Goal: Task Accomplishment & Management: Complete application form

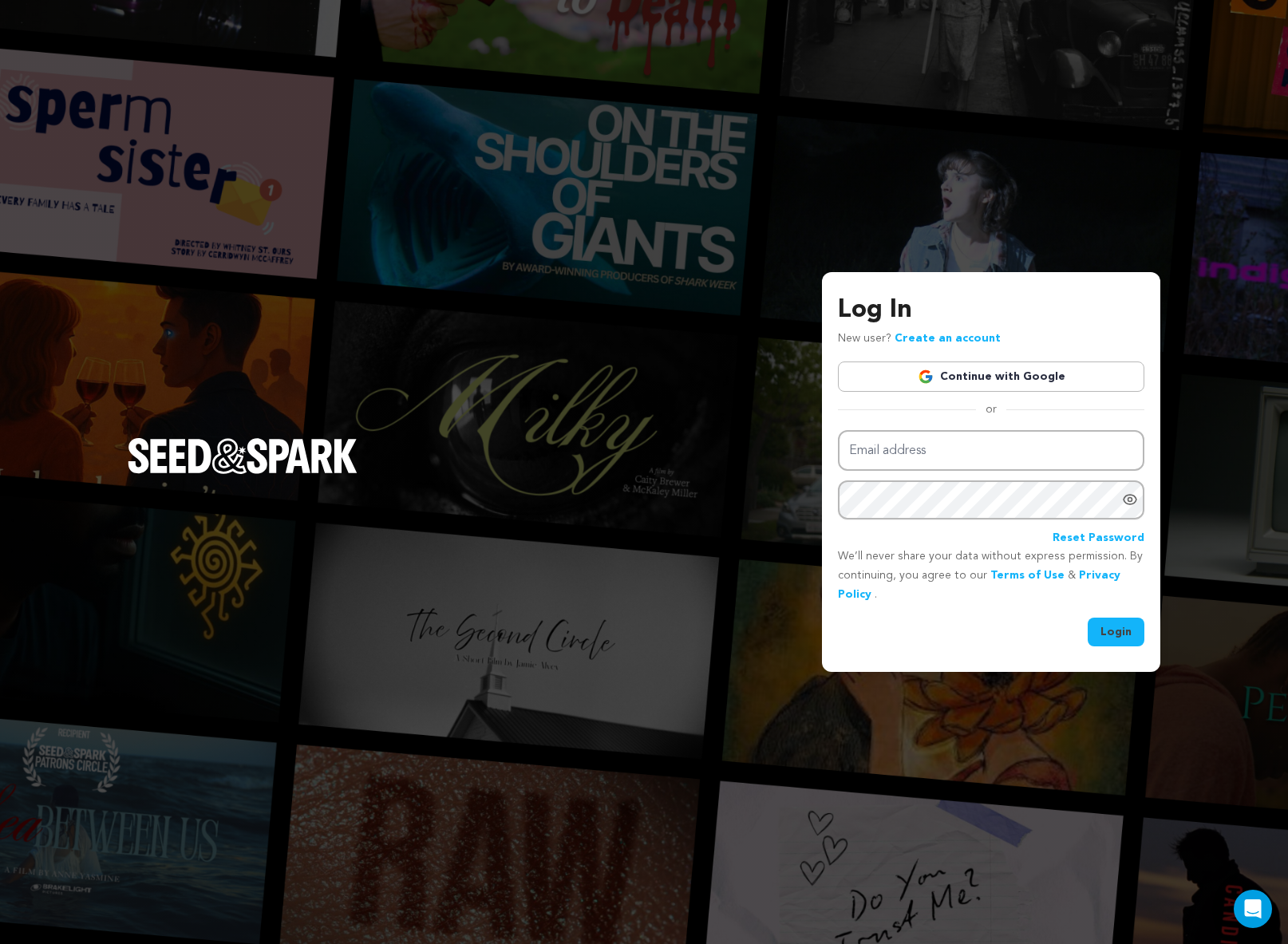
click at [917, 380] on link "Continue with Google" at bounding box center [991, 377] width 307 height 30
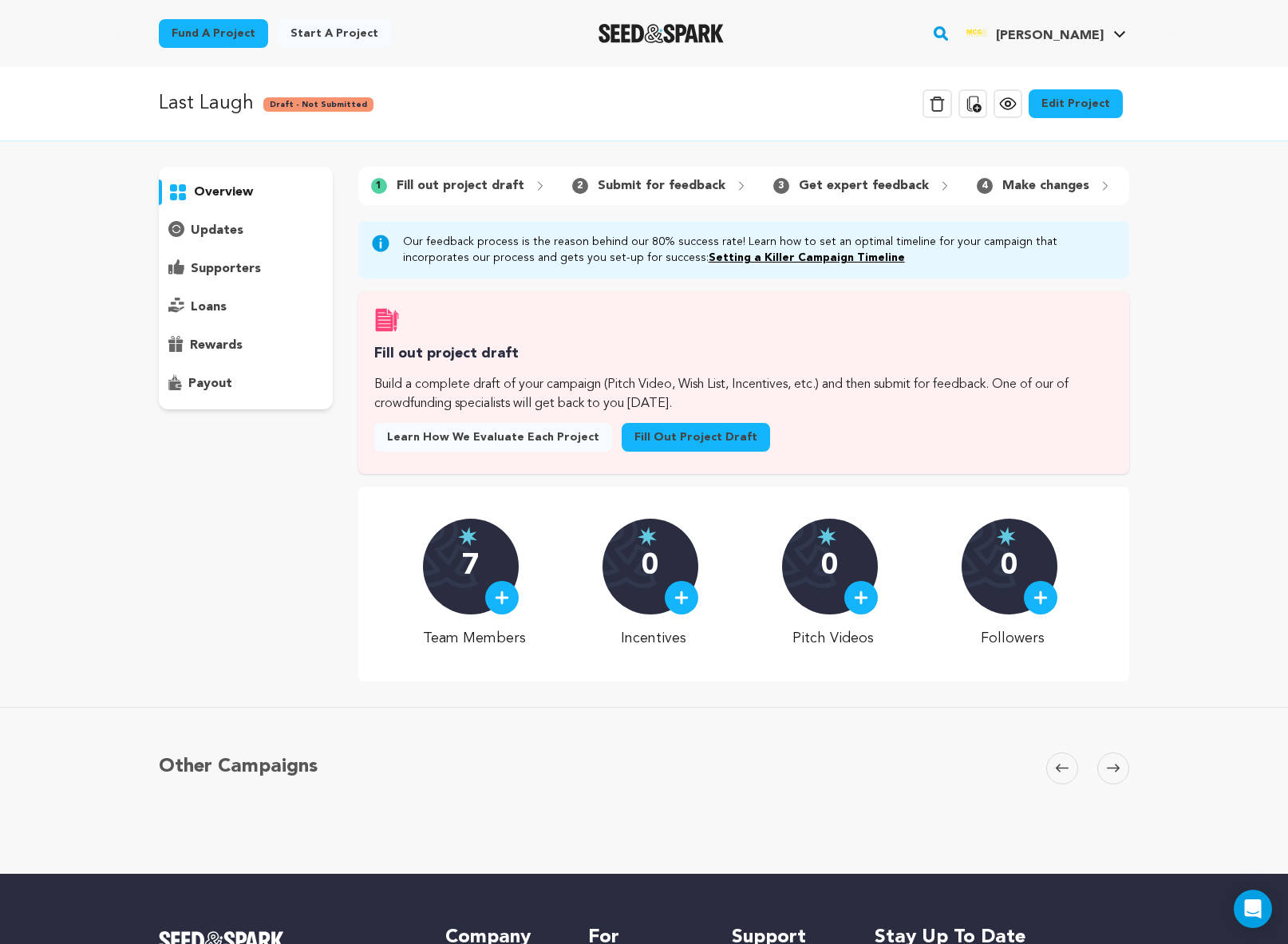
click at [682, 440] on link "Fill out project draft" at bounding box center [695, 437] width 148 height 28
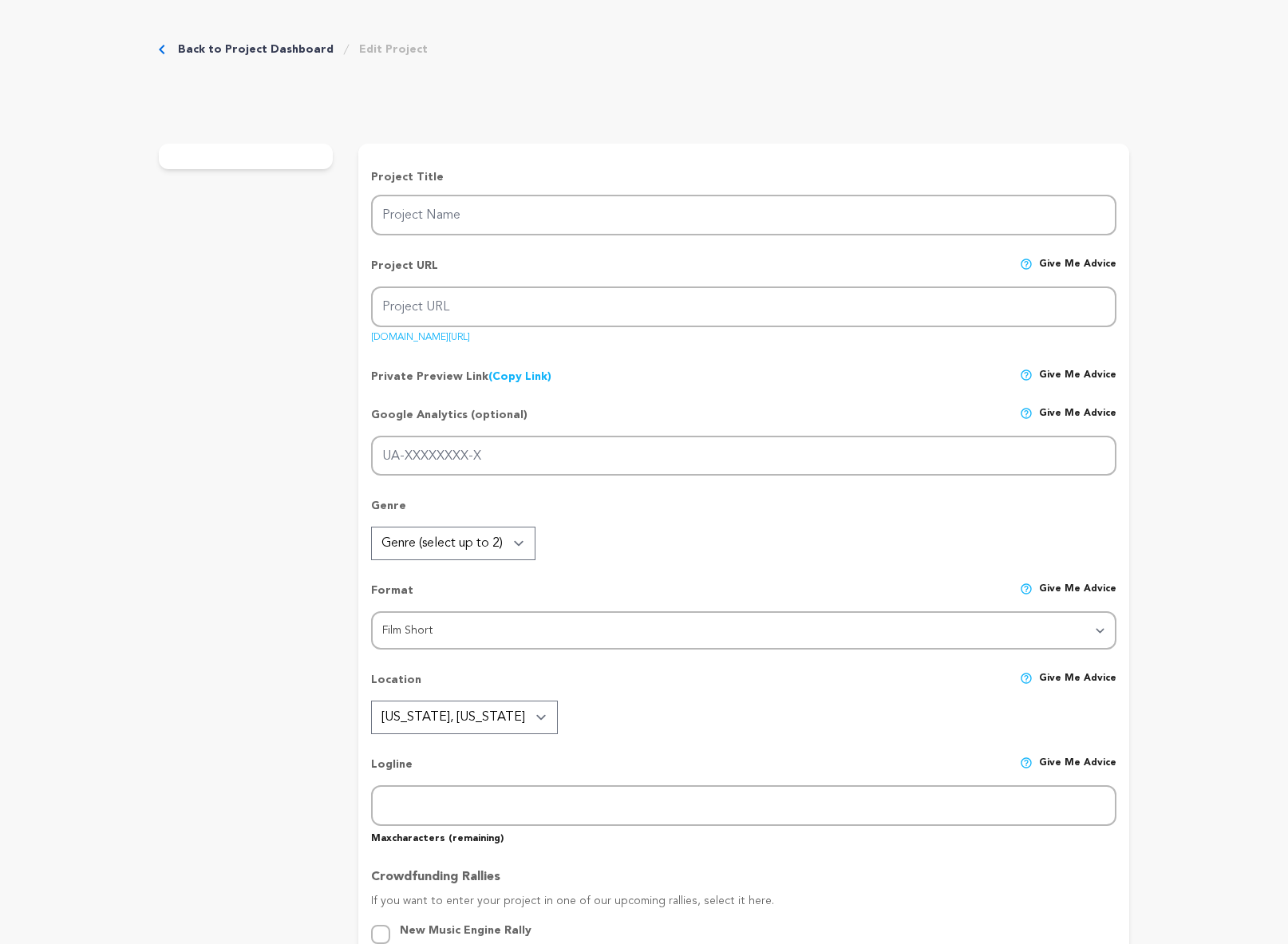
type input "Last Laugh"
type input "last-laugh-3"
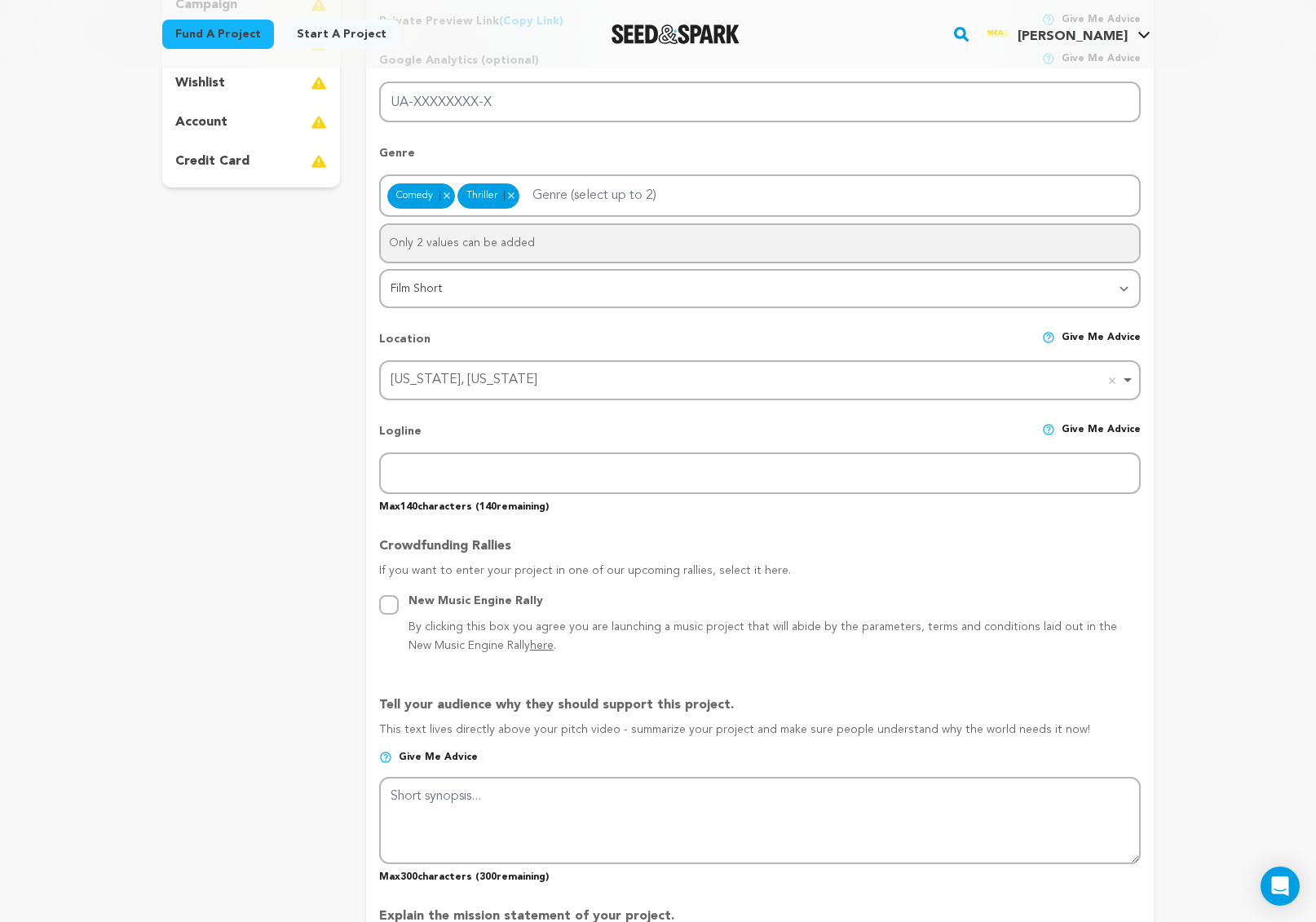
scroll to position [444, 0]
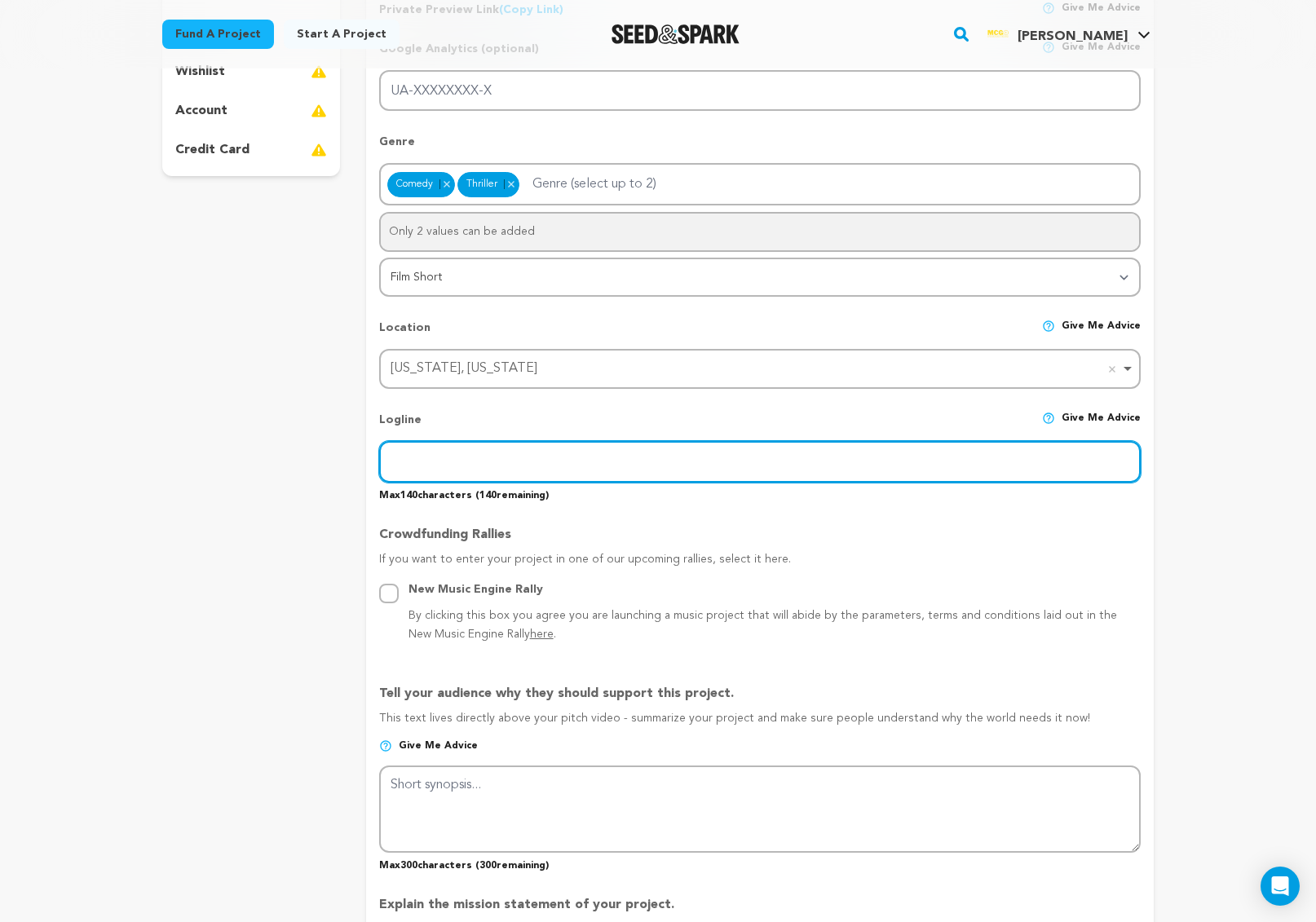
click at [452, 456] on input "text" at bounding box center [760, 462] width 762 height 42
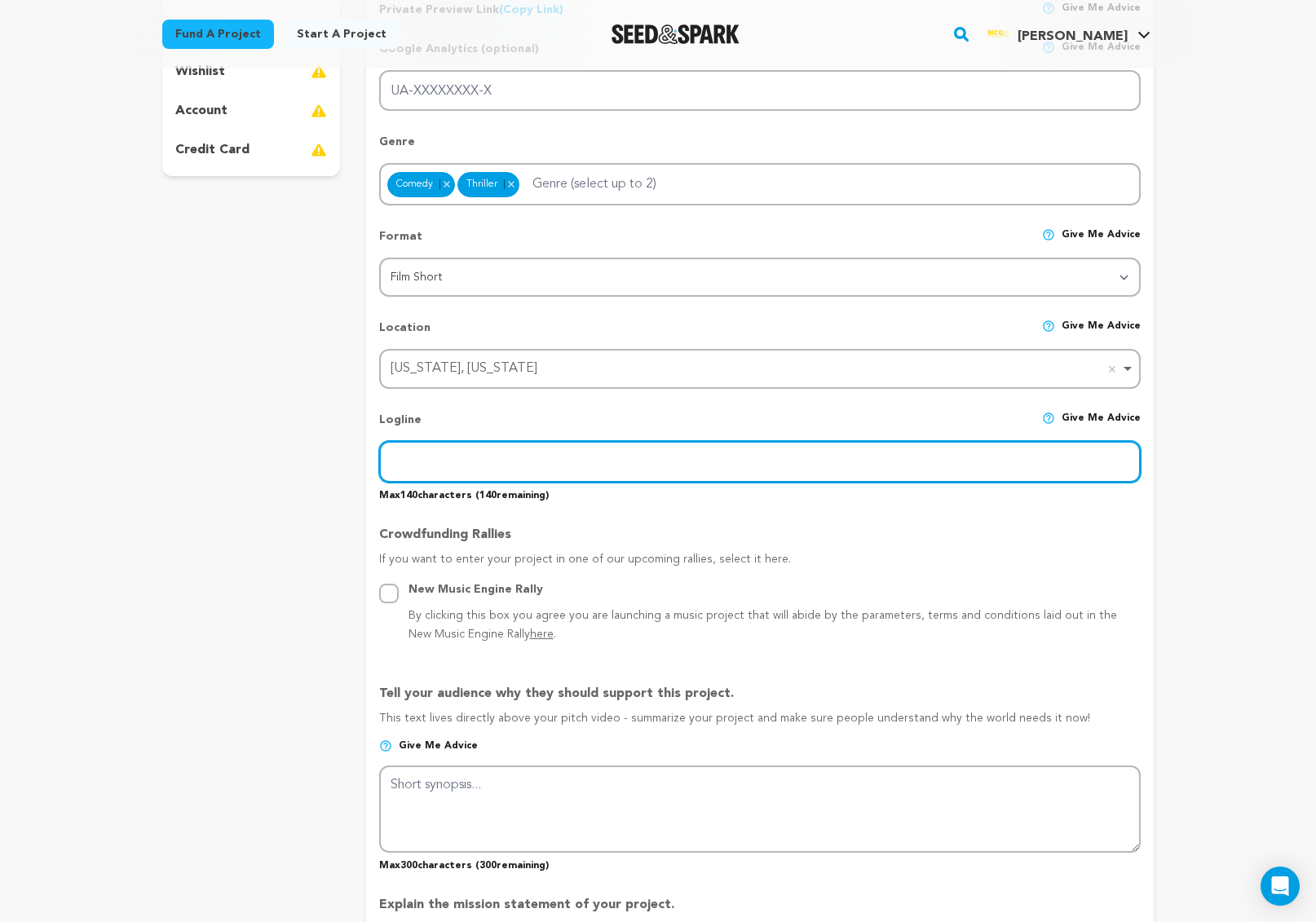
click at [478, 464] on input "text" at bounding box center [760, 462] width 762 height 42
paste input "Last Laugh follows self-proclaimed nice guy and amateur comedian, Alfred, as he…"
type input "Last Laugh follows self-proclaimed nice guy and amateur comedian, Alfred, as he…"
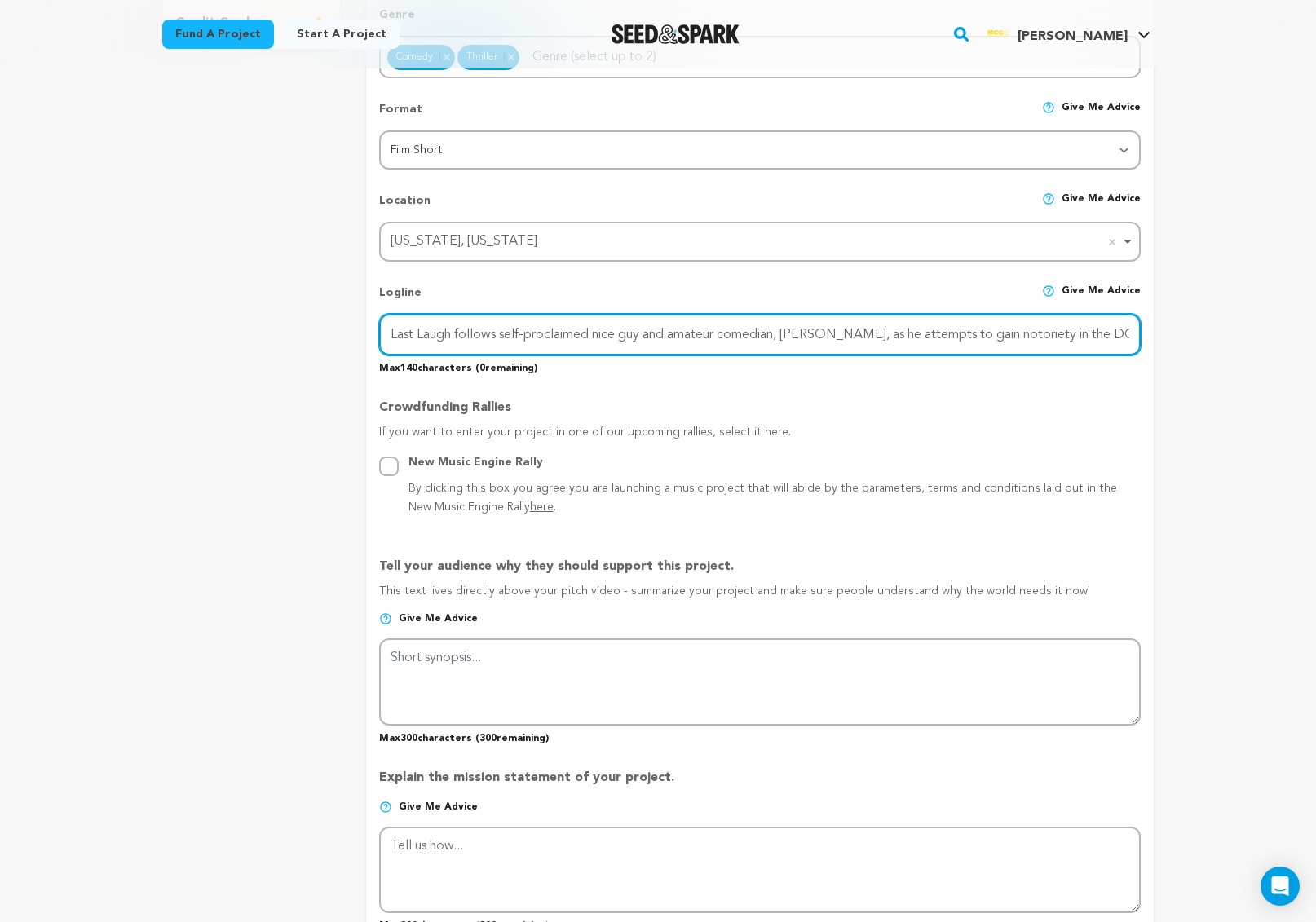
scroll to position [606, 0]
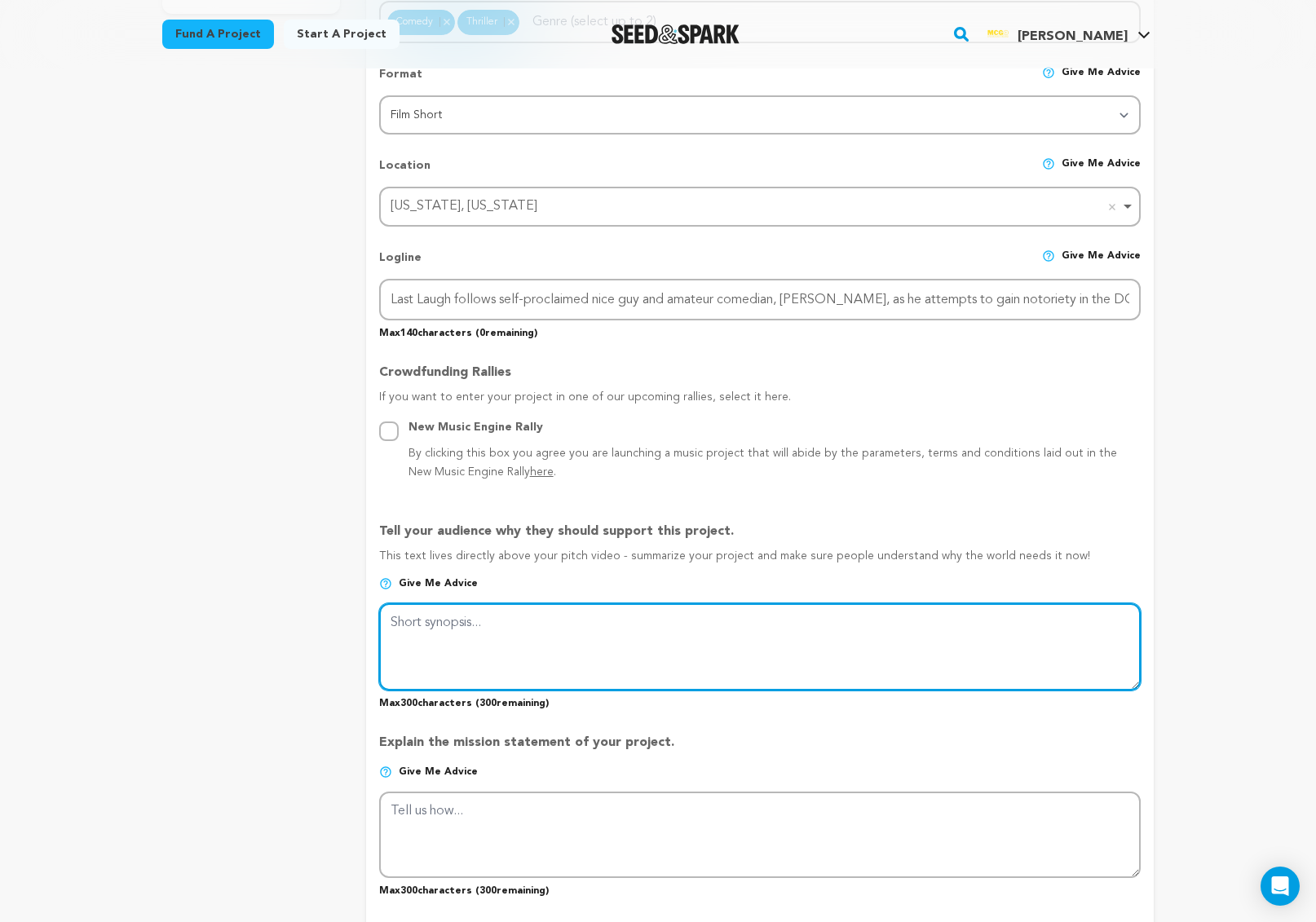
click at [525, 635] on textarea at bounding box center [760, 646] width 762 height 86
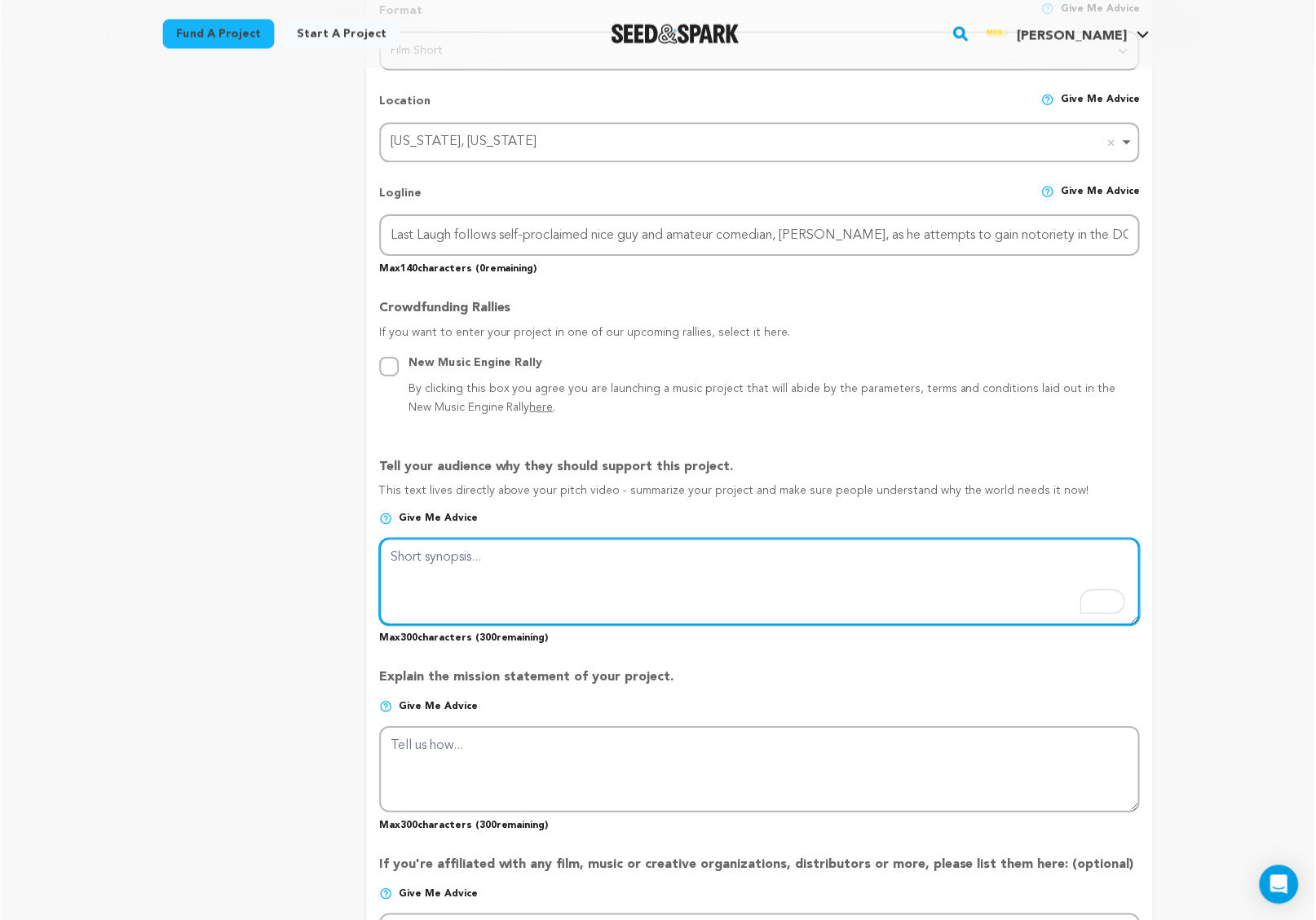
scroll to position [658, 0]
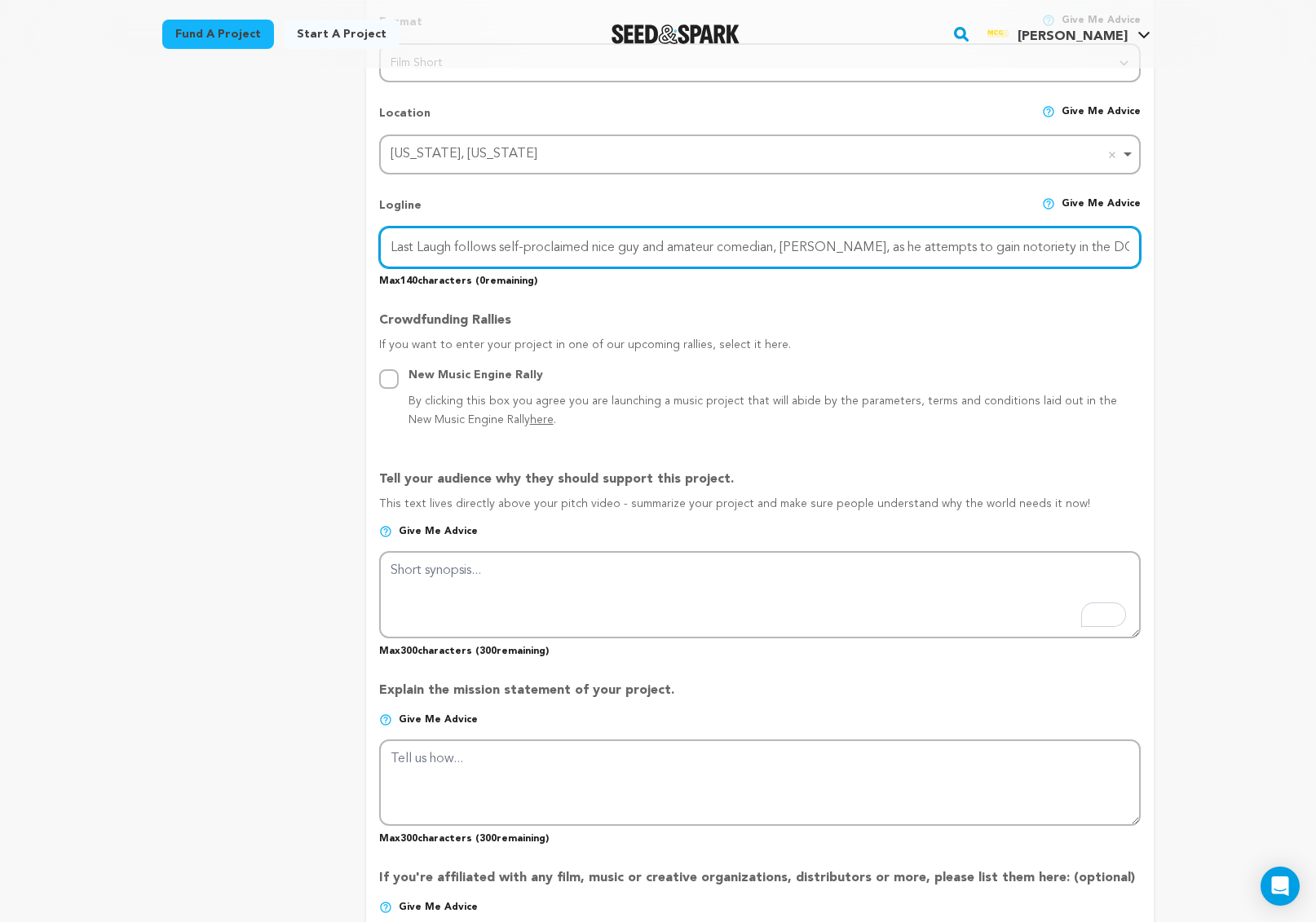
click at [445, 251] on input "Last Laugh follows self-proclaimed nice guy and amateur comedian, Alfred, as he…" at bounding box center [760, 247] width 762 height 42
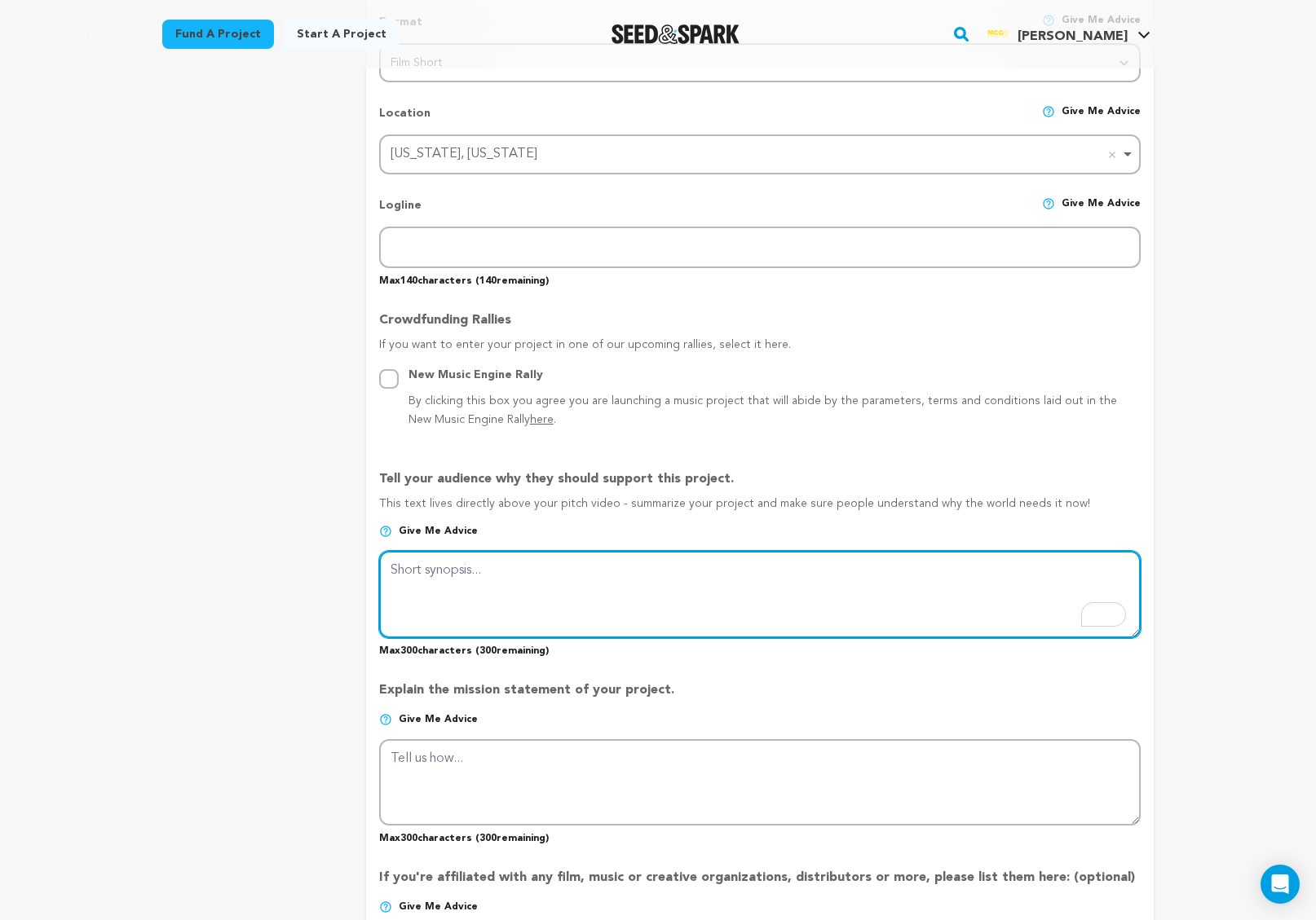
click at [454, 605] on textarea "To enrich screen reader interactions, please activate Accessibility in Grammarl…" at bounding box center [760, 594] width 762 height 86
paste textarea "*LAST LAUGH* is a short film that blends psychological thriller and dark comedy…"
type textarea "*LAST LAUGH* is a short film that blends psychological thriller and dark comedy…"
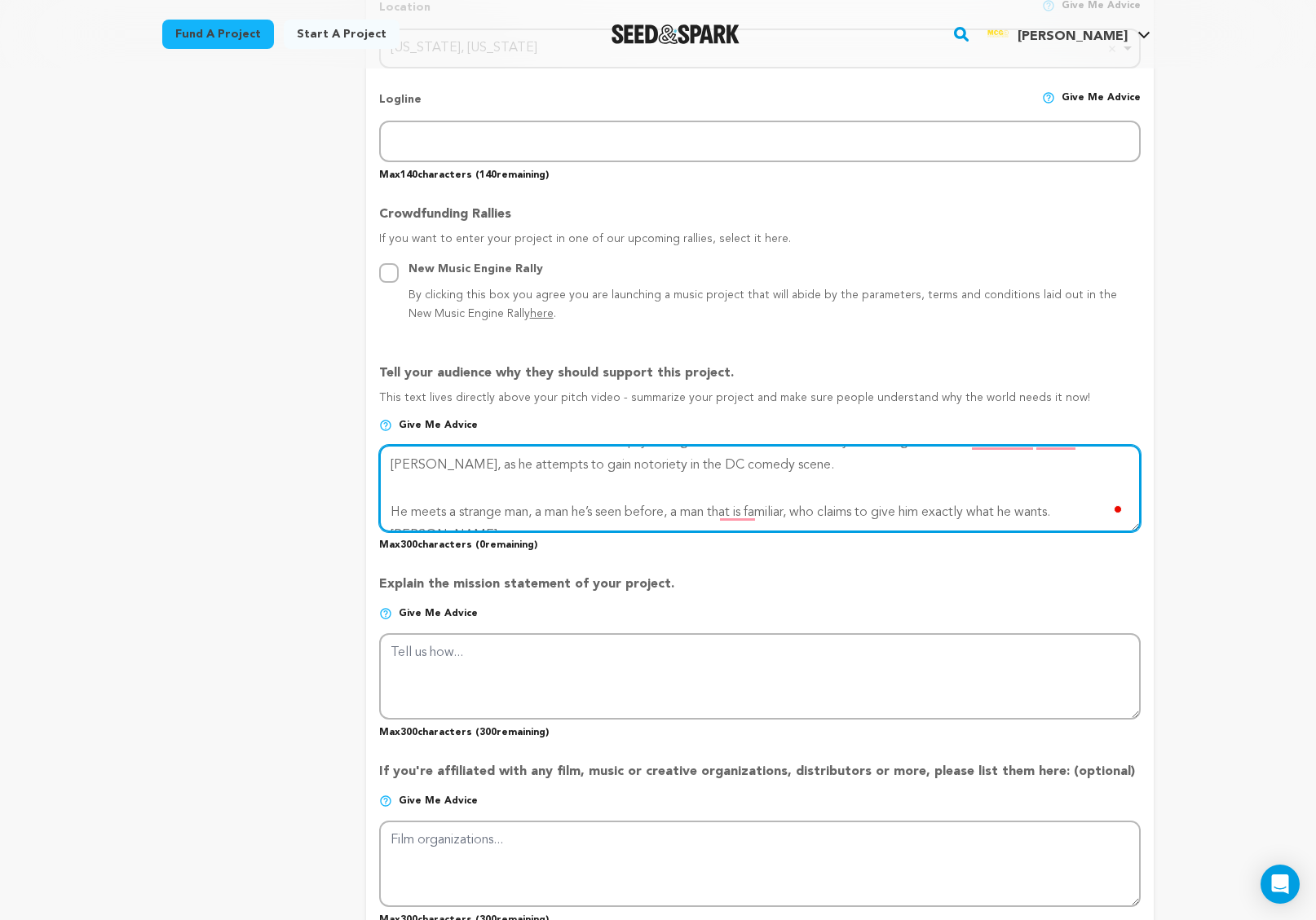
scroll to position [771, 0]
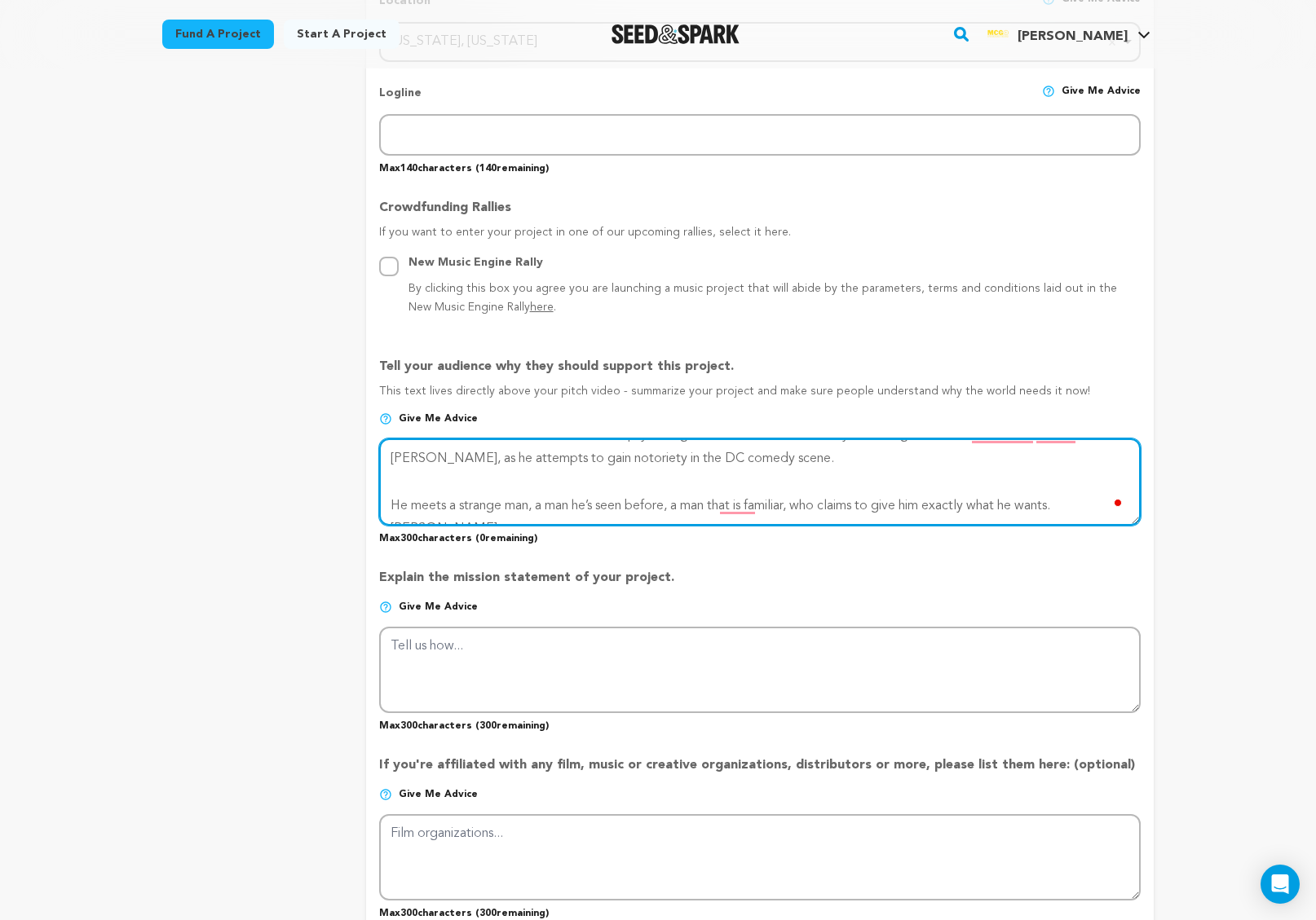
click at [448, 500] on textarea "To enrich screen reader interactions, please activate Accessibility in Grammarl…" at bounding box center [760, 481] width 762 height 86
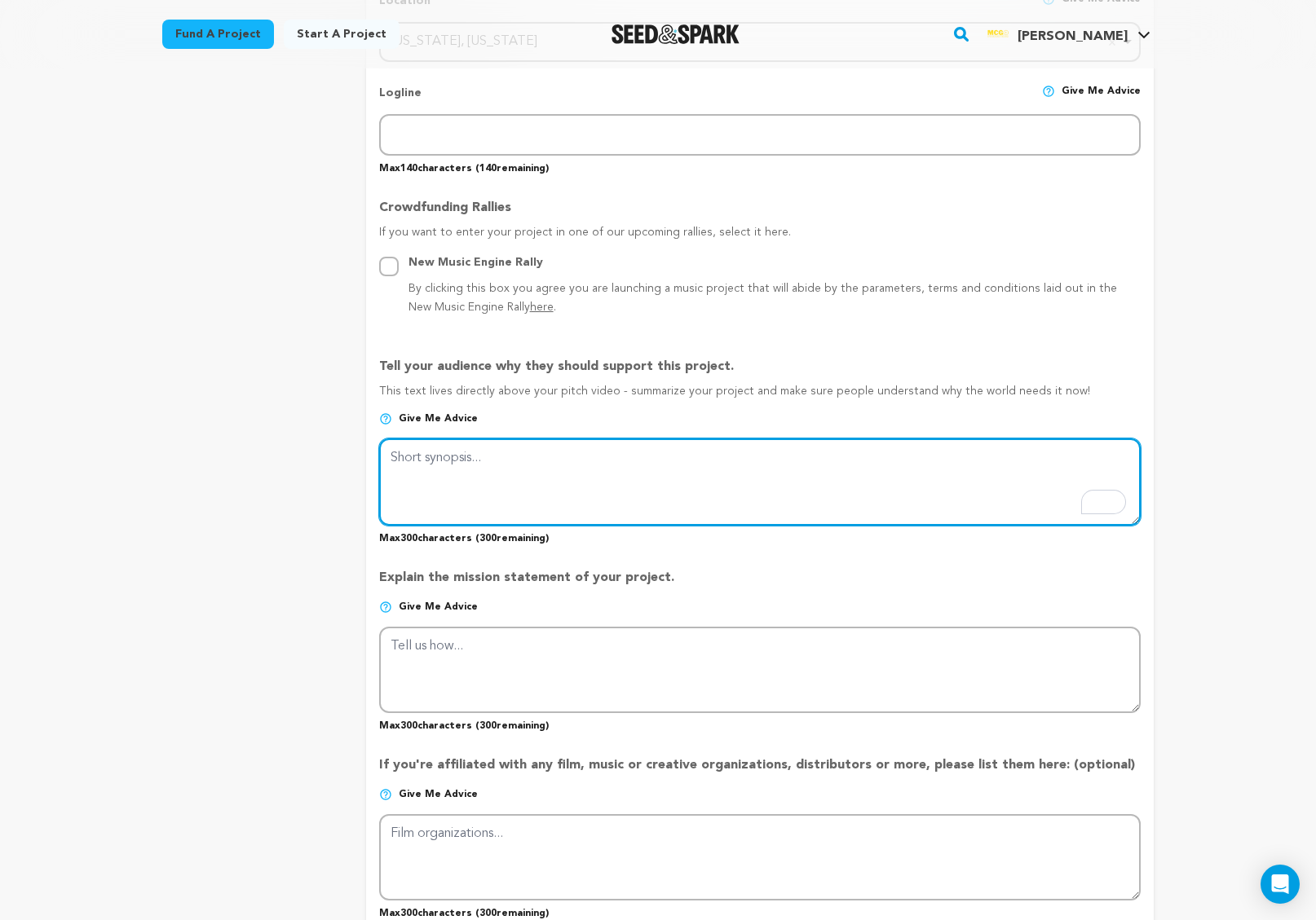
scroll to position [770, 0]
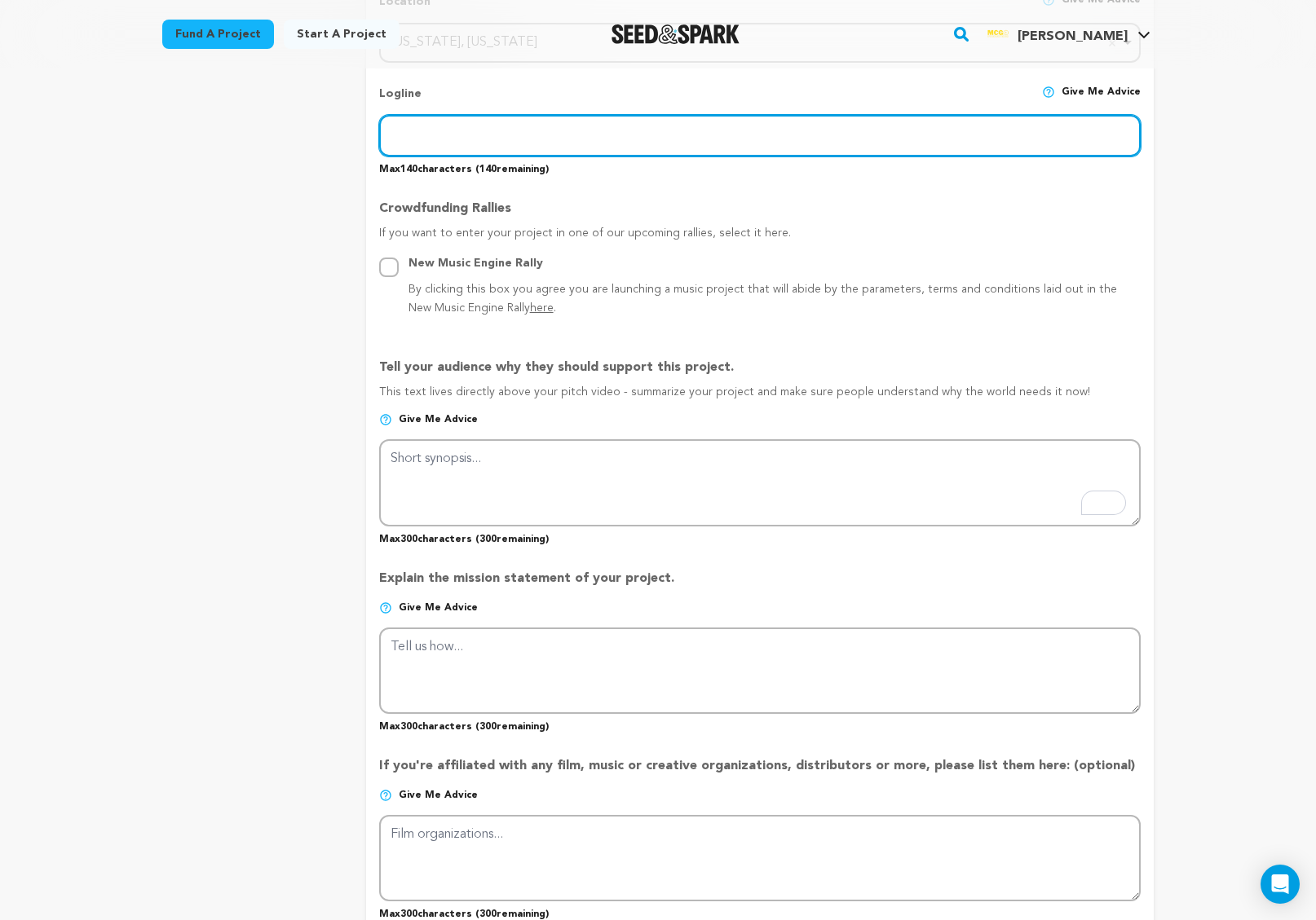
click at [524, 120] on input "text" at bounding box center [760, 136] width 762 height 42
paste input "ALFRED, an amateur comic in DC, makes a deal with the devil to chase fame and n…"
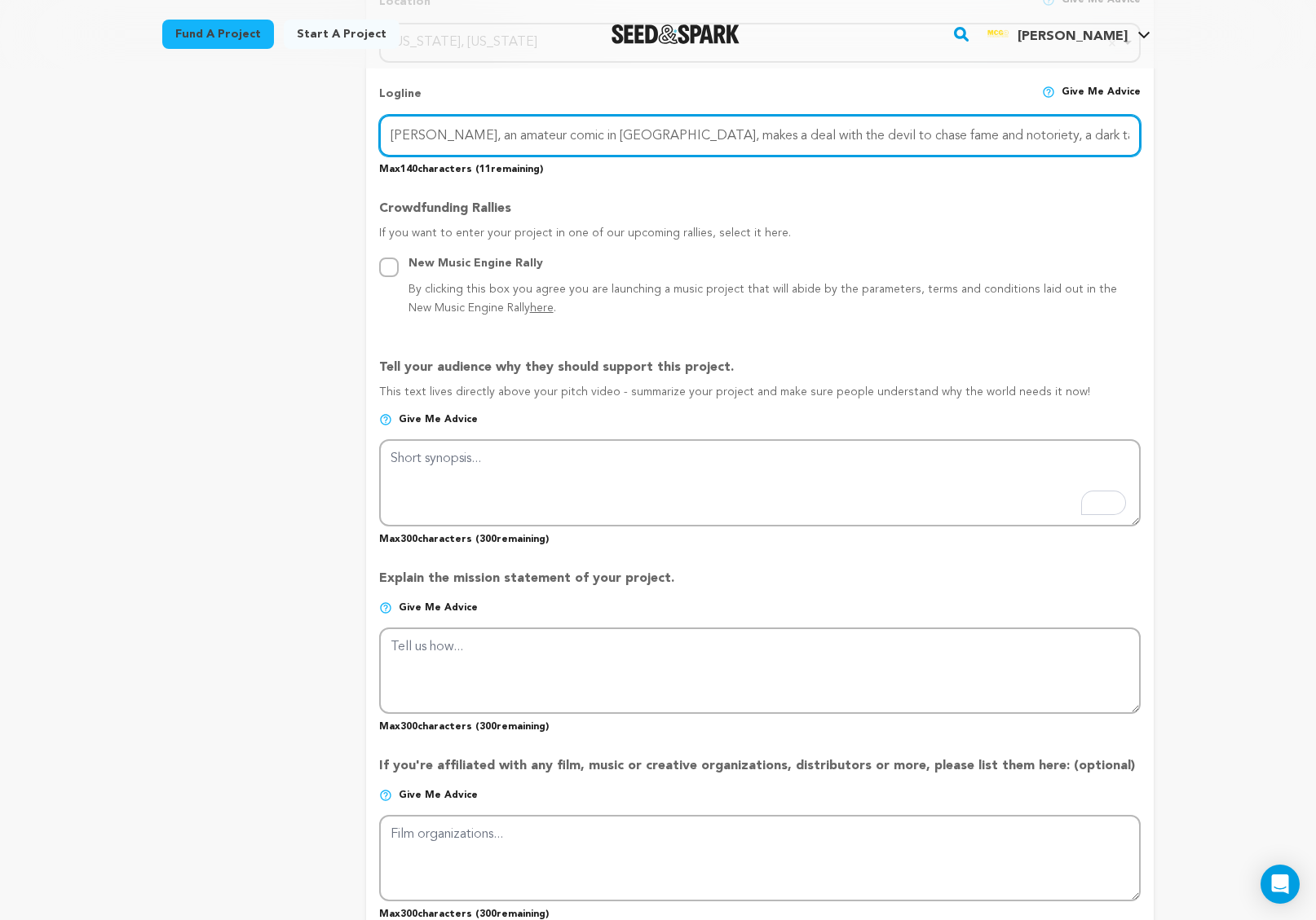
scroll to position [0, 35]
type input "ALFRED, an amateur comic in DC, makes a deal with the devil to chase fame and n…"
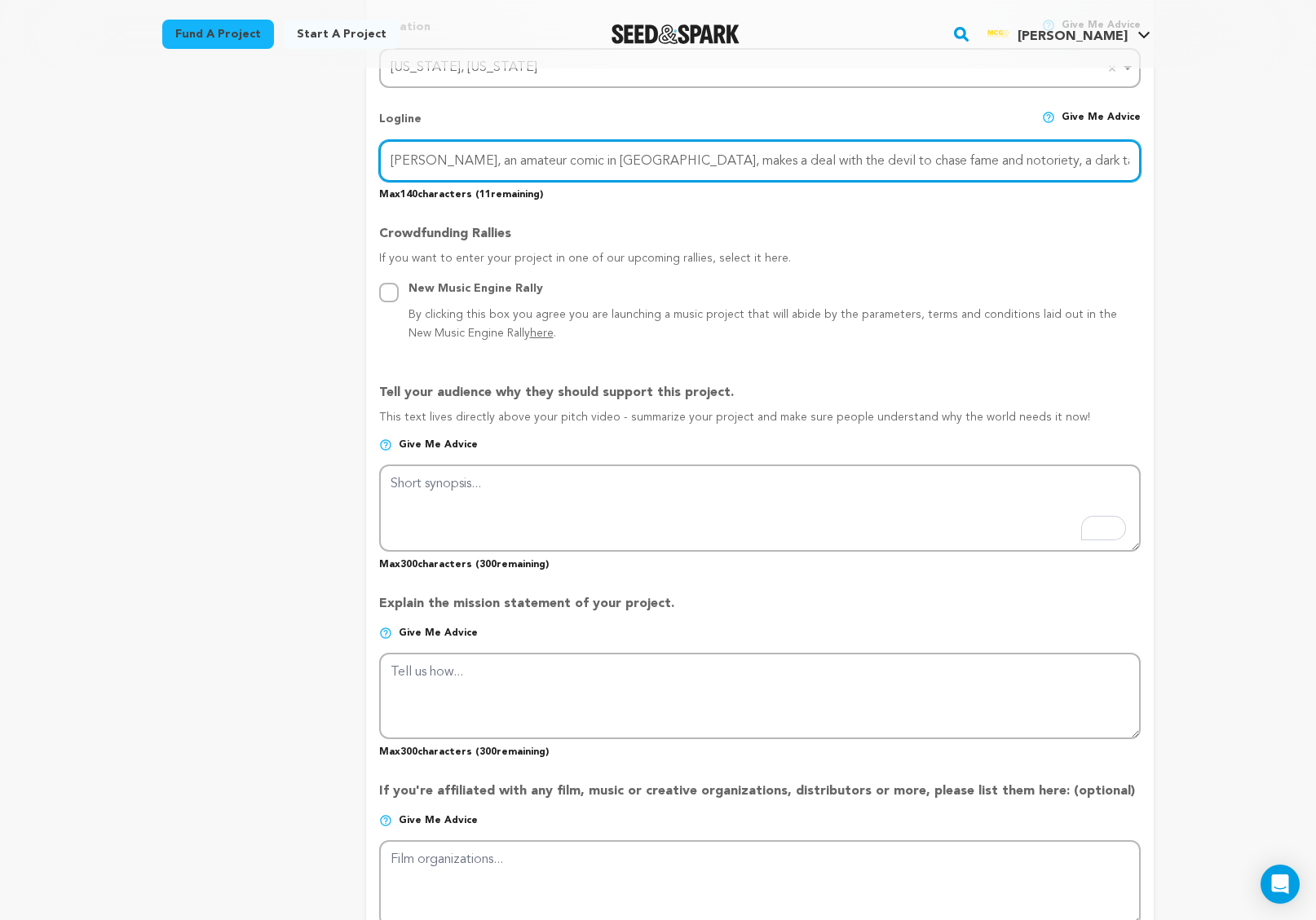
scroll to position [725, 0]
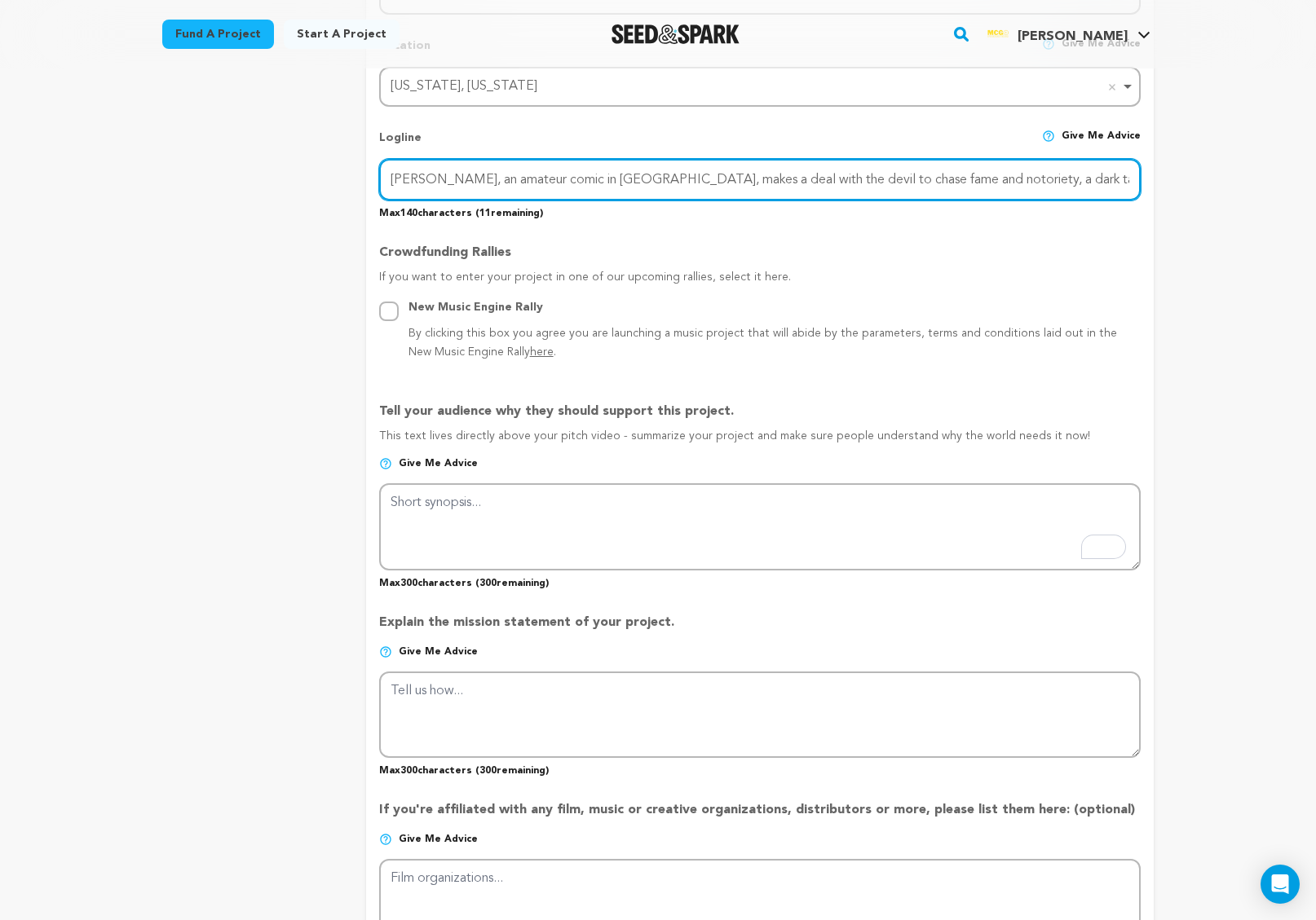
click at [575, 176] on input "ALFRED, an amateur comic in DC, makes a deal with the devil to chase fame and n…" at bounding box center [760, 180] width 762 height 42
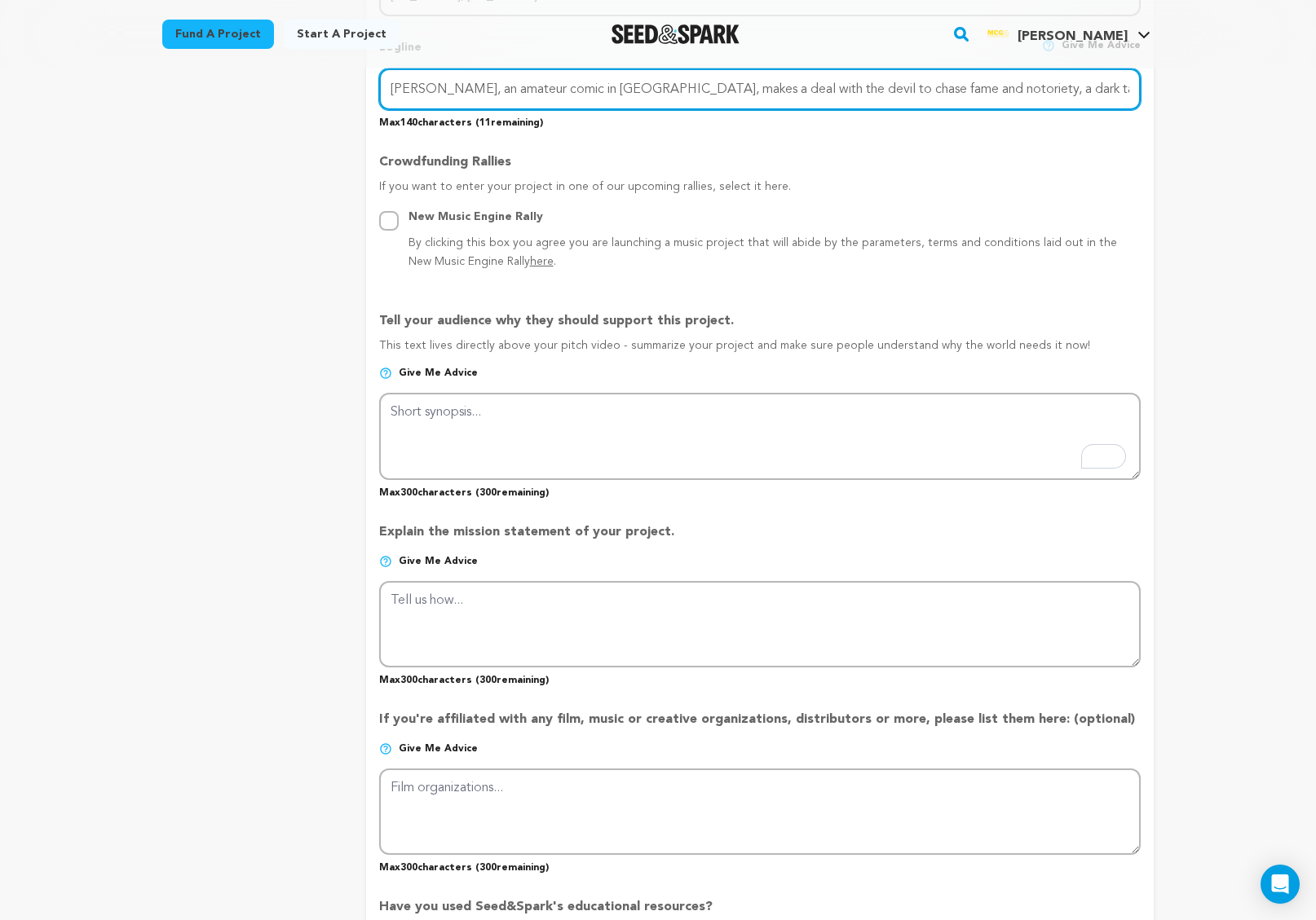
scroll to position [822, 0]
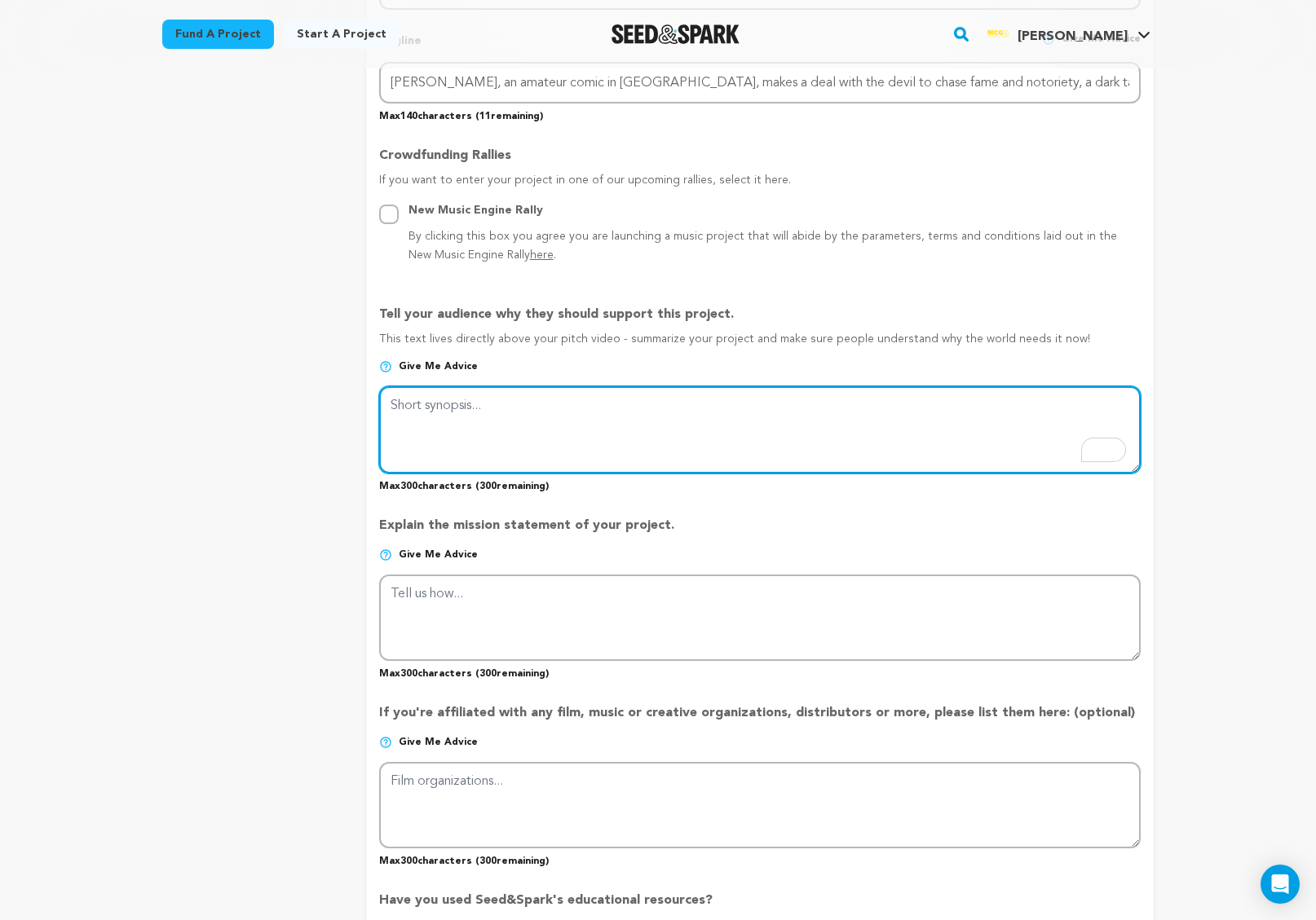
click at [474, 405] on textarea "To enrich screen reader interactions, please activate Accessibility in Grammarl…" at bounding box center [760, 429] width 762 height 86
paste textarea "LAST LAUGH is a psychological thriller with a dark comedic edge. Alfred, an asp…"
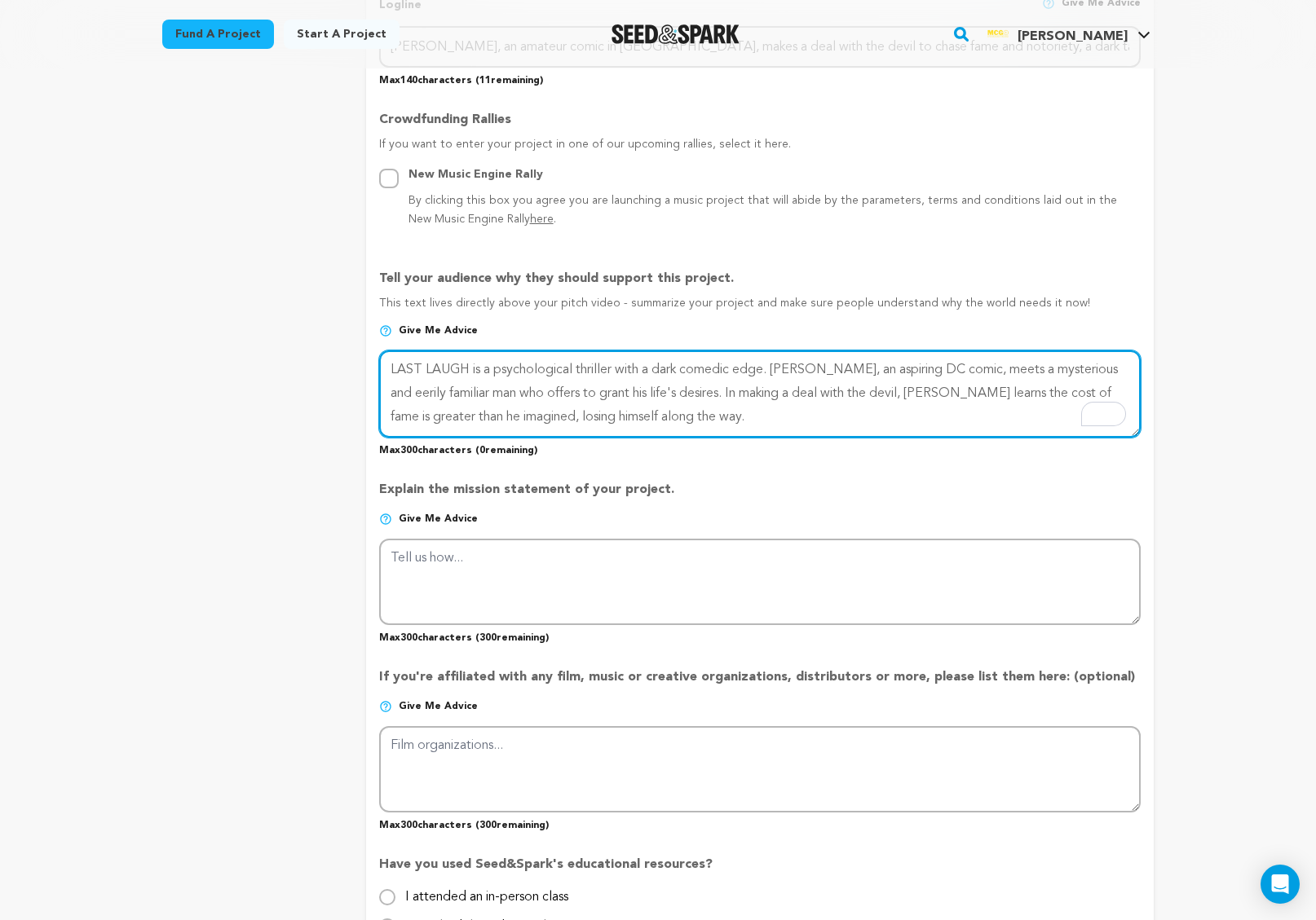
scroll to position [859, 0]
type textarea "LAST LAUGH is a psychological thriller with a dark comedic edge. Alfred, an asp…"
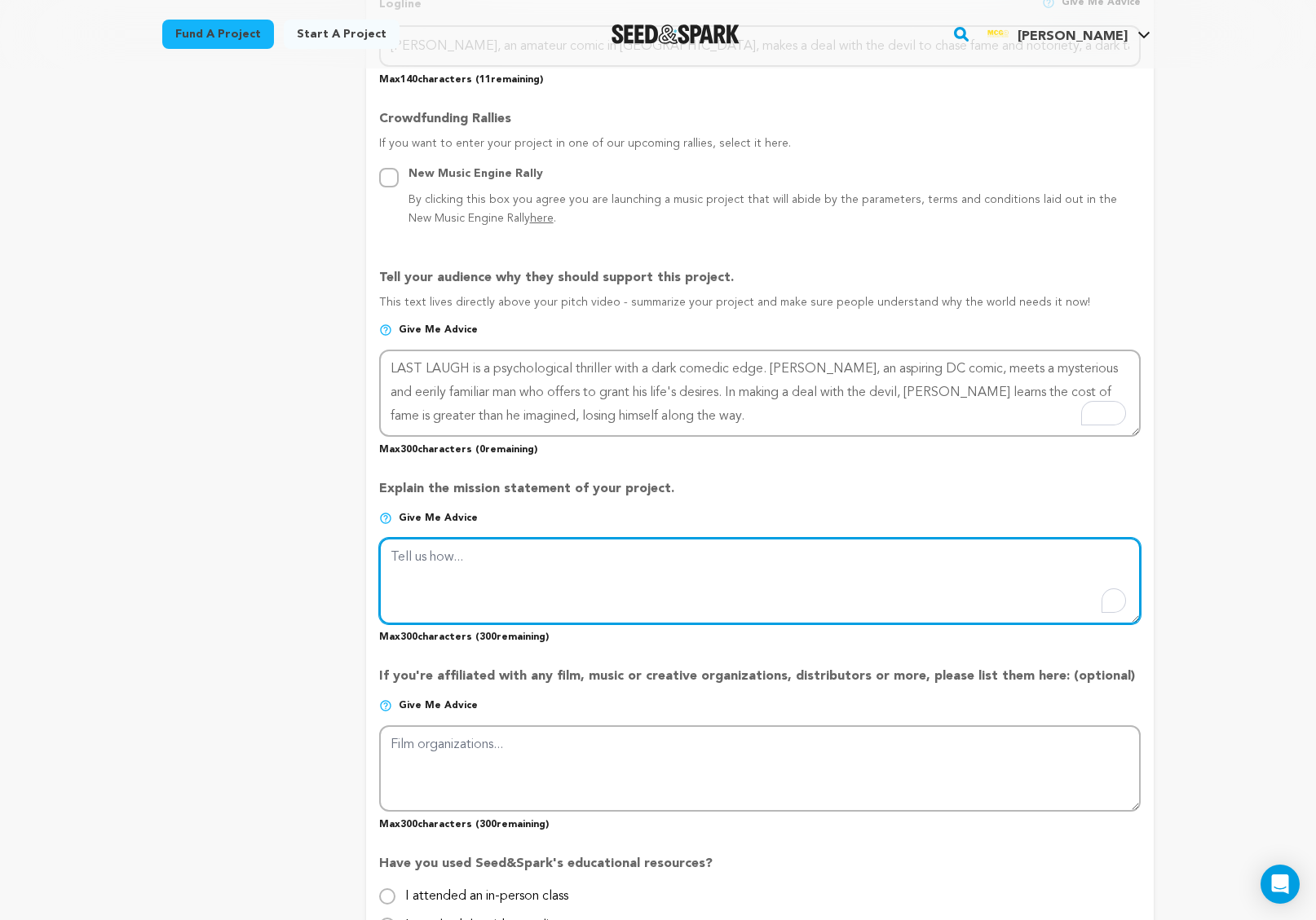
click at [454, 557] on textarea "To enrich screen reader interactions, please activate Accessibility in Grammarl…" at bounding box center [760, 580] width 762 height 86
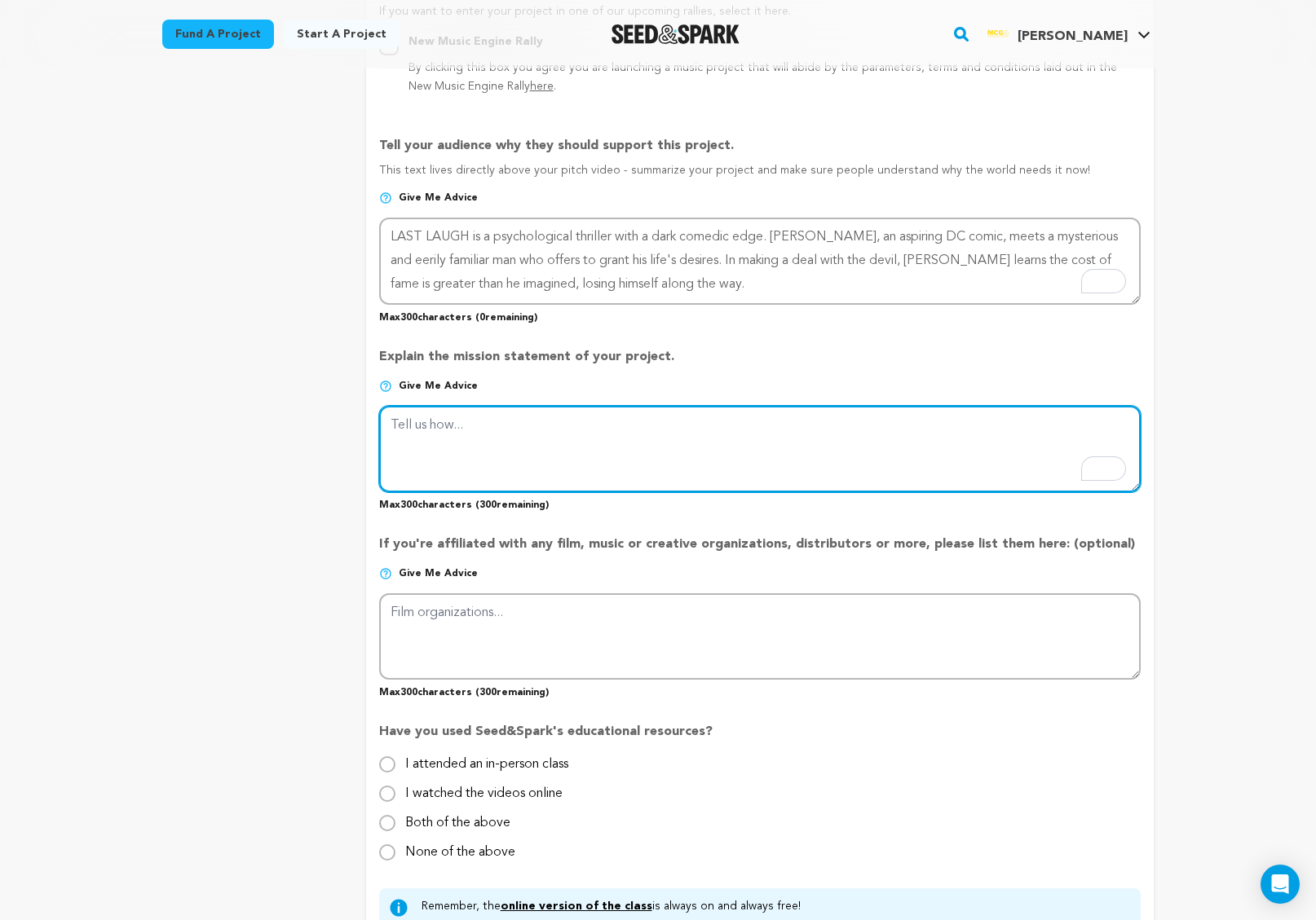
scroll to position [1038, 0]
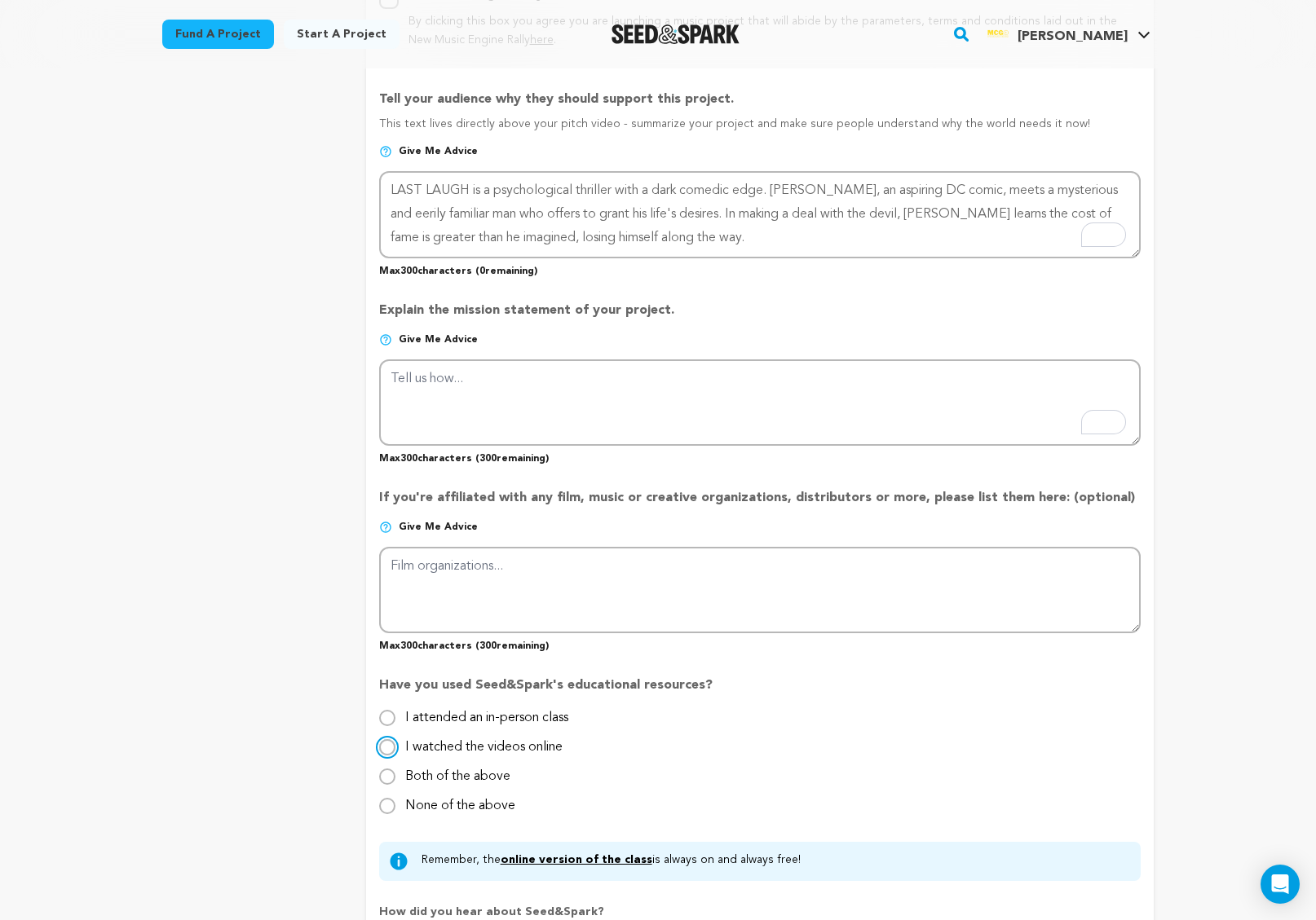
click at [389, 751] on input "I watched the videos online" at bounding box center [388, 748] width 16 height 16
radio input "true"
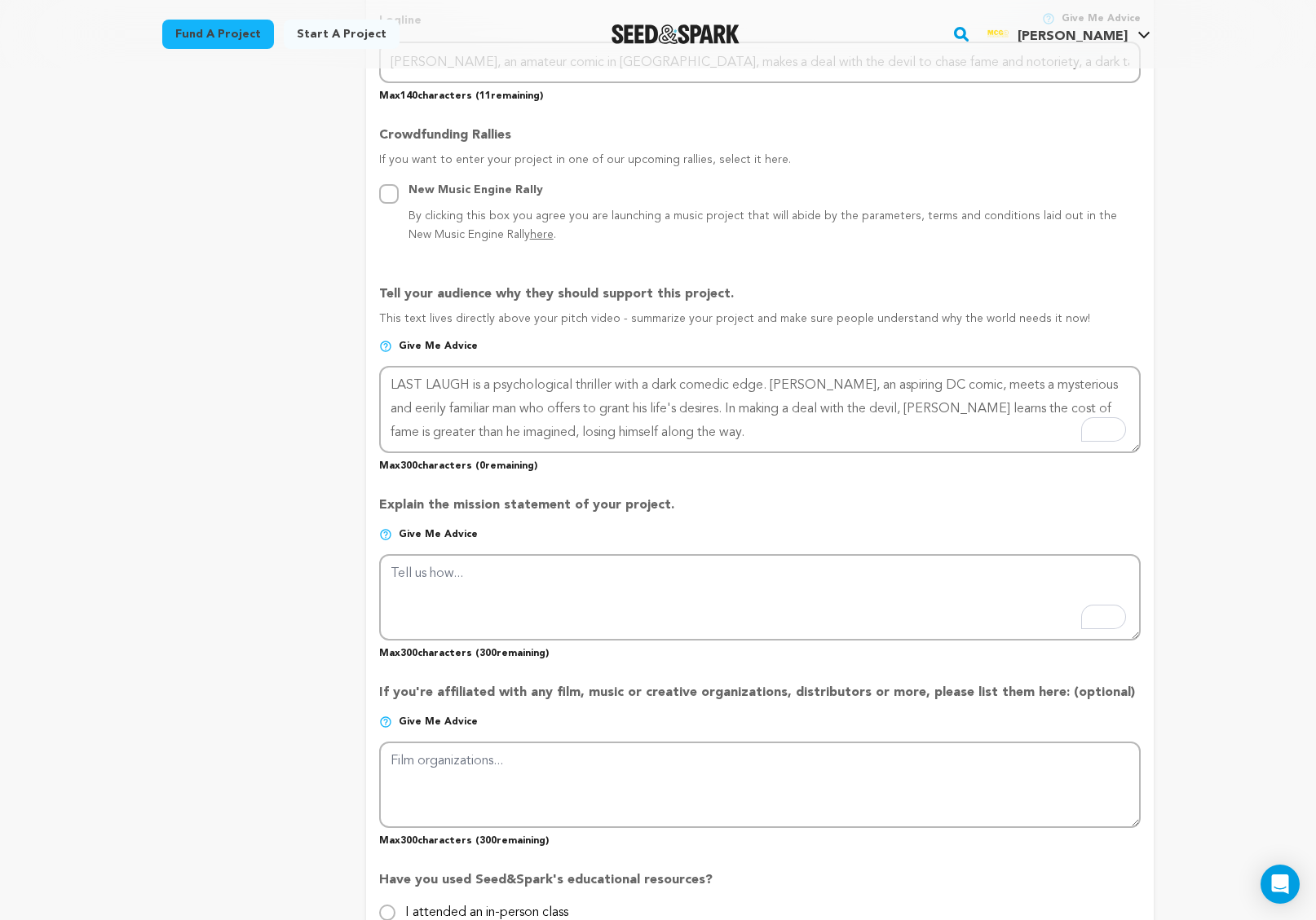
scroll to position [833, 0]
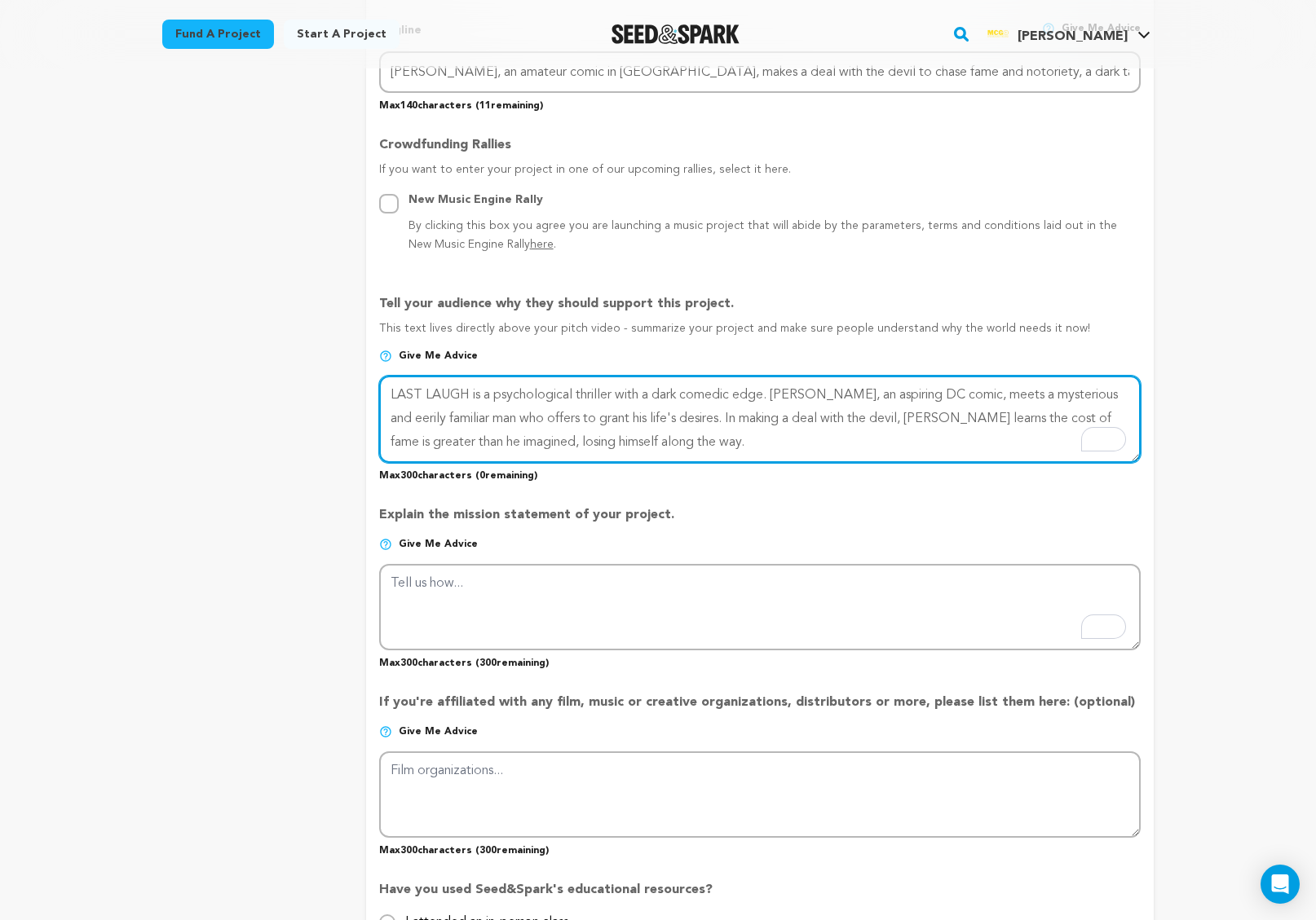
drag, startPoint x: 465, startPoint y: 391, endPoint x: 393, endPoint y: 390, distance: 72.0
click at [393, 390] on textarea "To enrich screen reader interactions, please activate Accessibility in Grammarl…" at bounding box center [760, 418] width 762 height 86
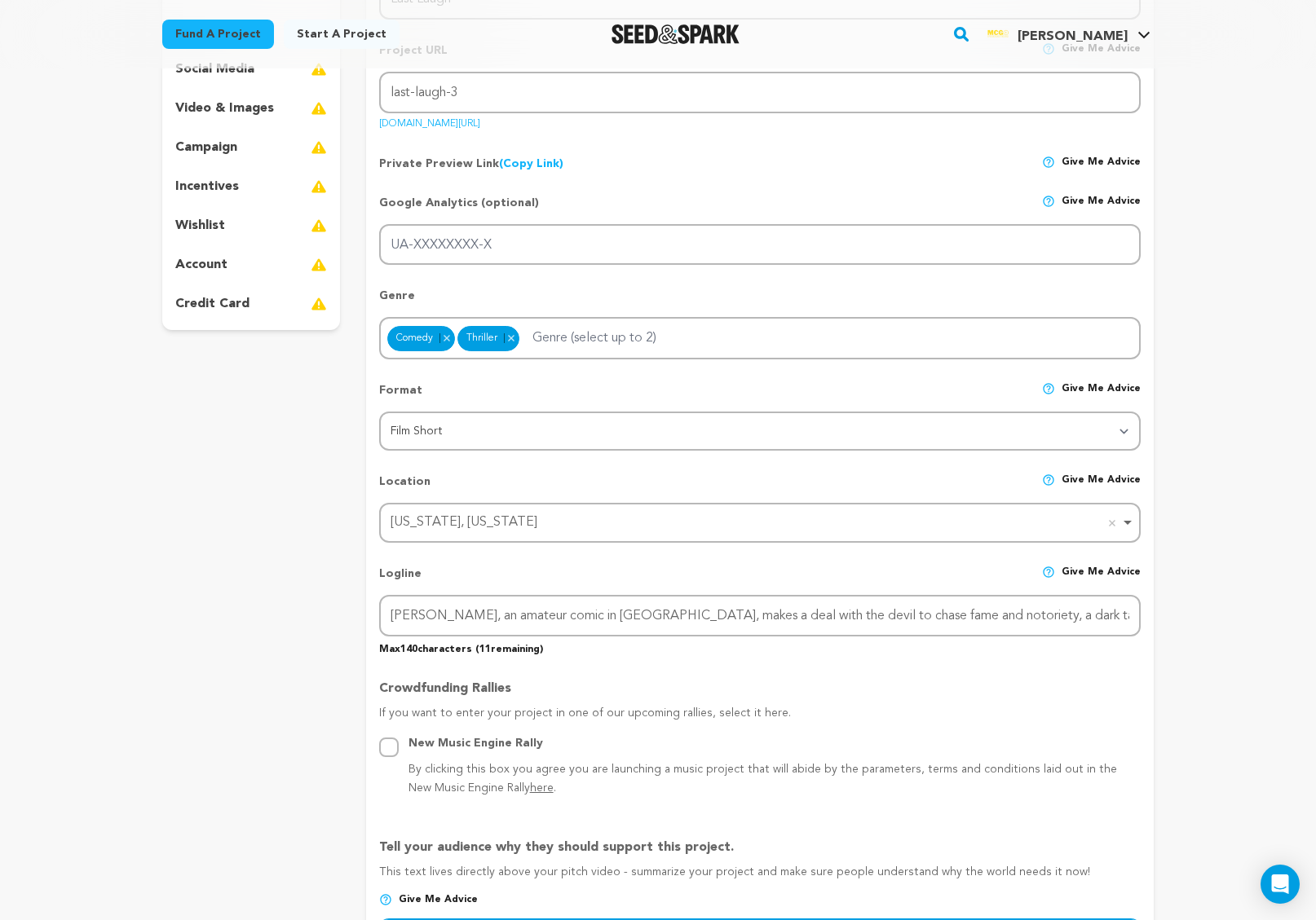
scroll to position [221, 0]
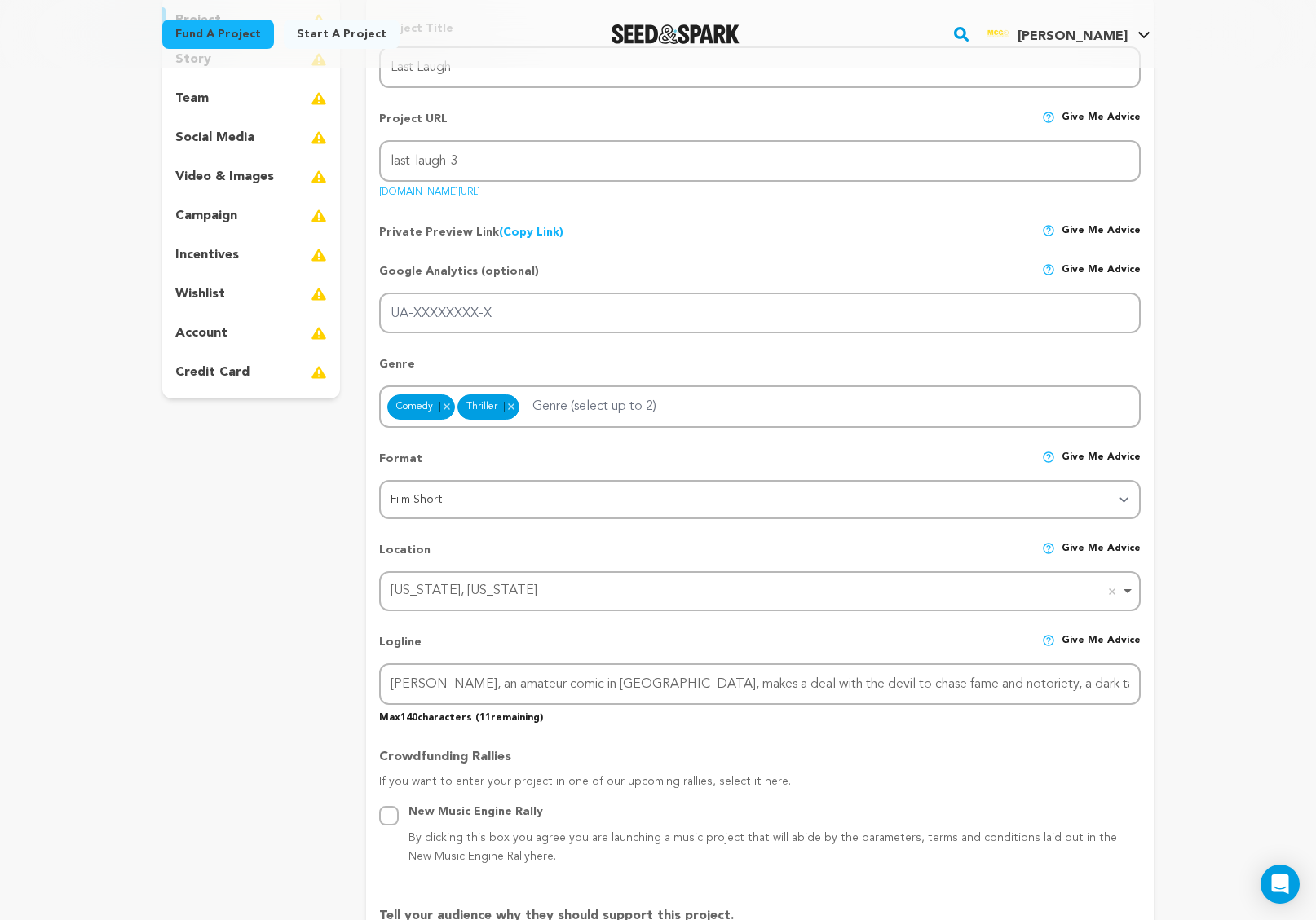
type textarea "Last Laugh is a psychological thriller with a dark comedic edge. Alfred, an asp…"
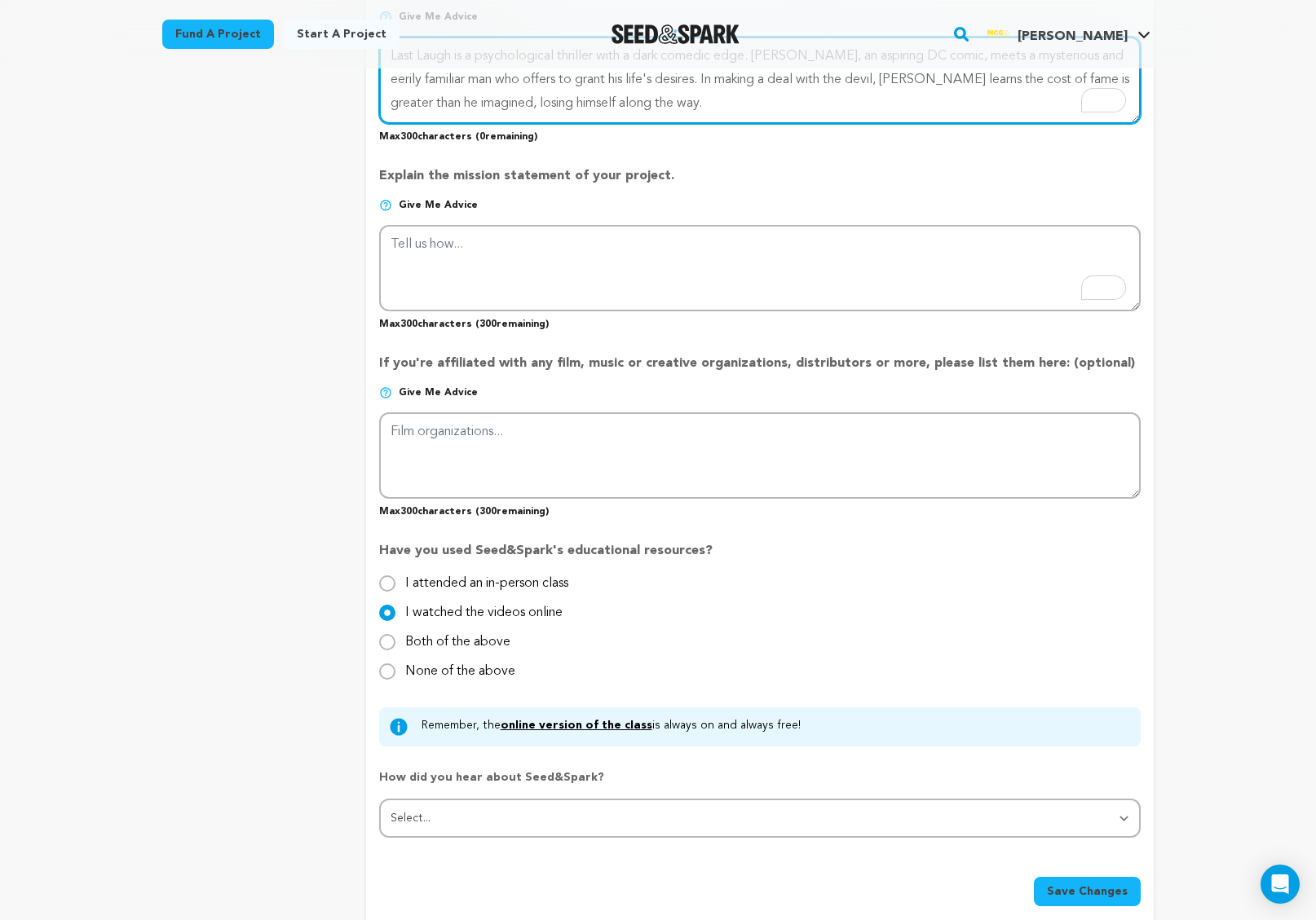
scroll to position [1171, 0]
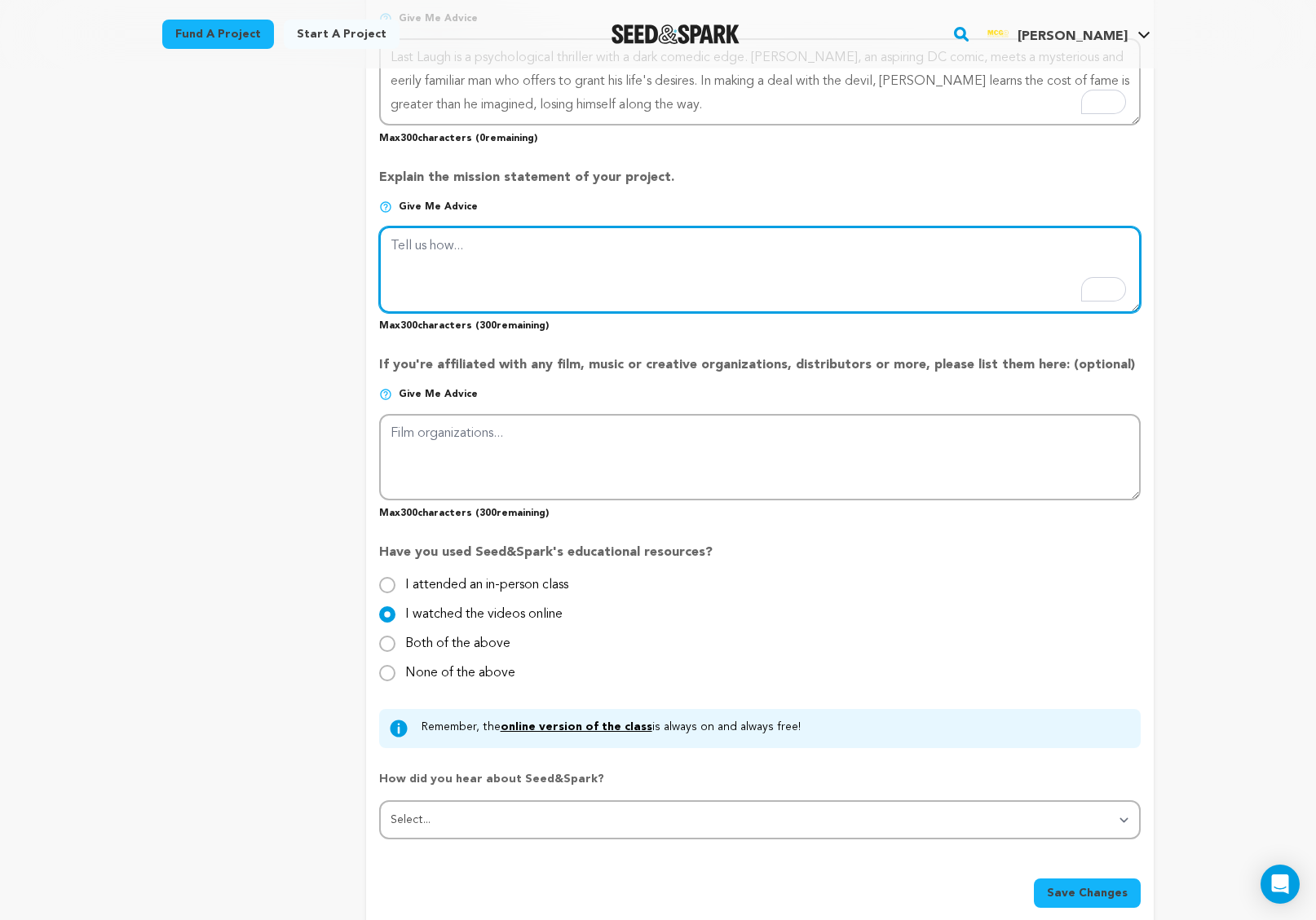
click at [541, 258] on textarea "To enrich screen reader interactions, please activate Accessibility in Grammarl…" at bounding box center [760, 269] width 762 height 86
paste textarea "Last Laugh is a love letter to DC’s comedy scene, told by a diverse team of loc…"
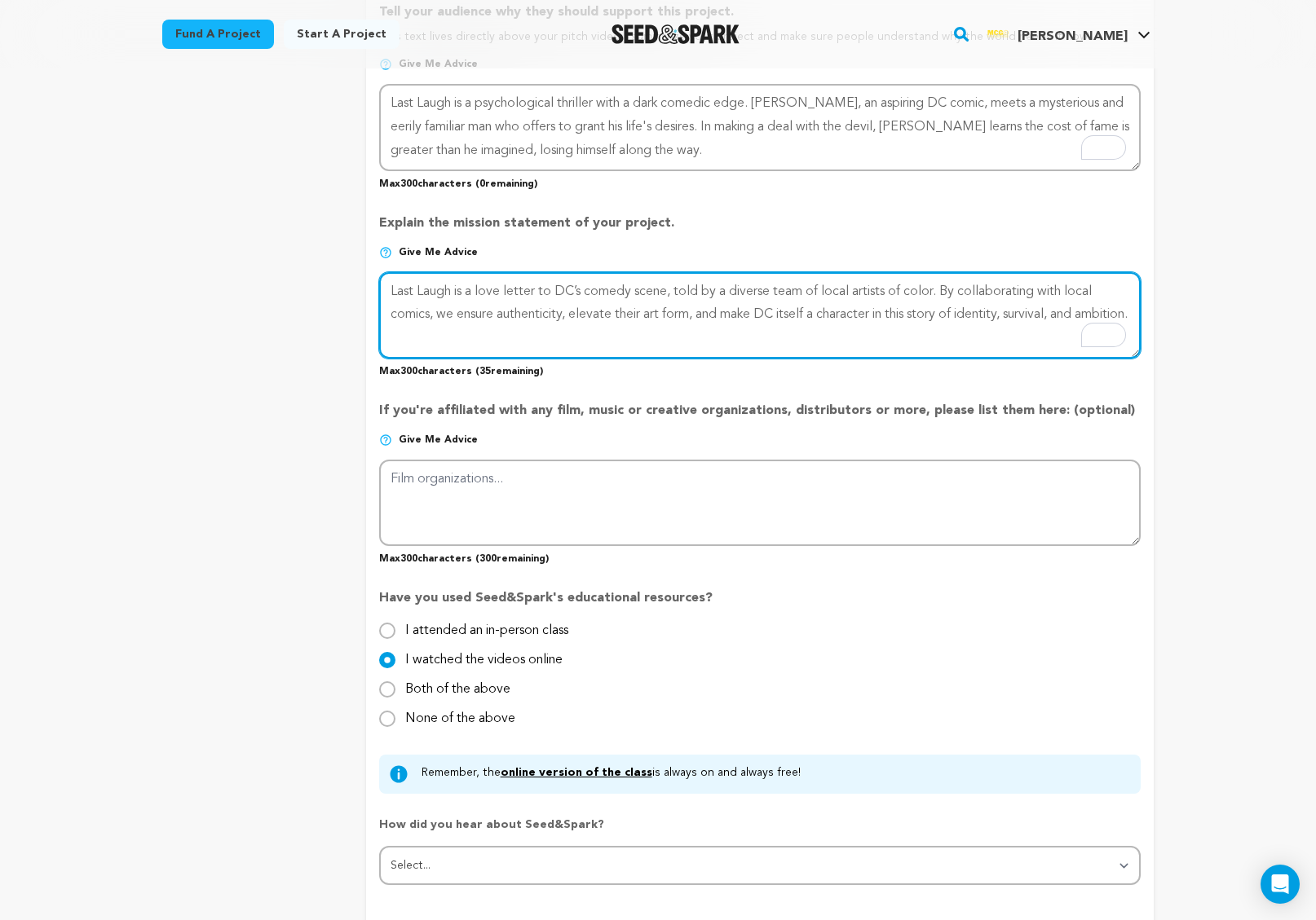
scroll to position [1124, 0]
type textarea "Last Laugh is a love letter to DC’s comedy scene, told by a diverse team of loc…"
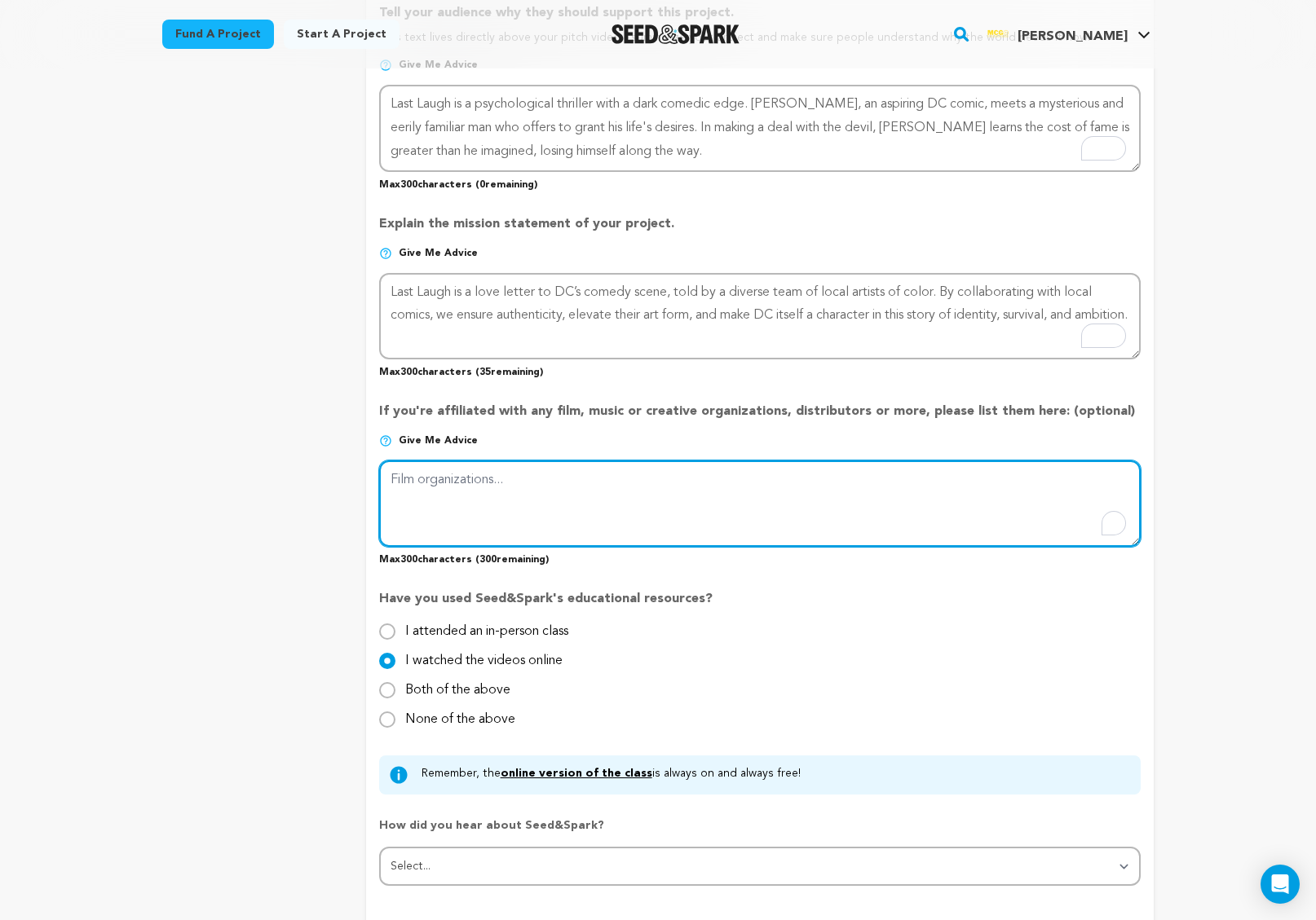
click at [478, 500] on textarea "To enrich screen reader interactions, please activate Accessibility in Grammarl…" at bounding box center [760, 503] width 762 height 86
click at [412, 478] on textarea "To enrich screen reader interactions, please activate Accessibility in Grammarl…" at bounding box center [760, 503] width 762 height 86
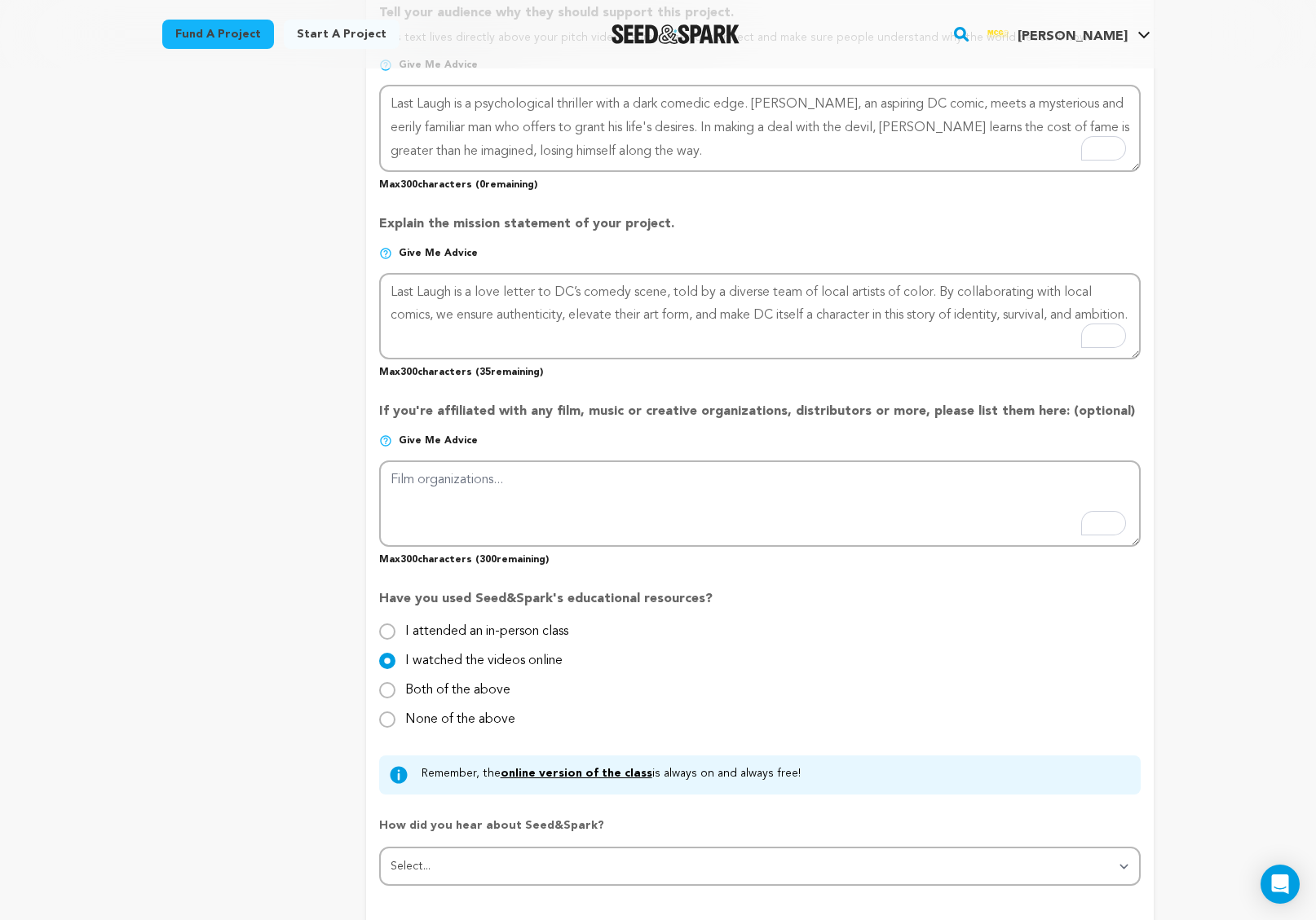
click at [387, 439] on img at bounding box center [386, 441] width 13 height 13
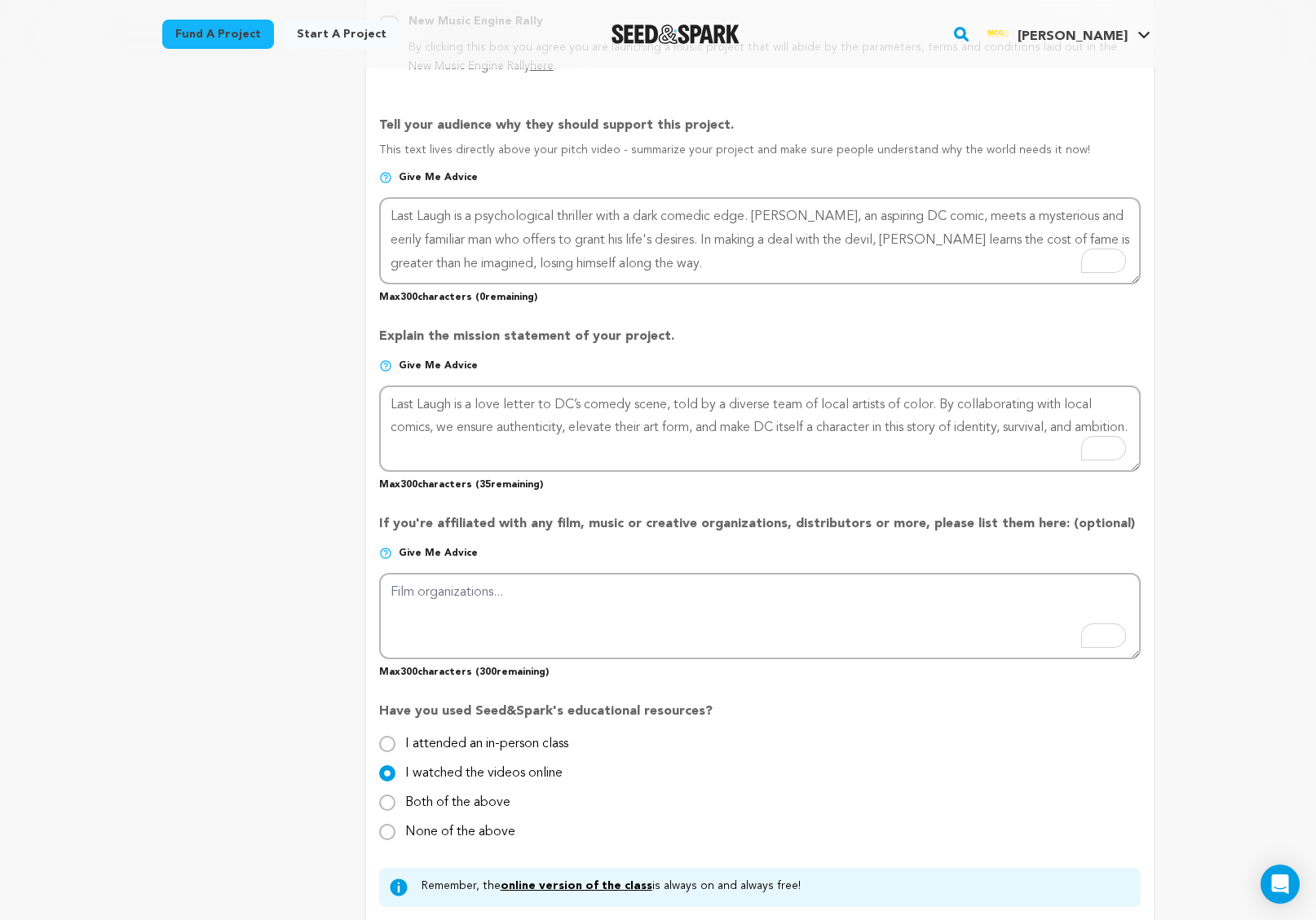
scroll to position [1014, 0]
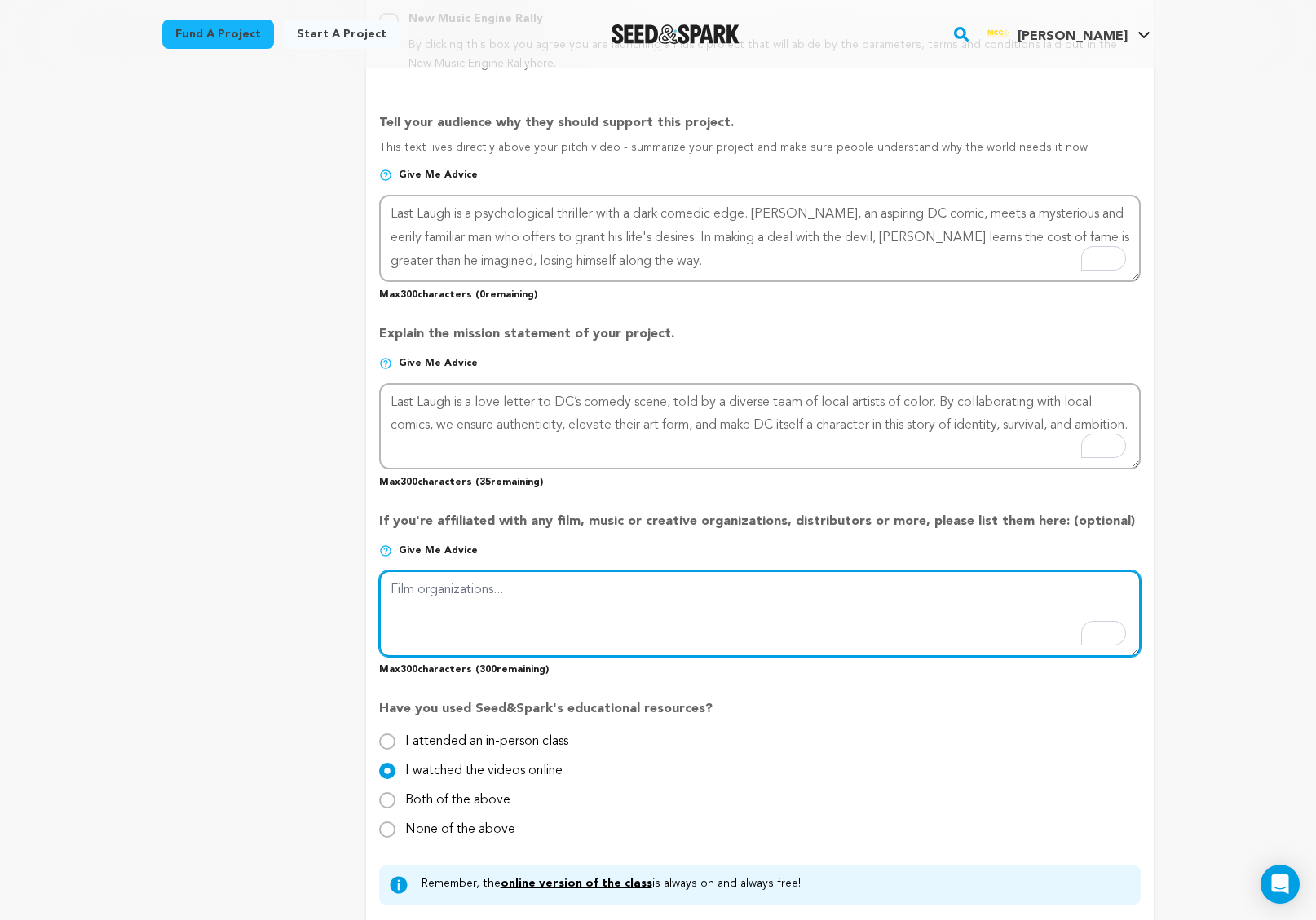
click at [626, 589] on textarea "To enrich screen reader interactions, please activate Accessibility in Grammarl…" at bounding box center [760, 613] width 762 height 86
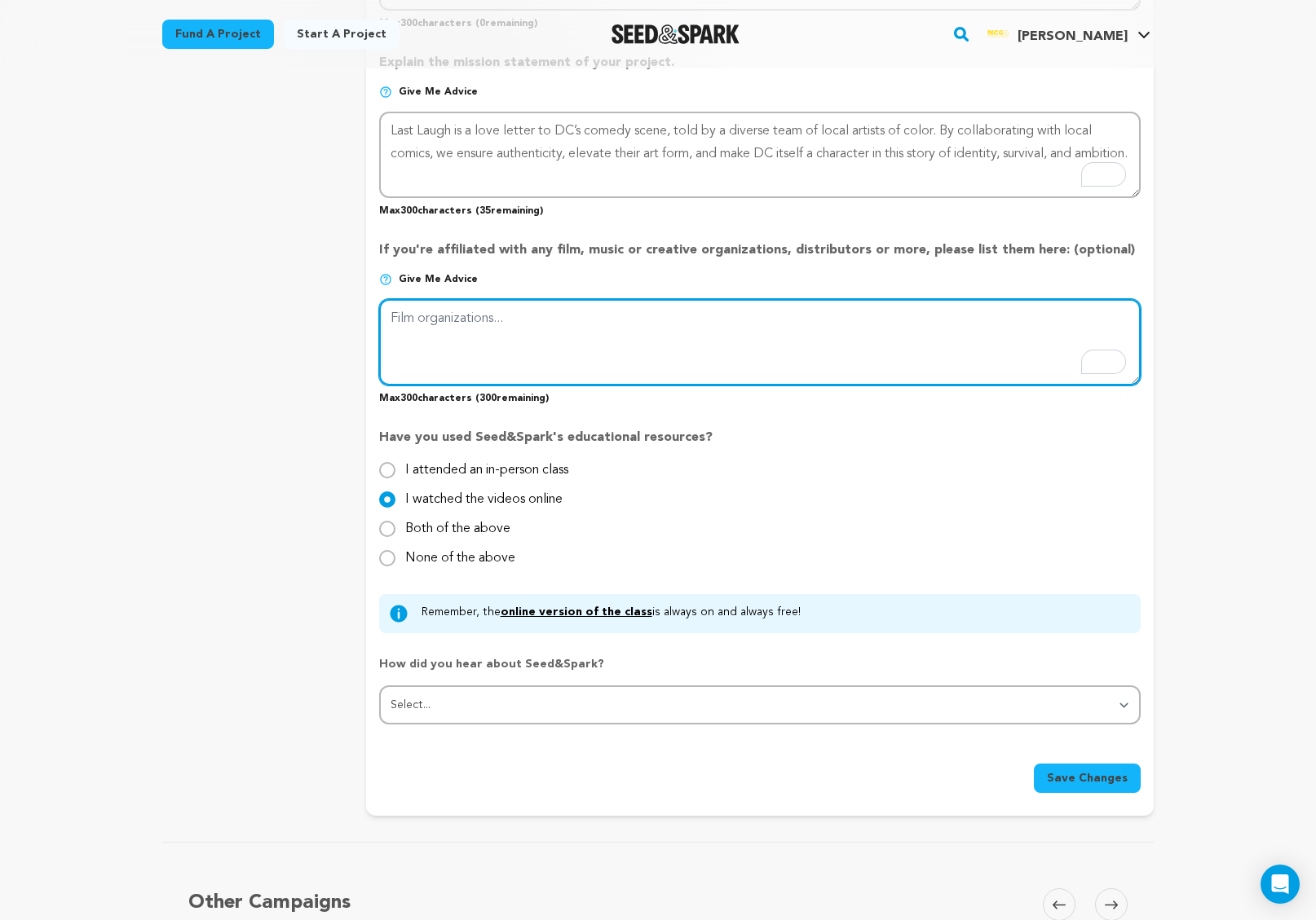
scroll to position [1290, 0]
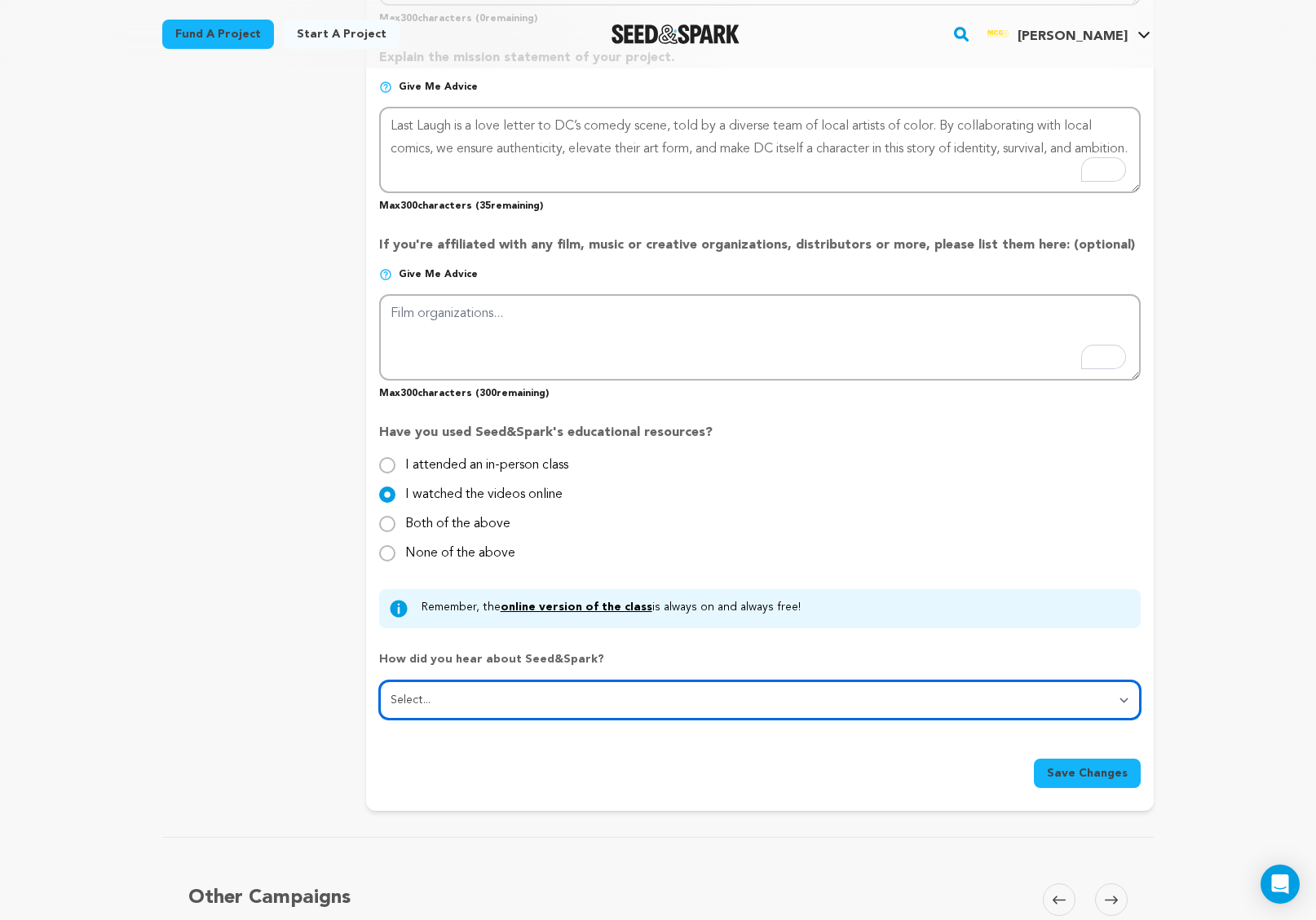
click at [597, 702] on select "Select... From a friend Social media Film festival or film organization Took an…" at bounding box center [760, 700] width 762 height 39
click at [442, 702] on select "Select... From a friend Social media Film festival or film organization Took an…" at bounding box center [760, 700] width 762 height 39
select select "1"
click at [379, 681] on select "Select... From a friend Social media Film festival or film organization Took an…" at bounding box center [760, 700] width 762 height 39
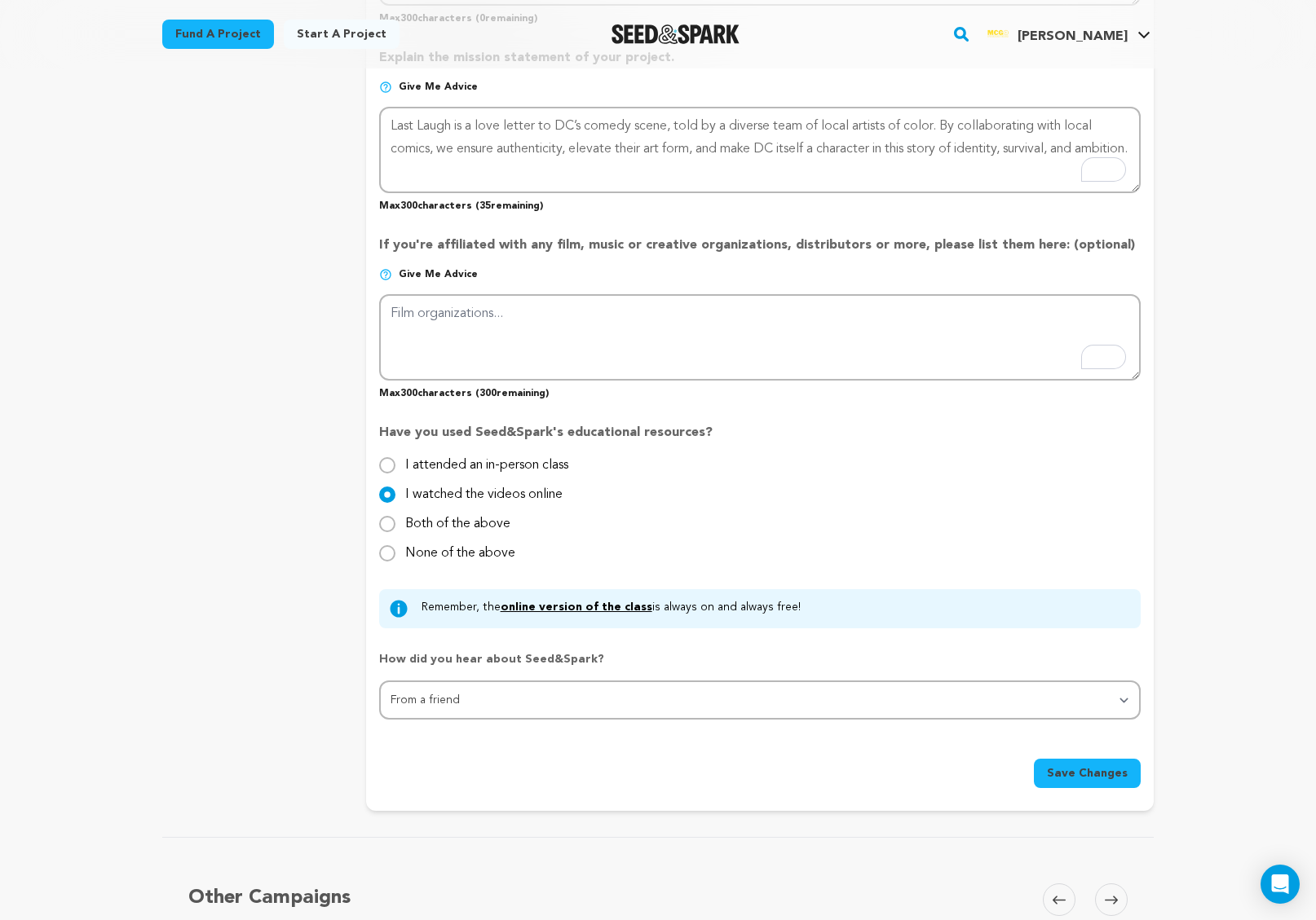
drag, startPoint x: 836, startPoint y: 724, endPoint x: 828, endPoint y: 720, distance: 8.9
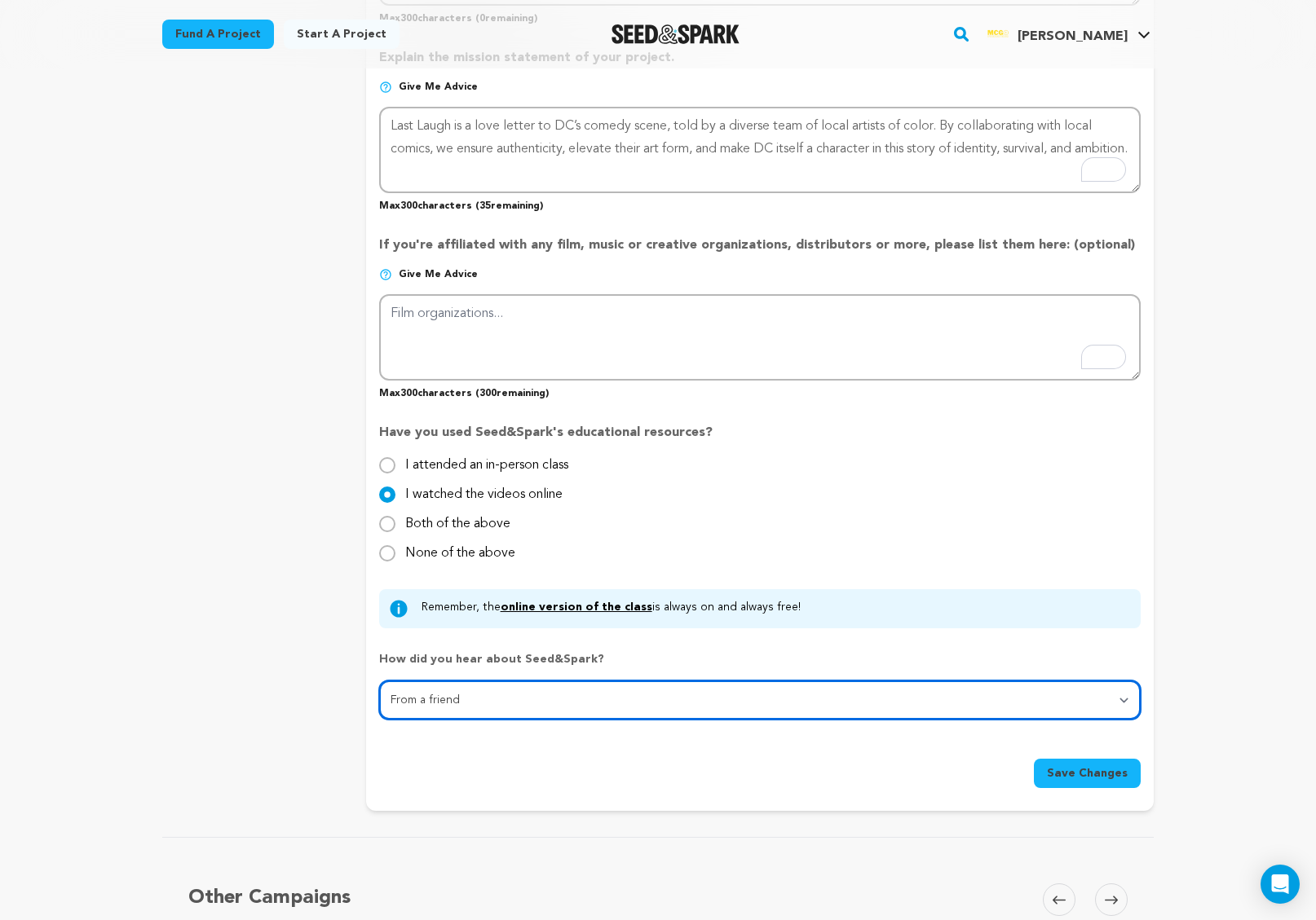
click at [813, 699] on select "Select... From a friend Social media Film festival or film organization Took an…" at bounding box center [760, 700] width 762 height 39
click at [379, 681] on select "Select... From a friend Social media Film festival or film organization Took an…" at bounding box center [760, 700] width 762 height 39
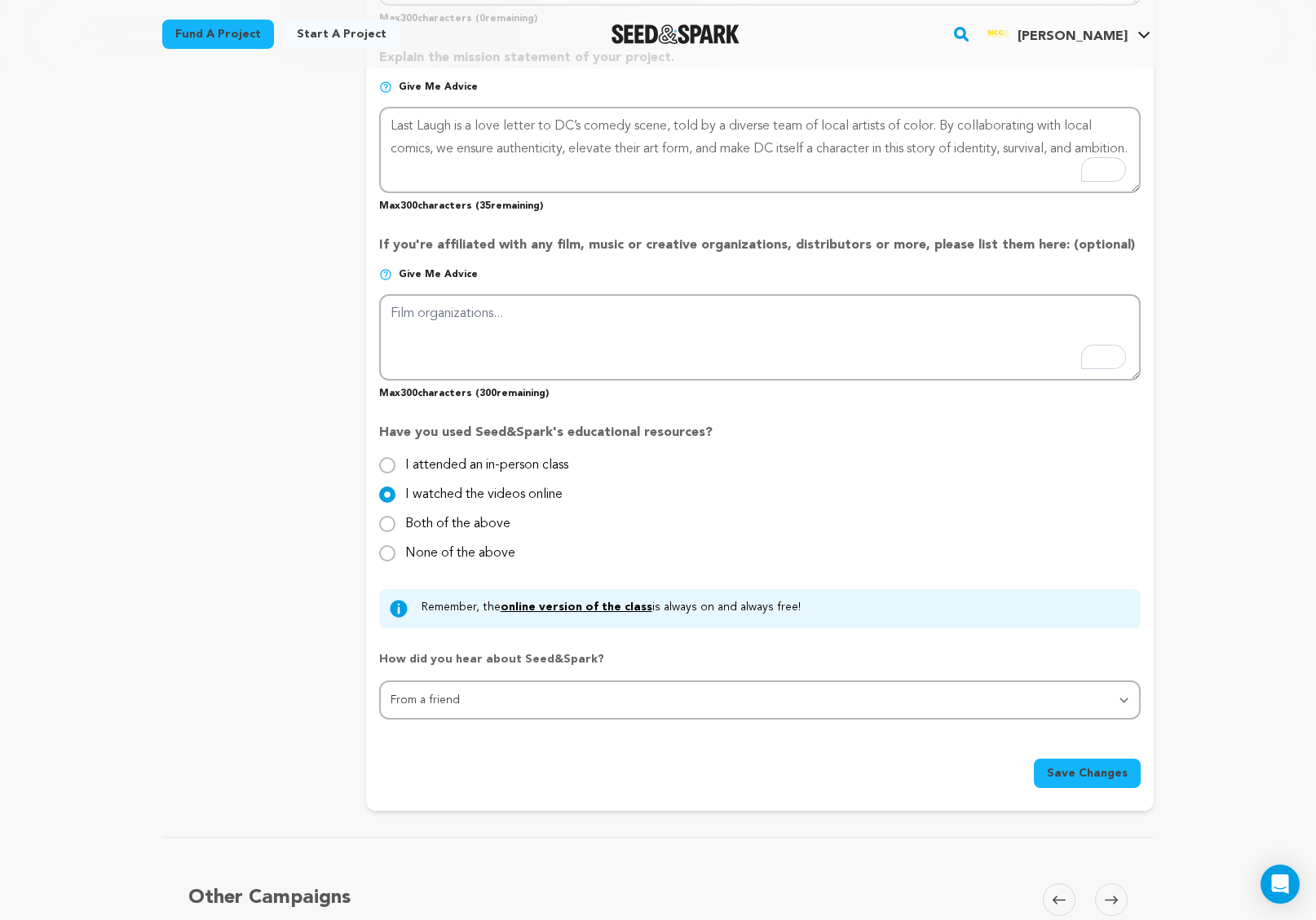
click at [1068, 780] on span "Save Changes" at bounding box center [1087, 773] width 81 height 16
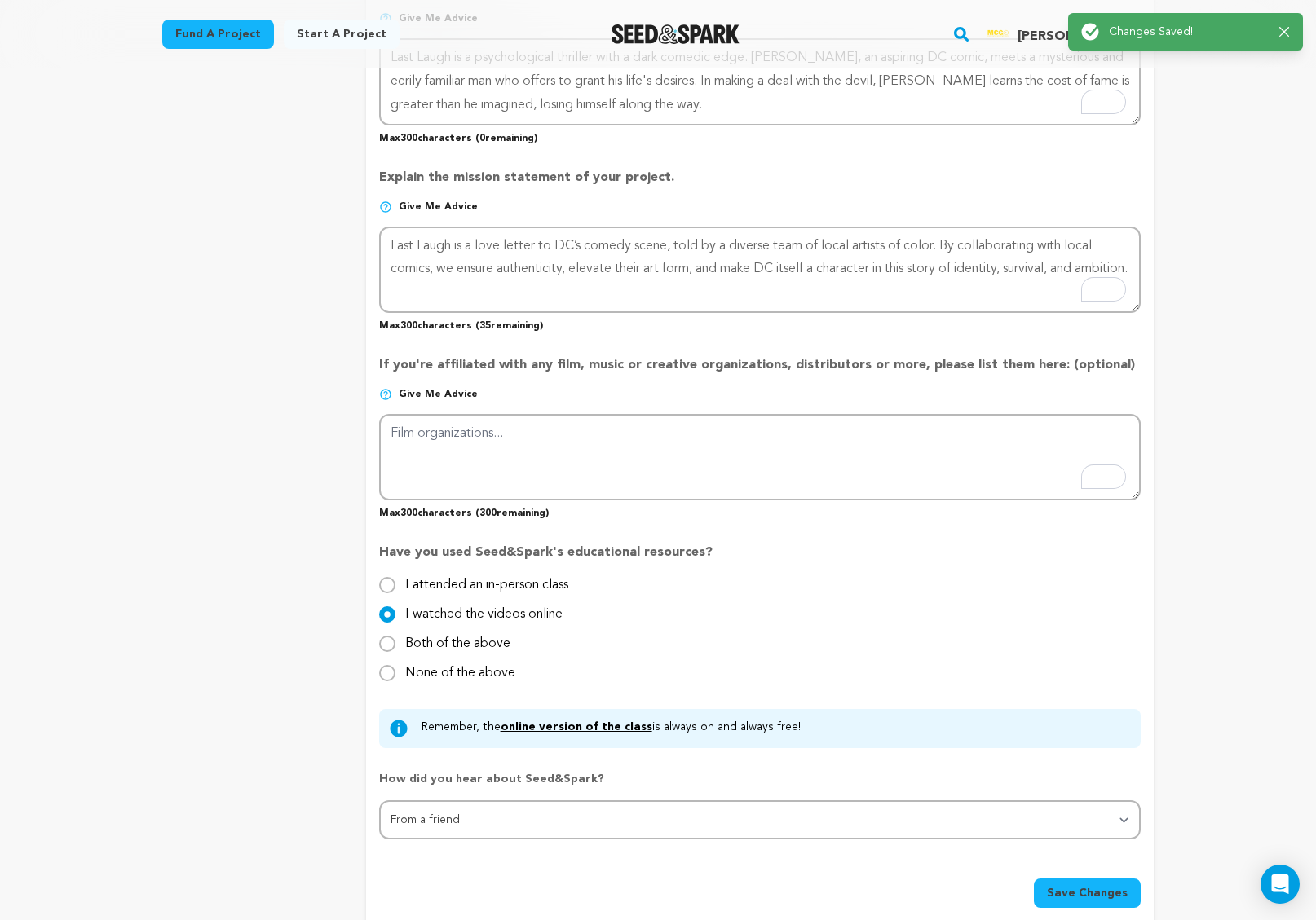
scroll to position [1190, 0]
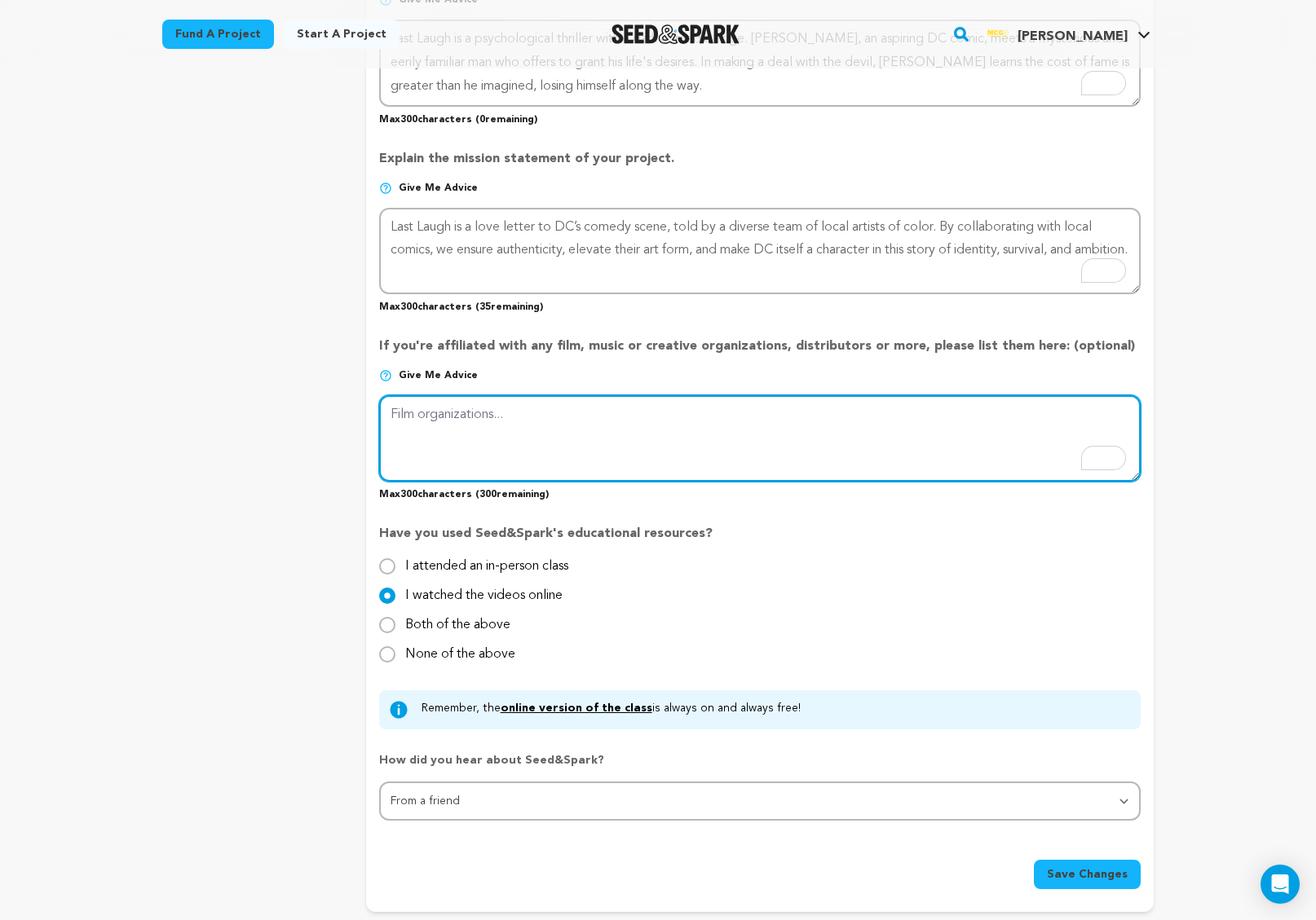
click at [475, 429] on textarea "To enrich screen reader interactions, please activate Accessibility in Grammarl…" at bounding box center [760, 438] width 762 height 86
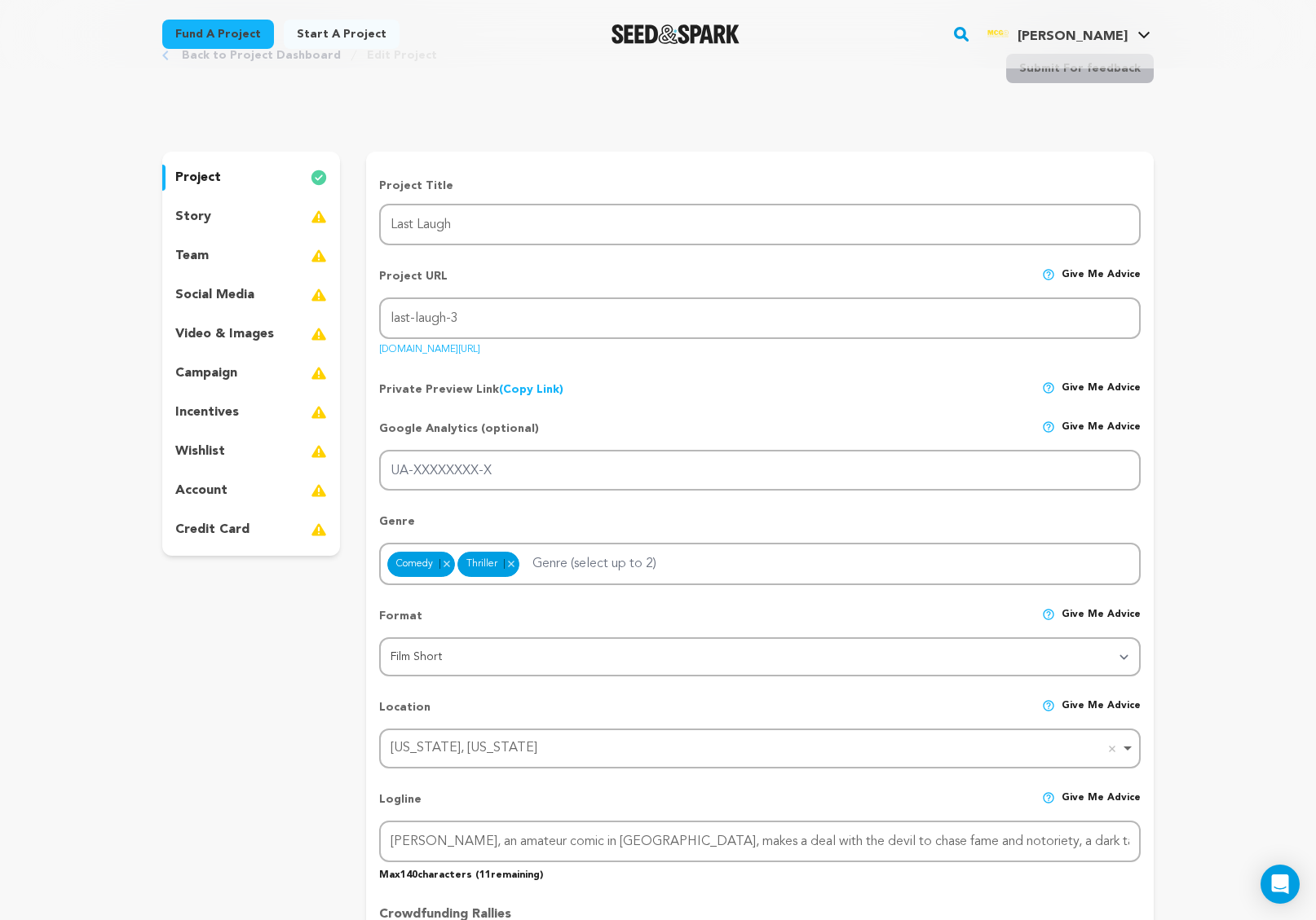
scroll to position [0, 0]
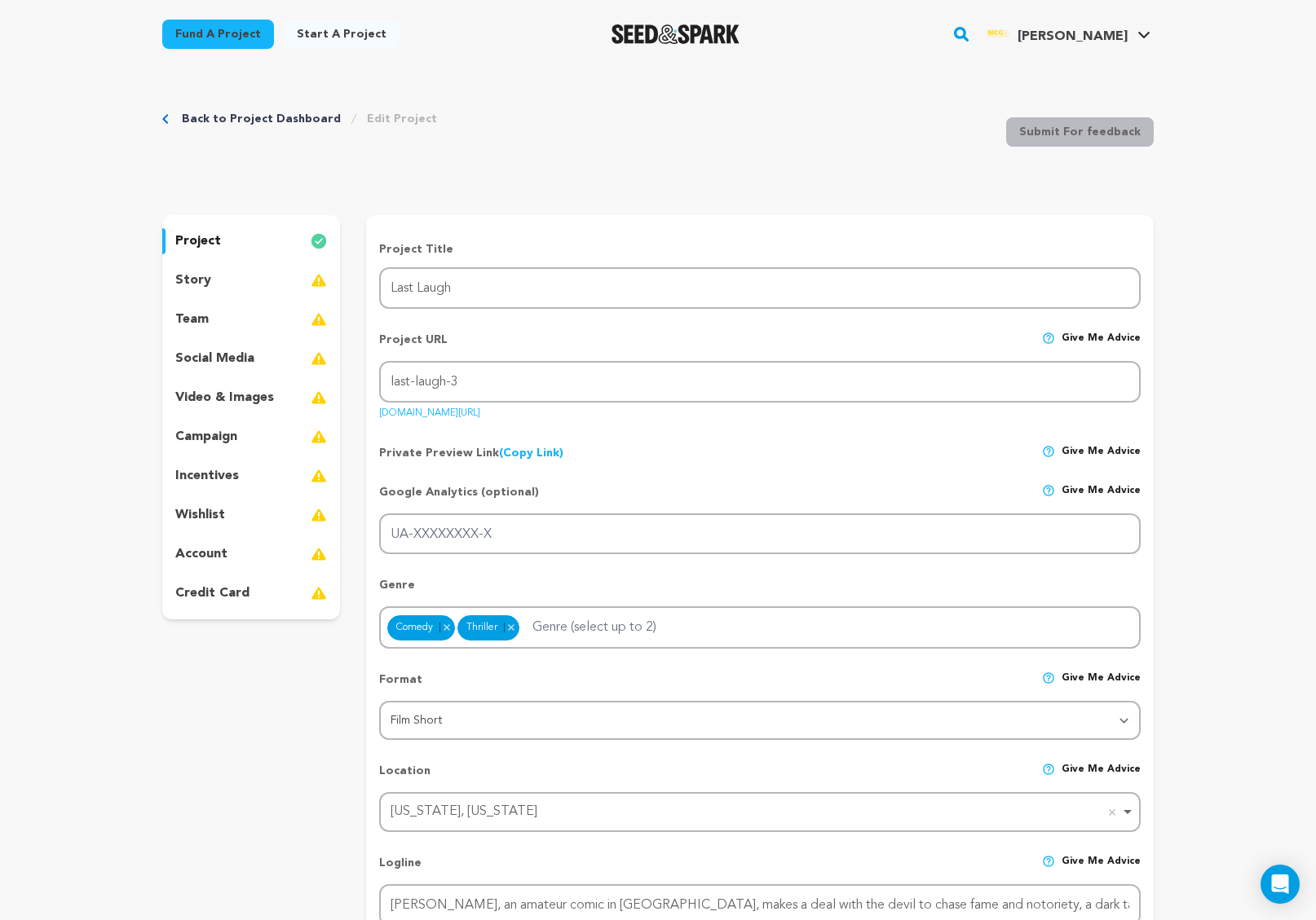
type textarea "REVISIT"
click at [320, 288] on img at bounding box center [319, 281] width 16 height 20
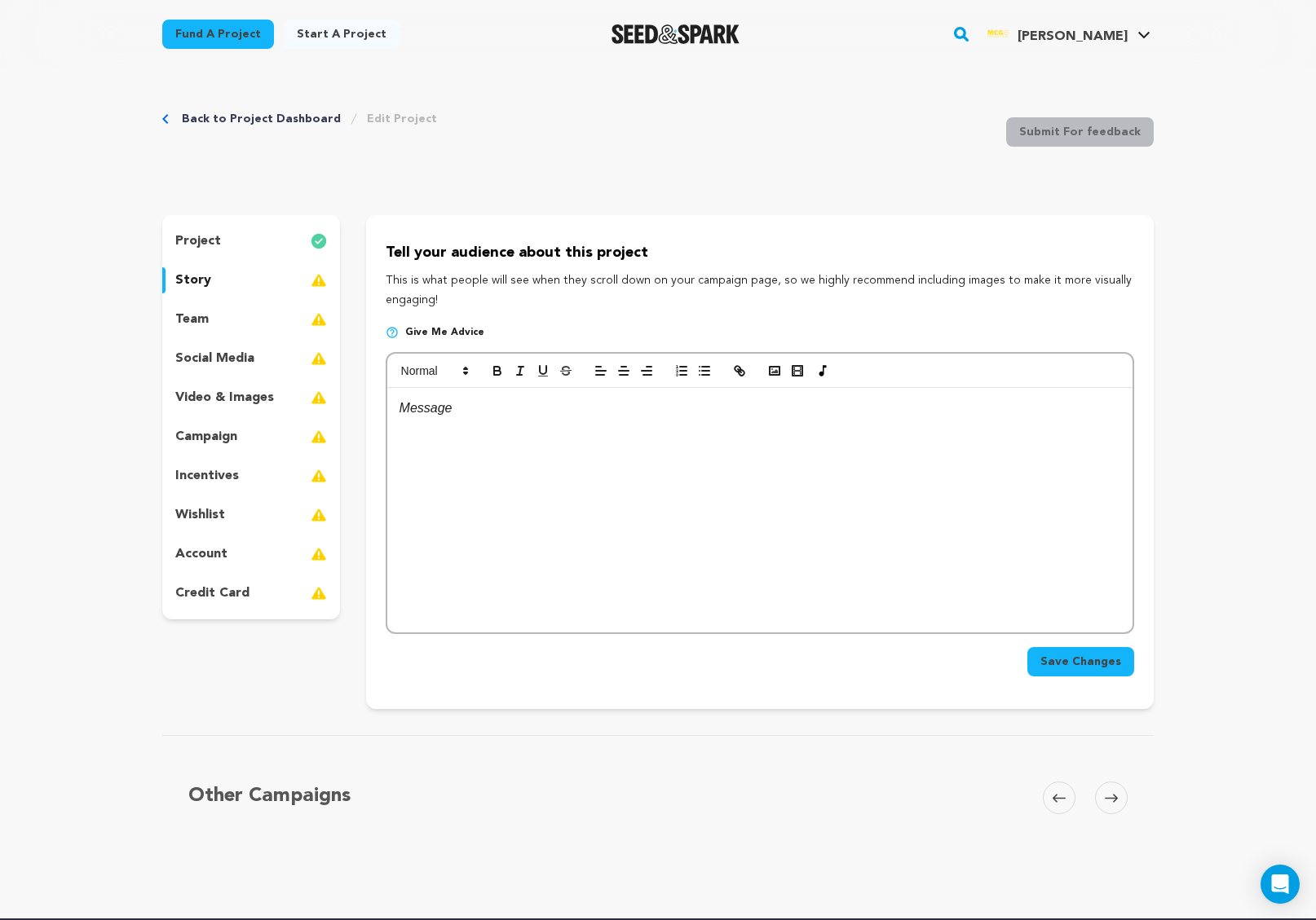
click at [478, 446] on div at bounding box center [760, 511] width 745 height 244
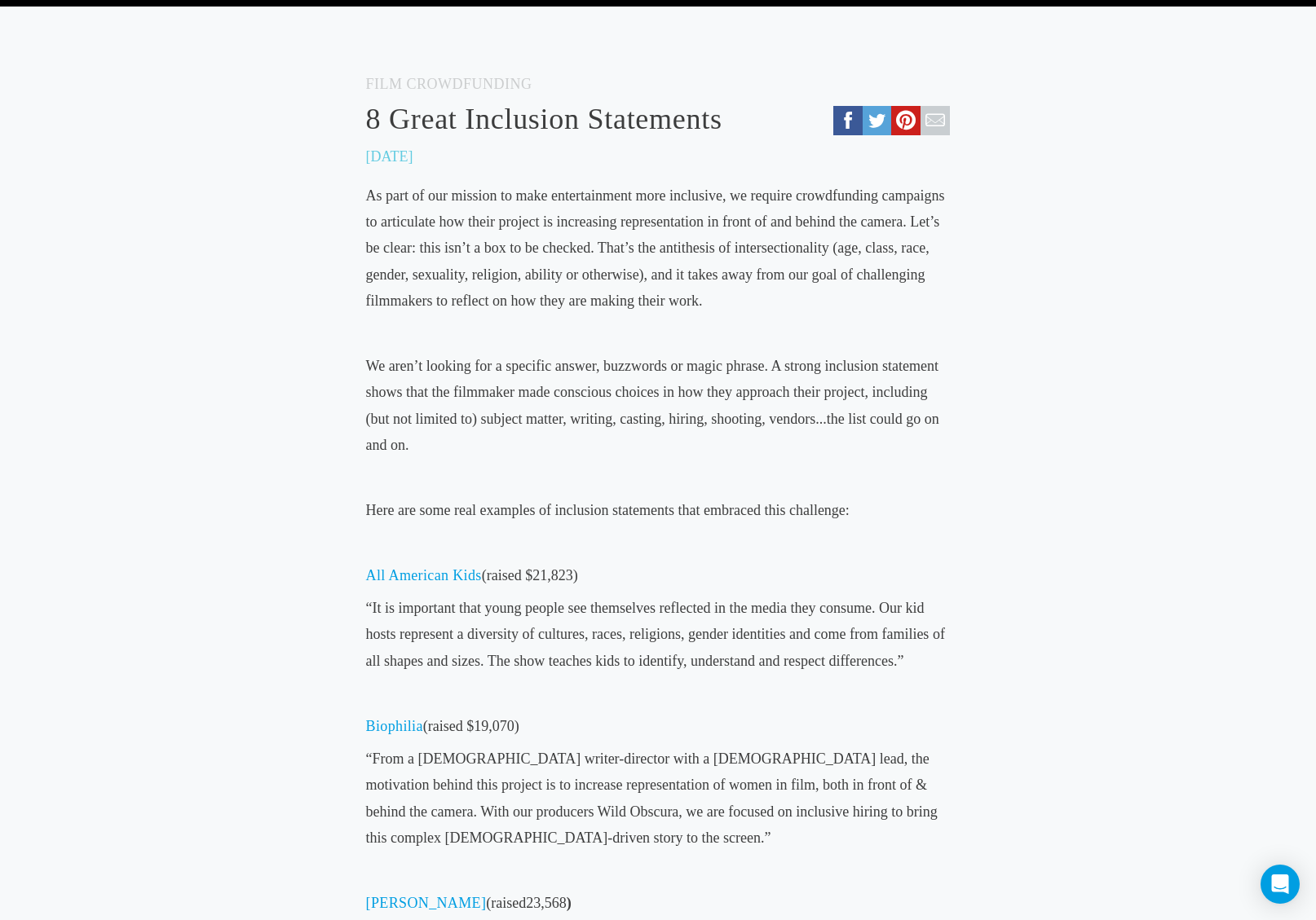
scroll to position [287, 0]
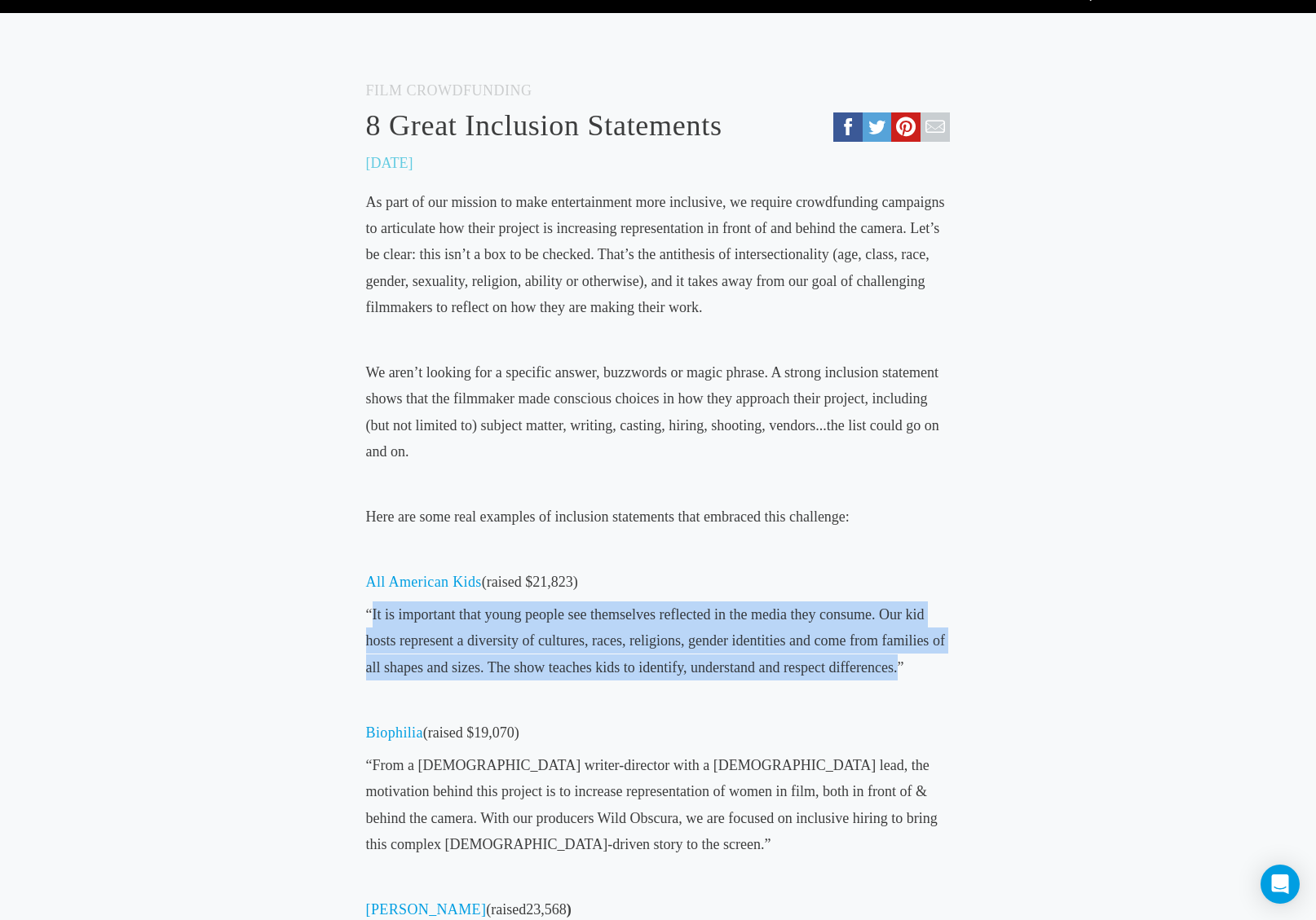
drag, startPoint x: 372, startPoint y: 614, endPoint x: 896, endPoint y: 658, distance: 525.8
click at [896, 658] on span "“It is important that young people see themselves reflected in the media they c…" at bounding box center [655, 641] width 579 height 70
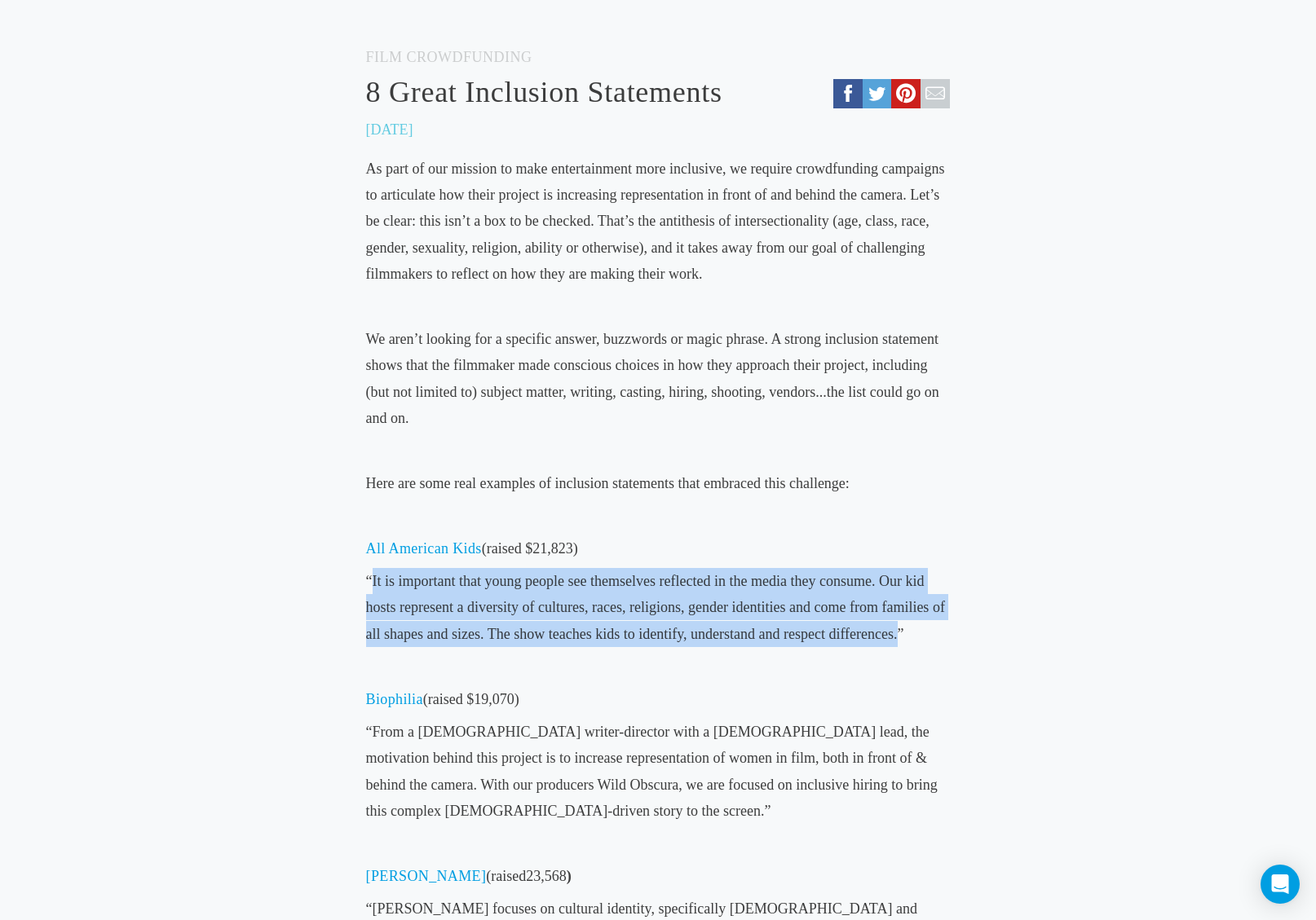
scroll to position [308, 0]
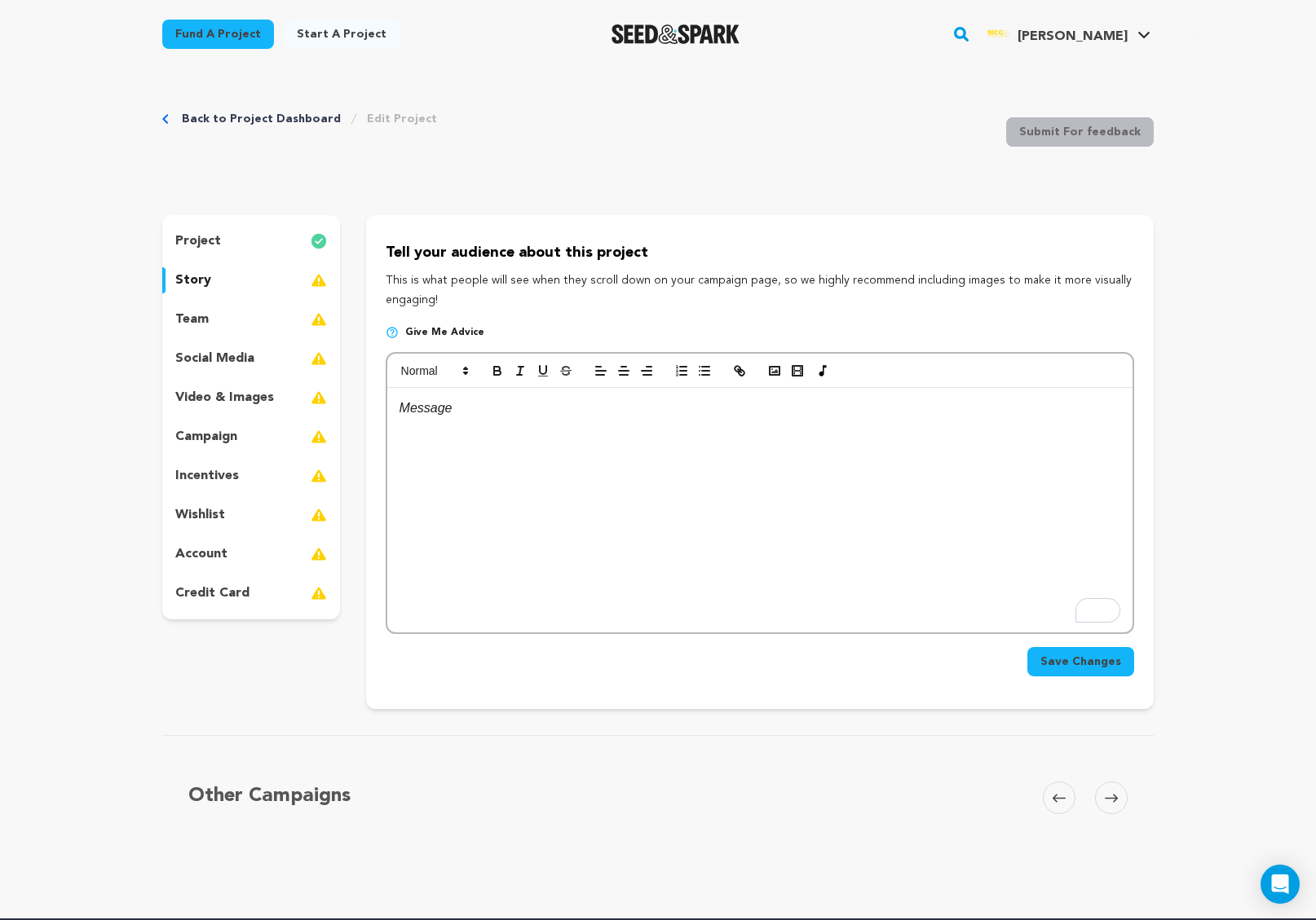
click at [552, 190] on div "Back to Project Dashboard Edit Project Submit For feedback Submit For feedback …" at bounding box center [658, 494] width 1043 height 850
click at [323, 312] on img at bounding box center [319, 320] width 16 height 20
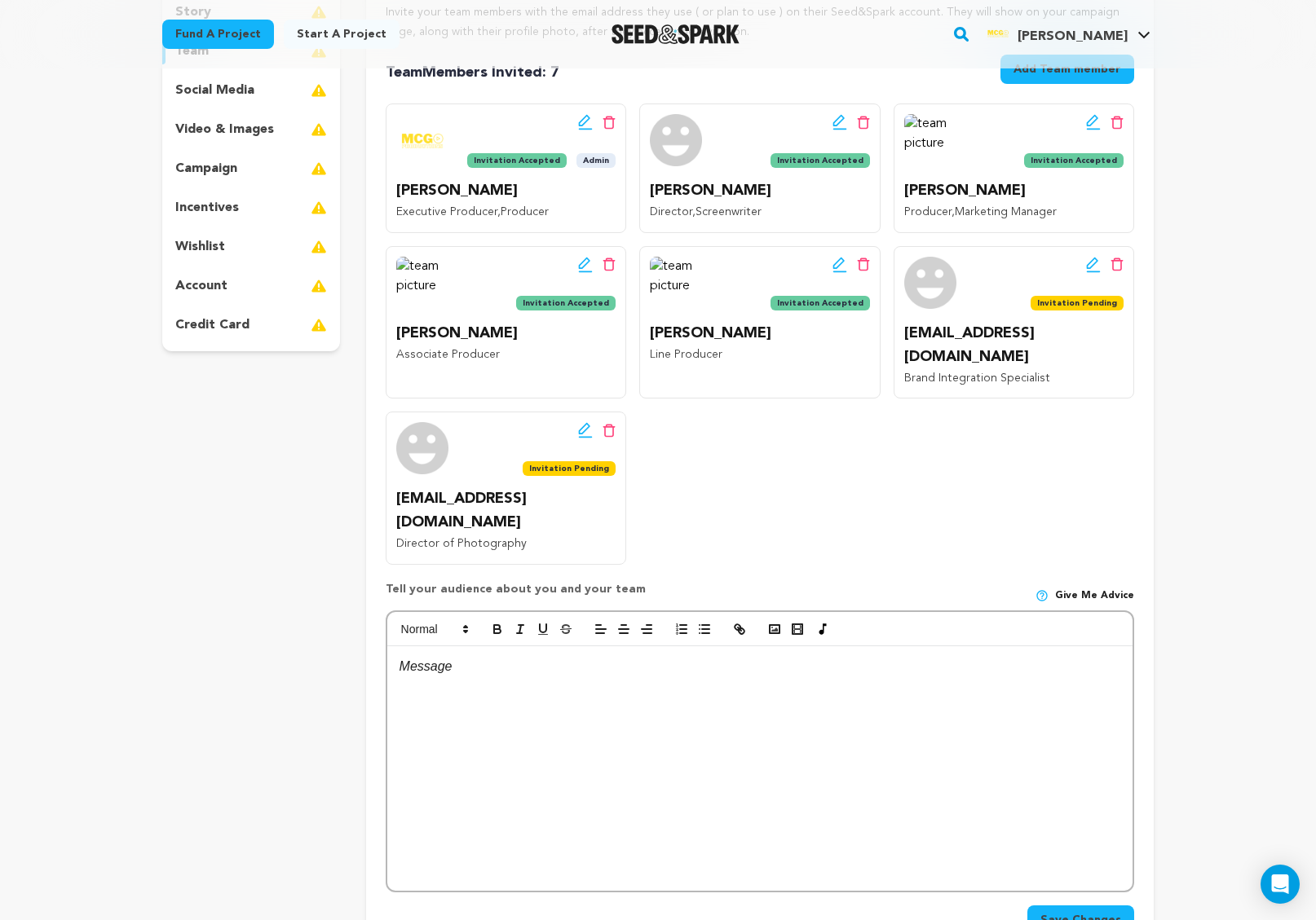
scroll to position [273, 0]
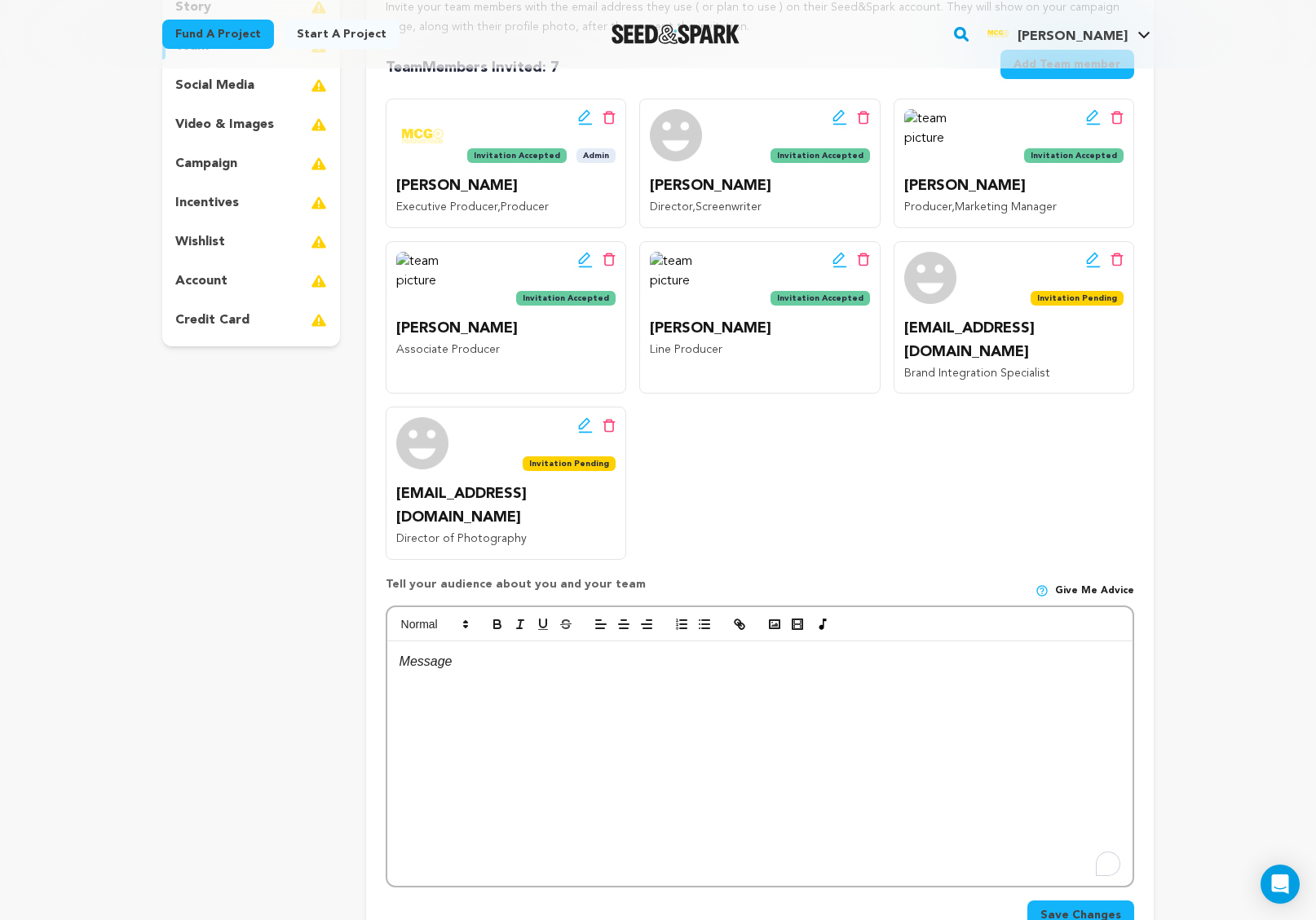
click at [478, 651] on p "To enrich screen reader interactions, please activate Accessibility in Grammarl…" at bounding box center [760, 661] width 721 height 21
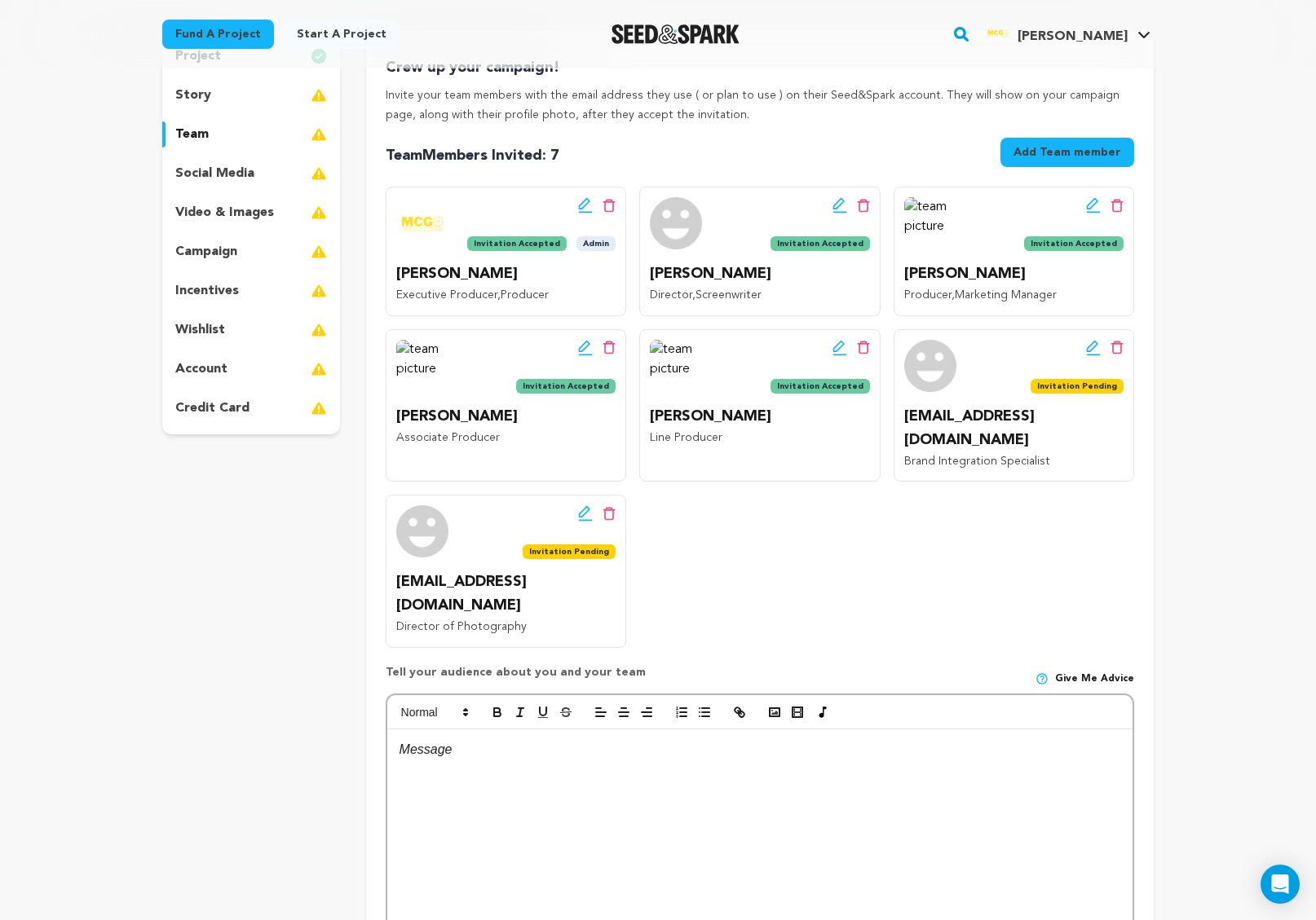
scroll to position [184, 0]
click at [312, 183] on media_icon at bounding box center [319, 175] width 16 height 20
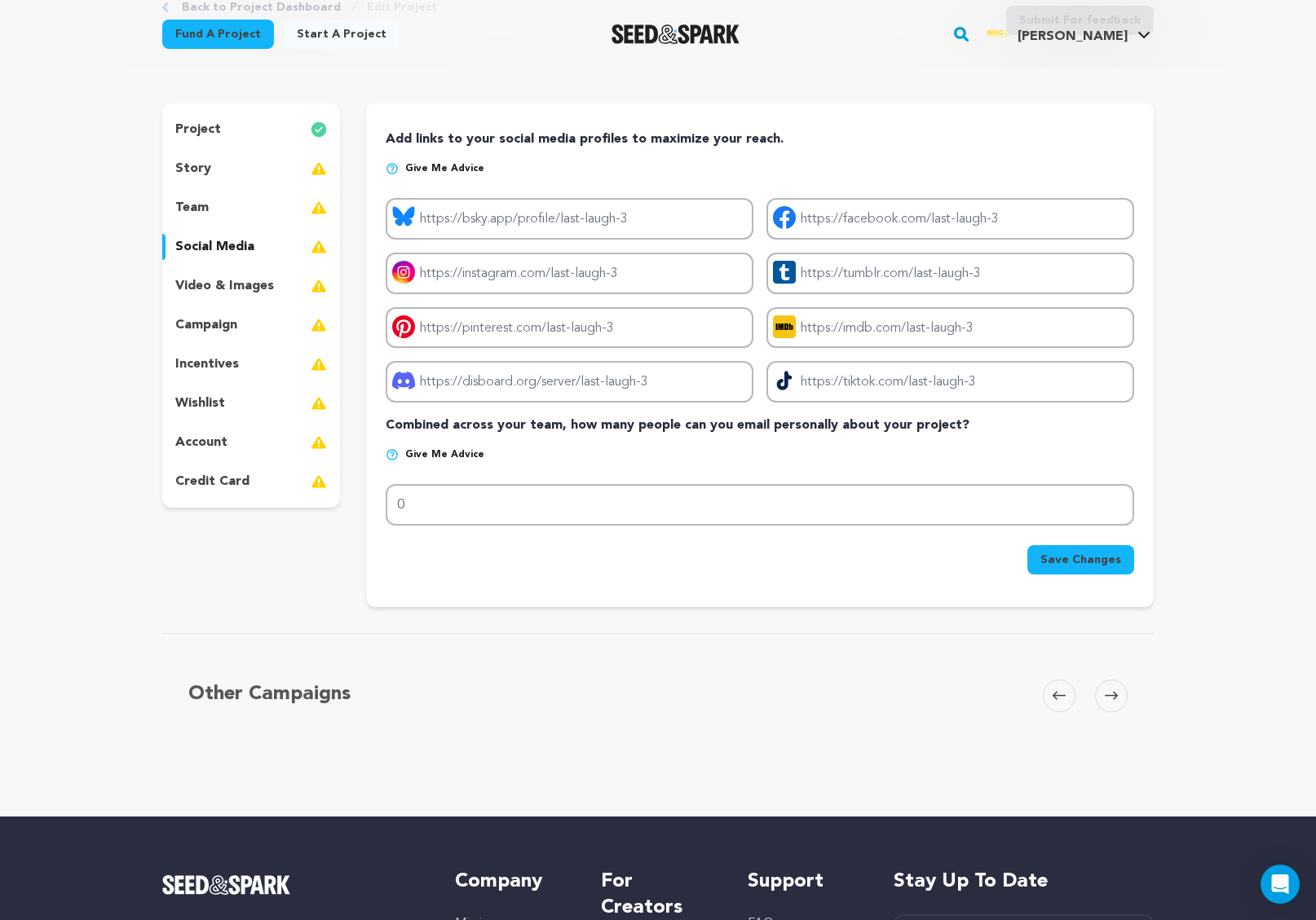
scroll to position [107, 0]
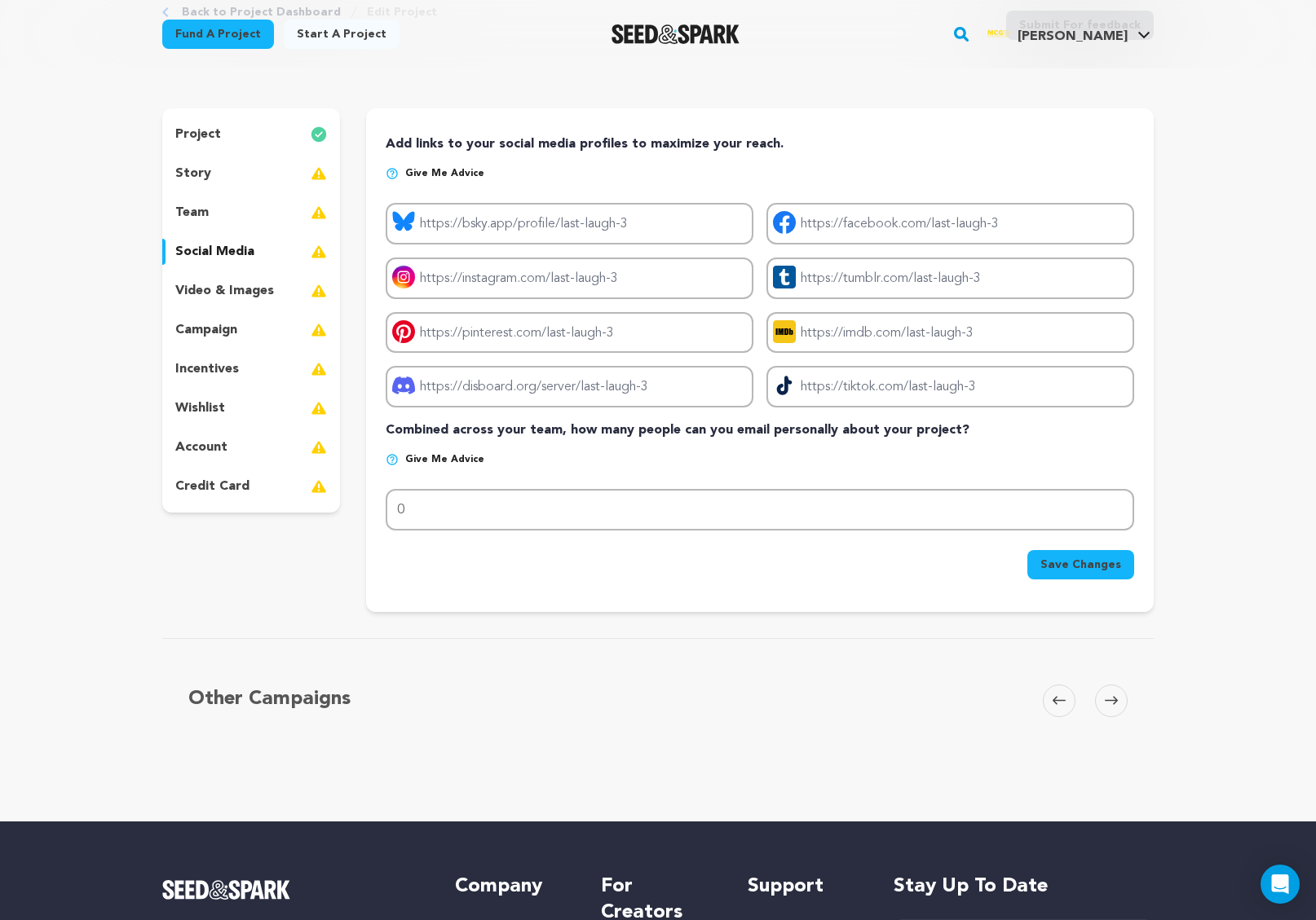
click at [321, 285] on images_icon at bounding box center [319, 292] width 16 height 20
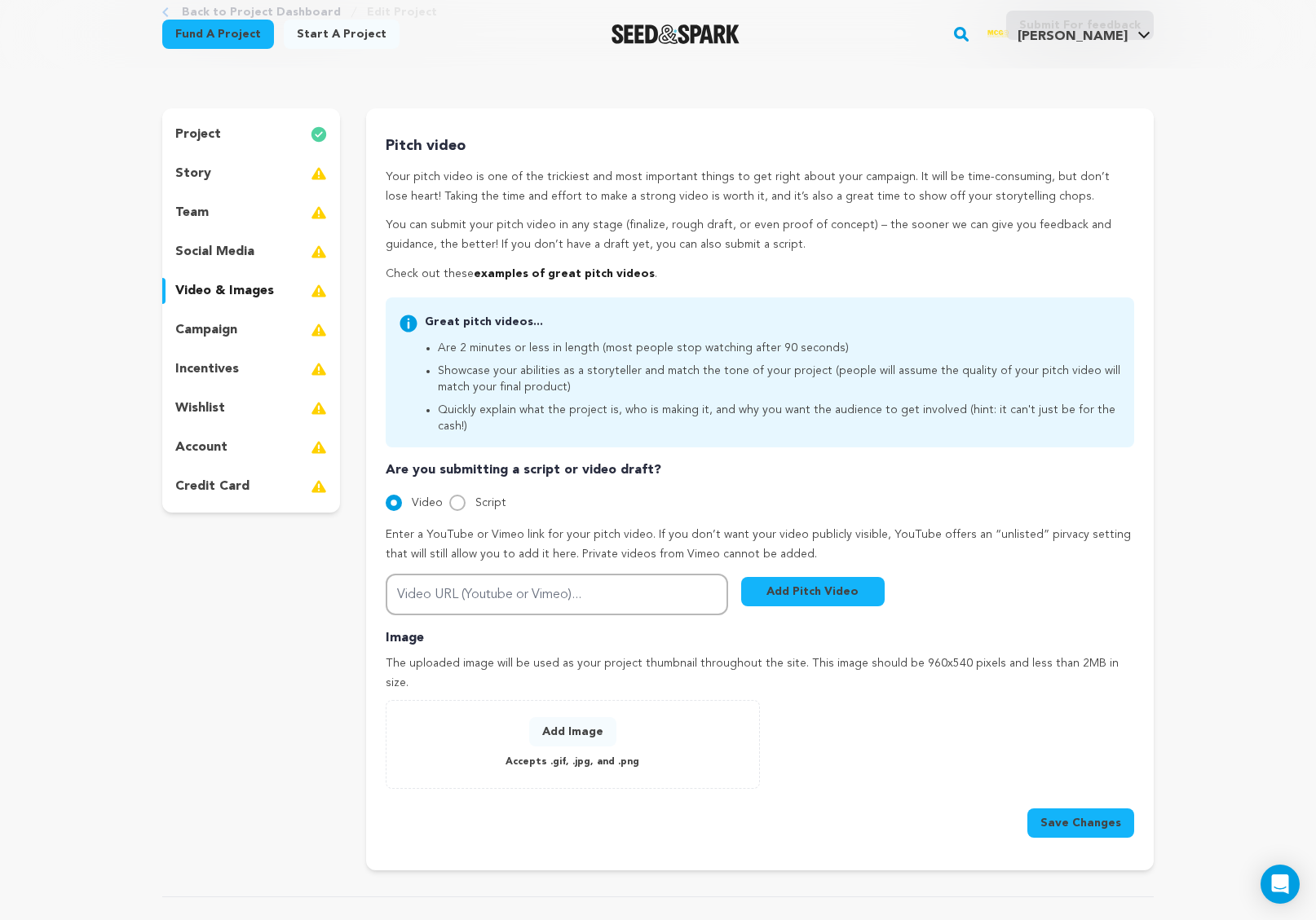
click at [322, 330] on img at bounding box center [319, 331] width 16 height 20
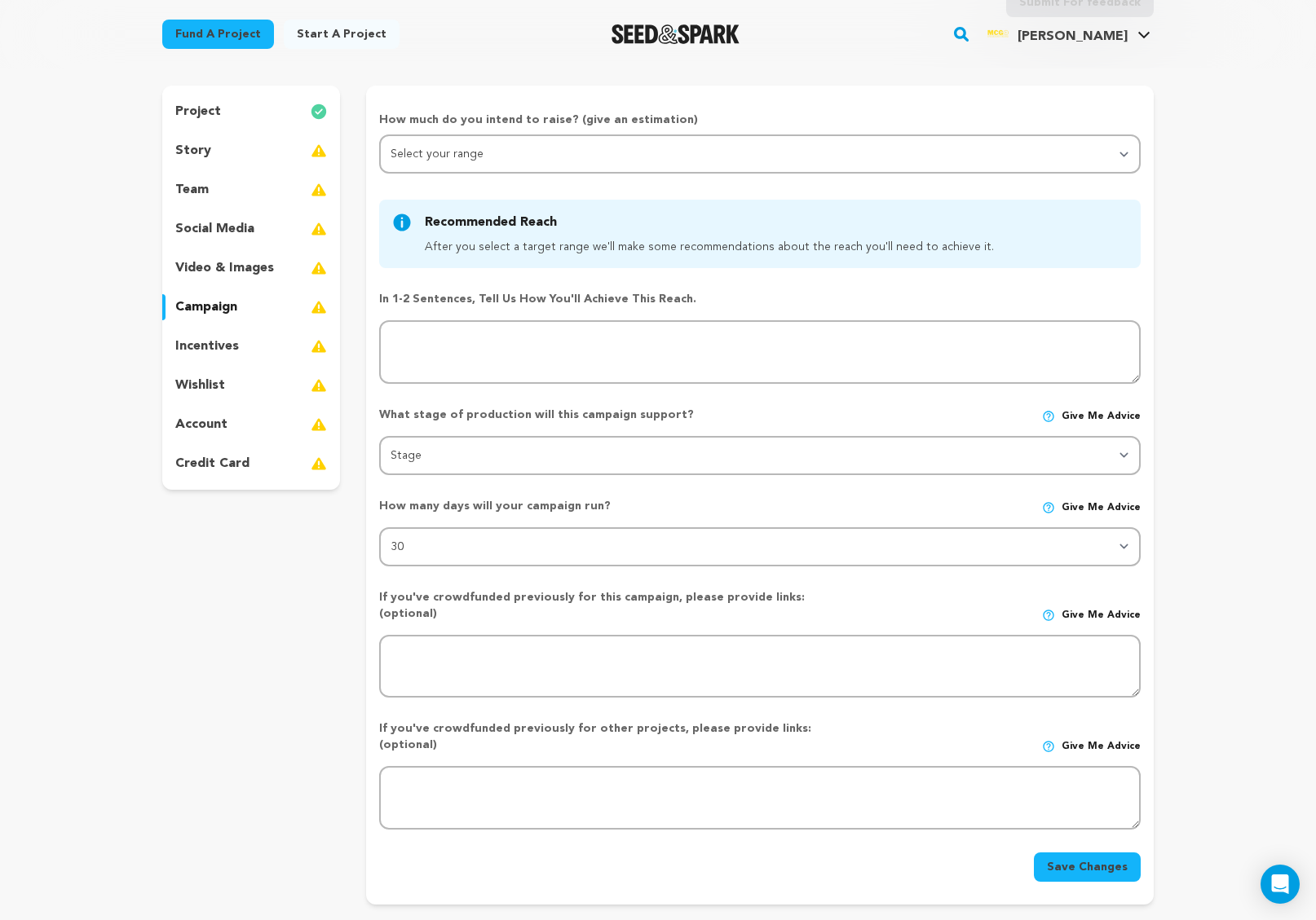
scroll to position [130, 0]
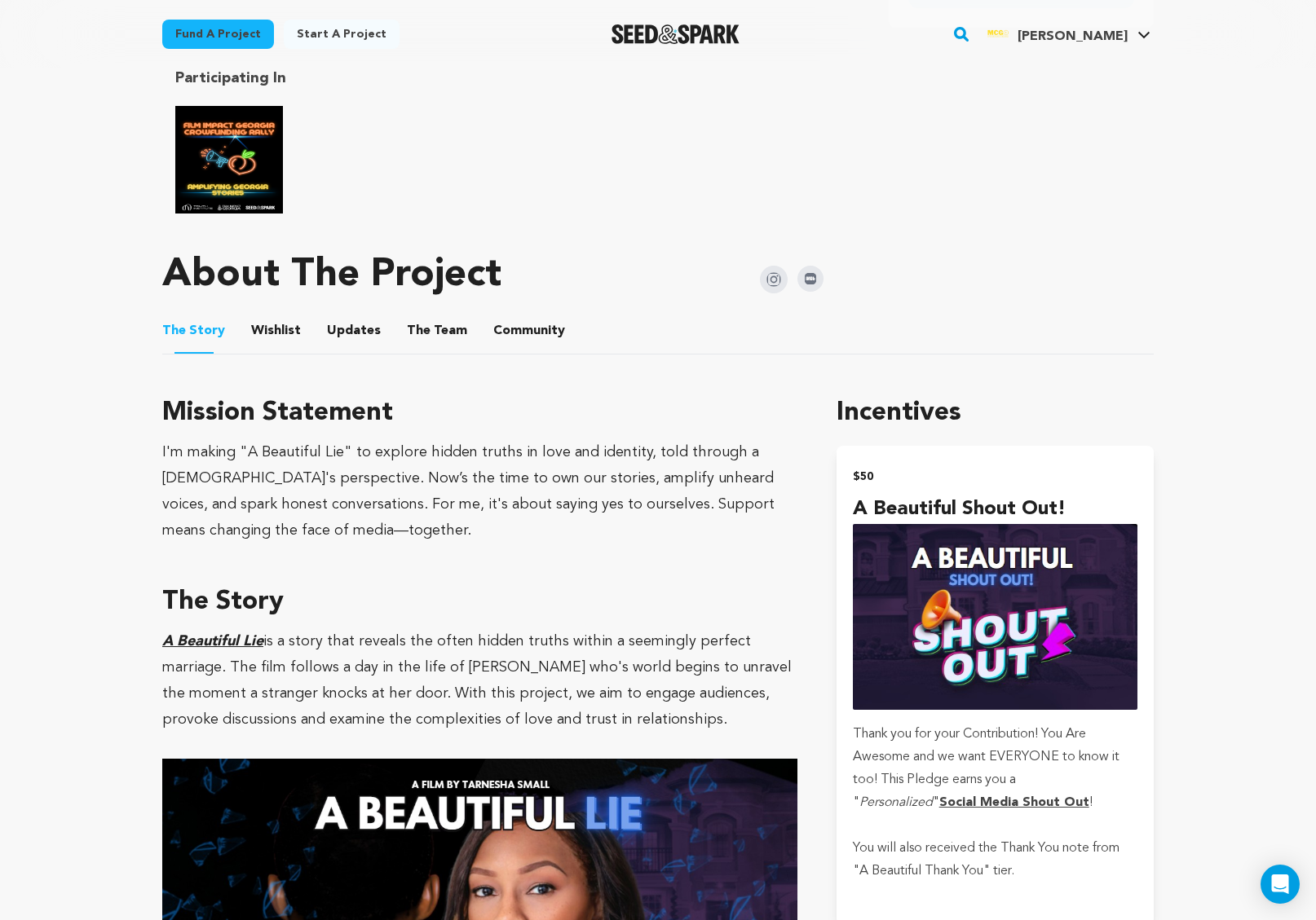
scroll to position [791, 0]
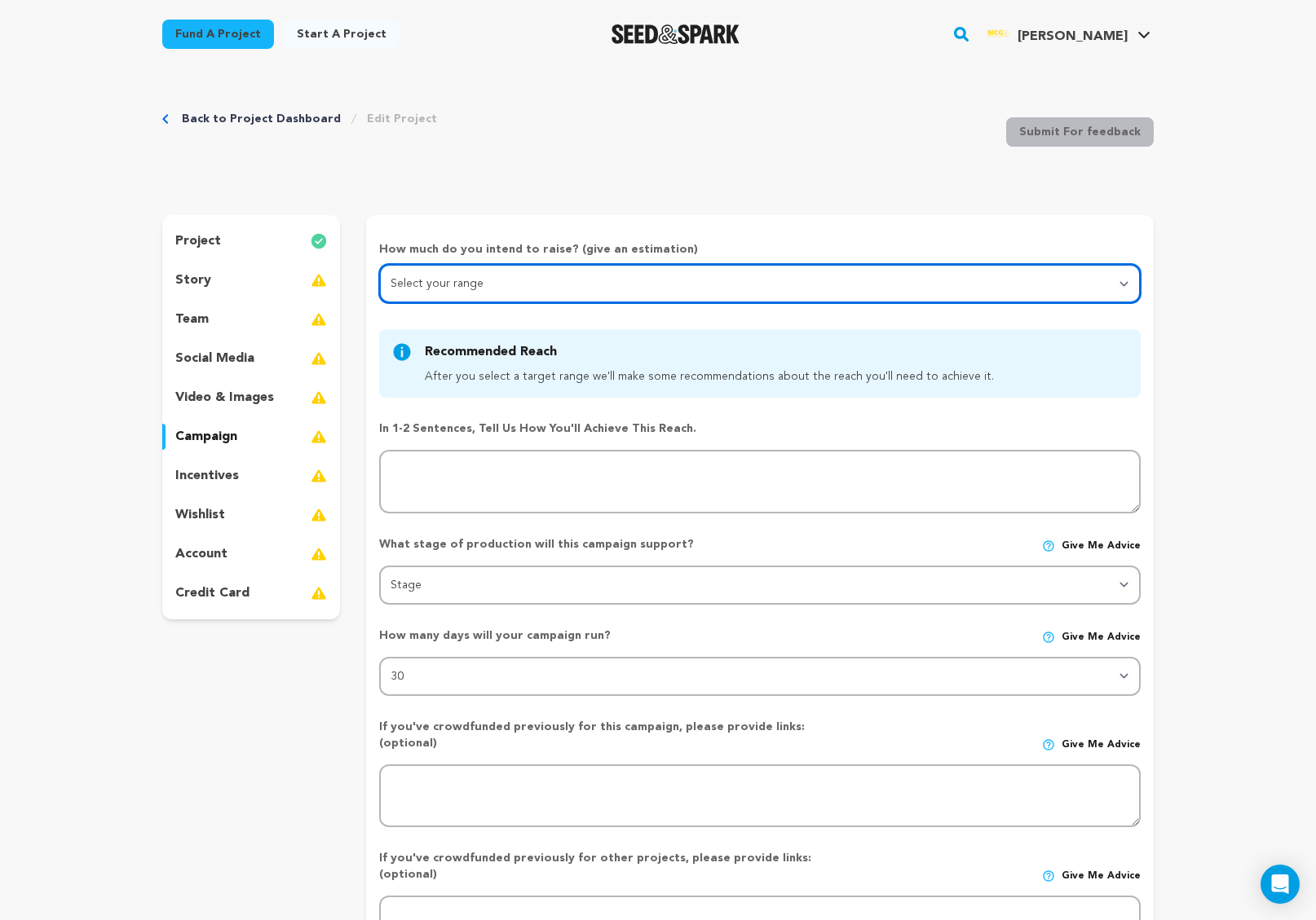
click at [420, 292] on select "Select your range Less than $10k 10k - $14k 15k - $24k 25k - $49k 50k or more" at bounding box center [760, 283] width 762 height 39
select select "4"
click at [379, 264] on select "Select your range Less than $10k 10k - $14k 15k - $24k 25k - $49k 50k or more" at bounding box center [760, 283] width 762 height 39
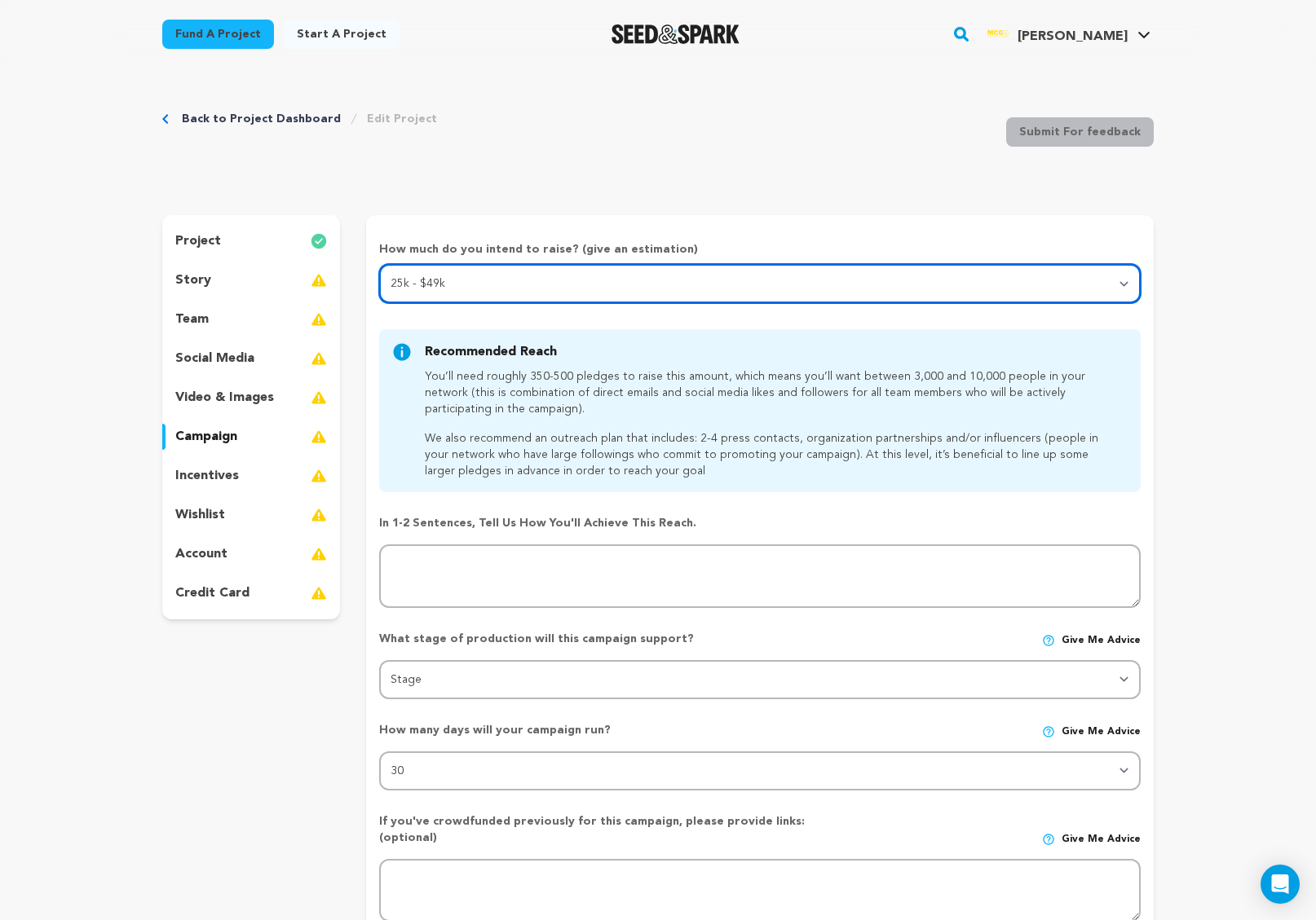
click at [447, 292] on select "Select your range Less than $10k 10k - $14k 15k - $24k 25k - $49k 50k or more" at bounding box center [760, 283] width 762 height 39
click at [379, 264] on select "Select your range Less than $10k 10k - $14k 15k - $24k 25k - $49k 50k or more" at bounding box center [760, 283] width 762 height 39
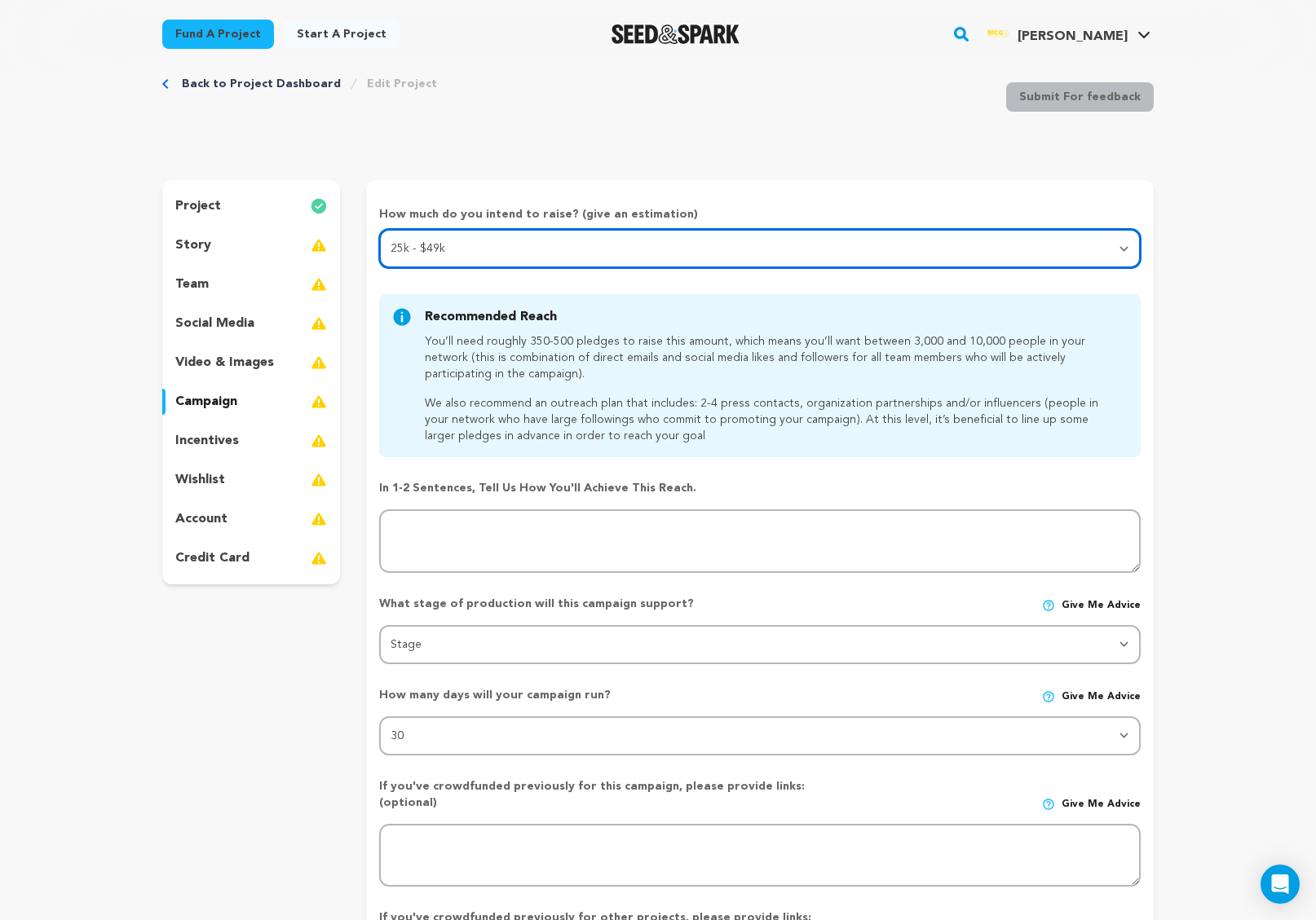
scroll to position [43, 0]
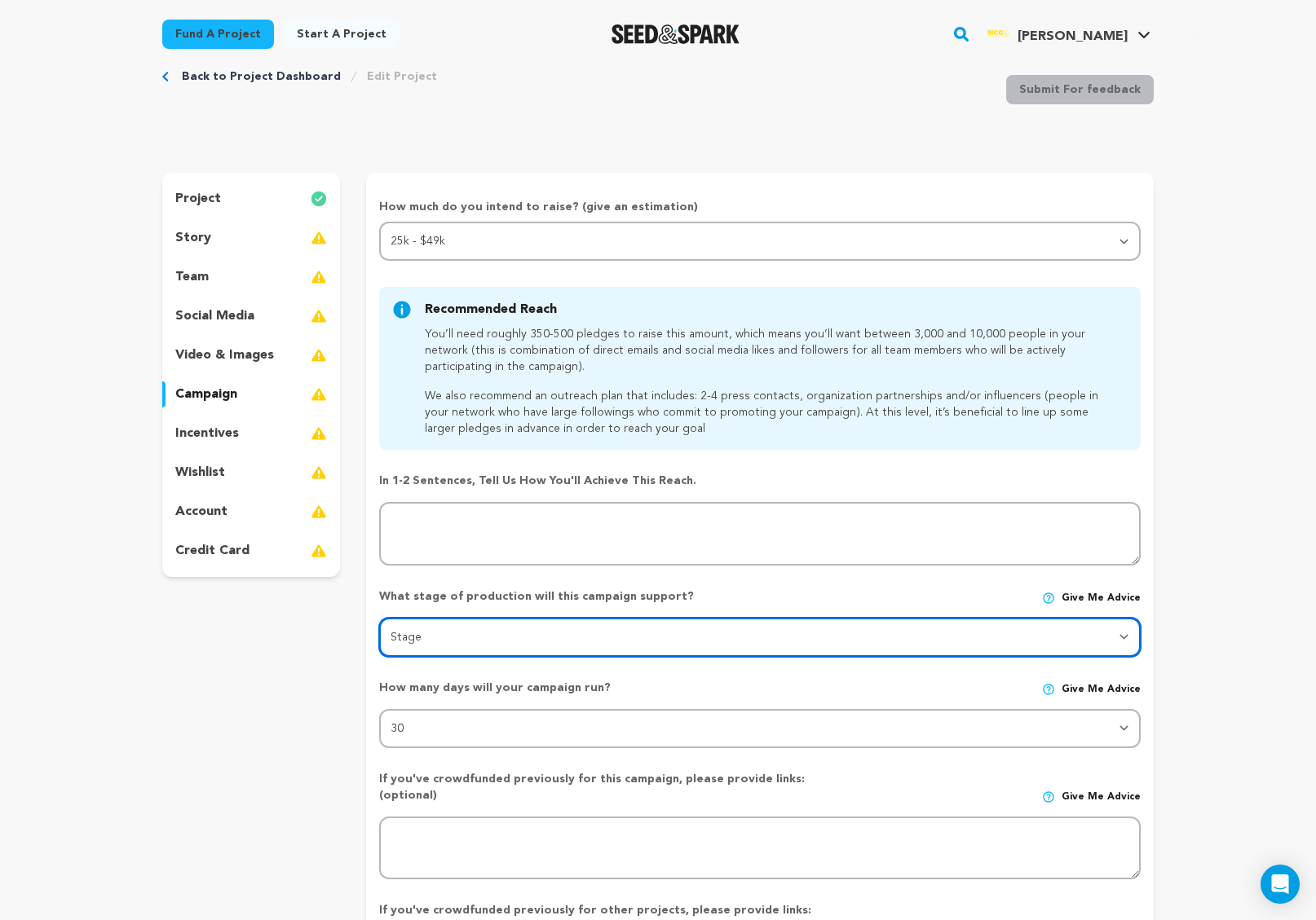
click at [531, 644] on select "Stage DEVELOPMENT PRODUCTION POST-PRODUCTION DISTRIBUTION PRE-PRODUCTION ENHANC…" at bounding box center [760, 637] width 762 height 39
click at [379, 618] on select "Stage DEVELOPMENT PRODUCTION POST-PRODUCTION DISTRIBUTION PRE-PRODUCTION ENHANC…" at bounding box center [760, 637] width 762 height 39
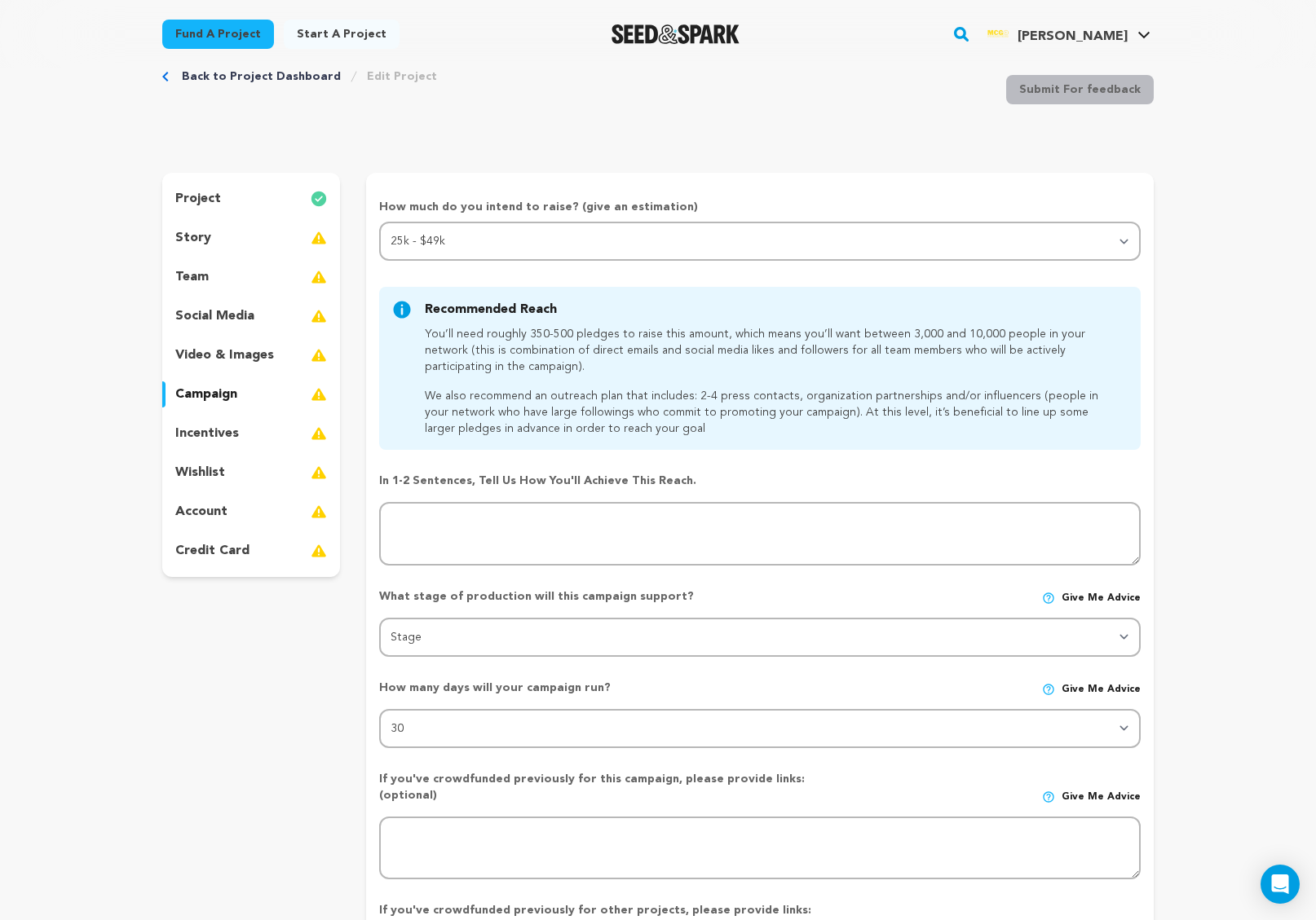
click at [318, 205] on img at bounding box center [319, 199] width 16 height 20
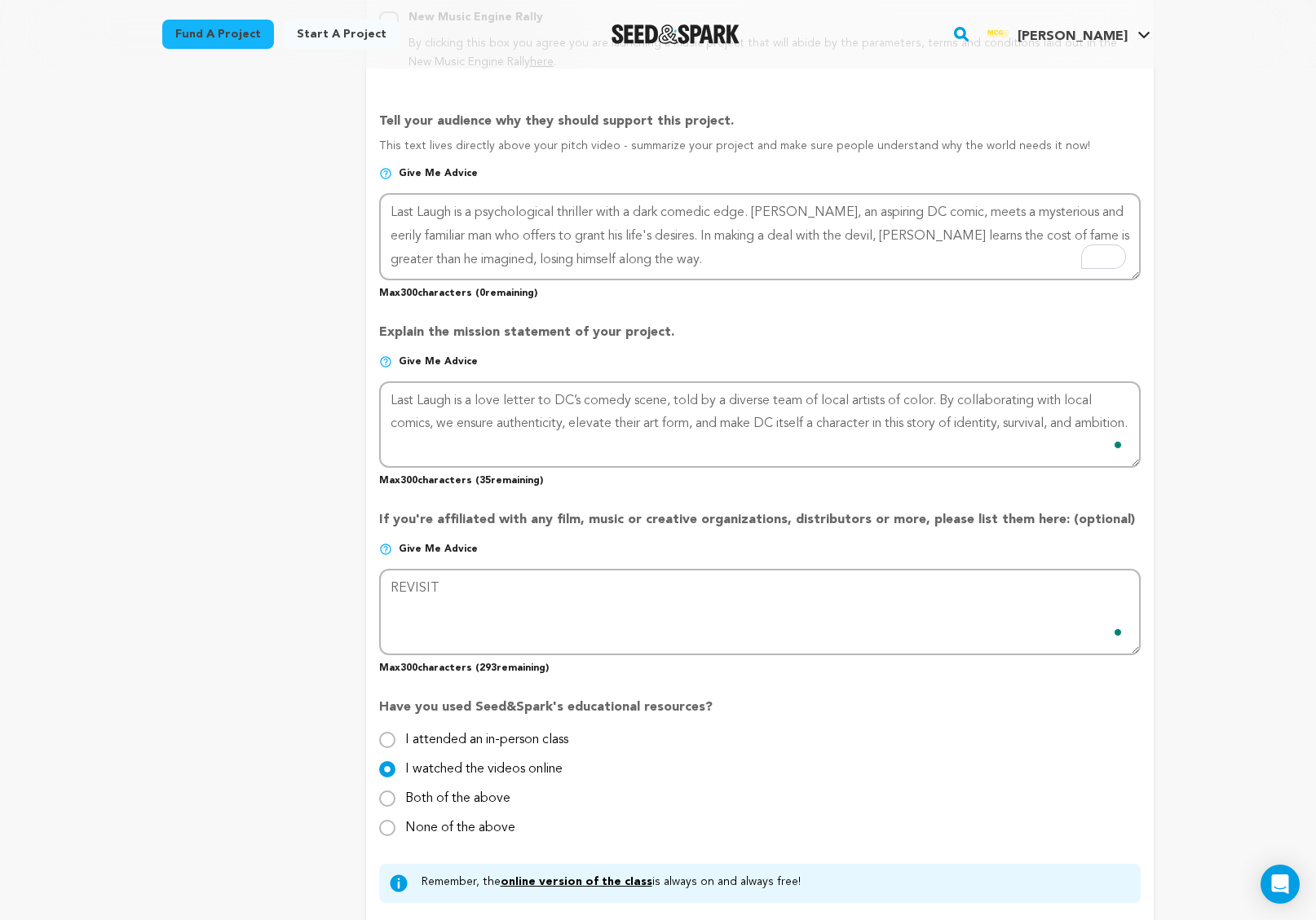
scroll to position [1030, 0]
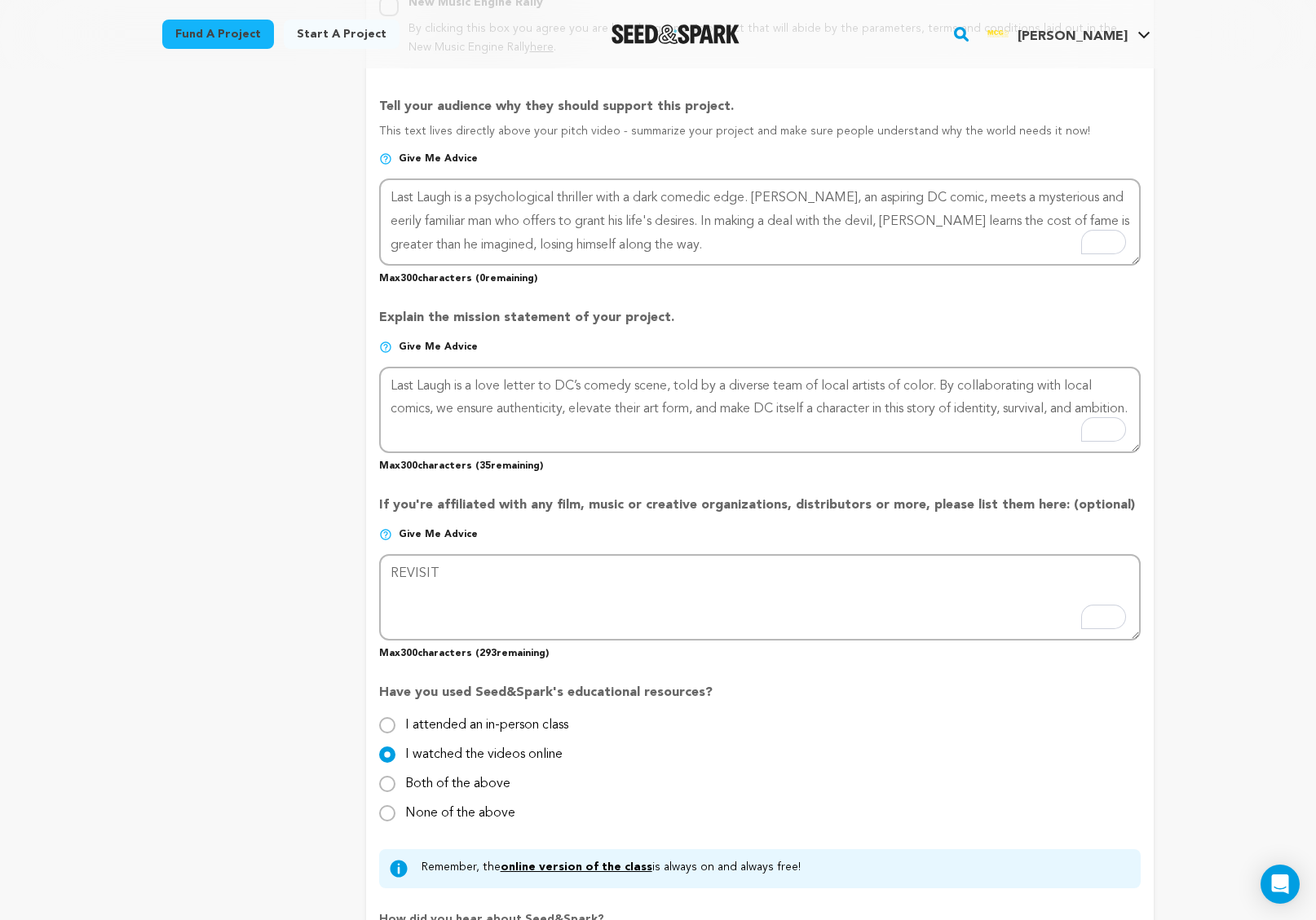
drag, startPoint x: 380, startPoint y: 503, endPoint x: 1043, endPoint y: 511, distance: 663.0
click at [1043, 511] on p "If you're affiliated with any film, music or creative organizations, distributo…" at bounding box center [760, 512] width 762 height 33
copy p "If you're affiliated with any film, music or creative organizations, distributo…"
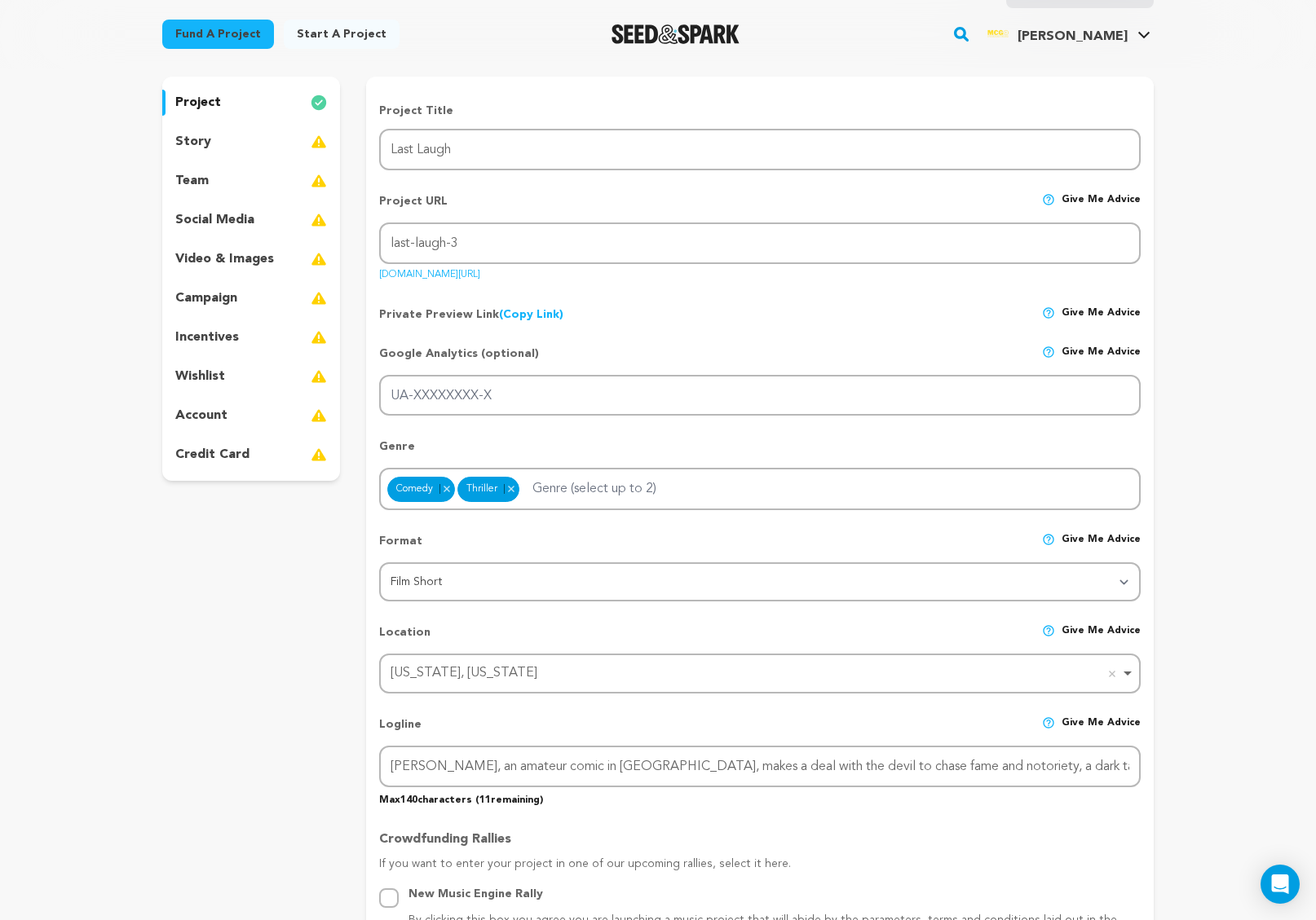
scroll to position [0, 0]
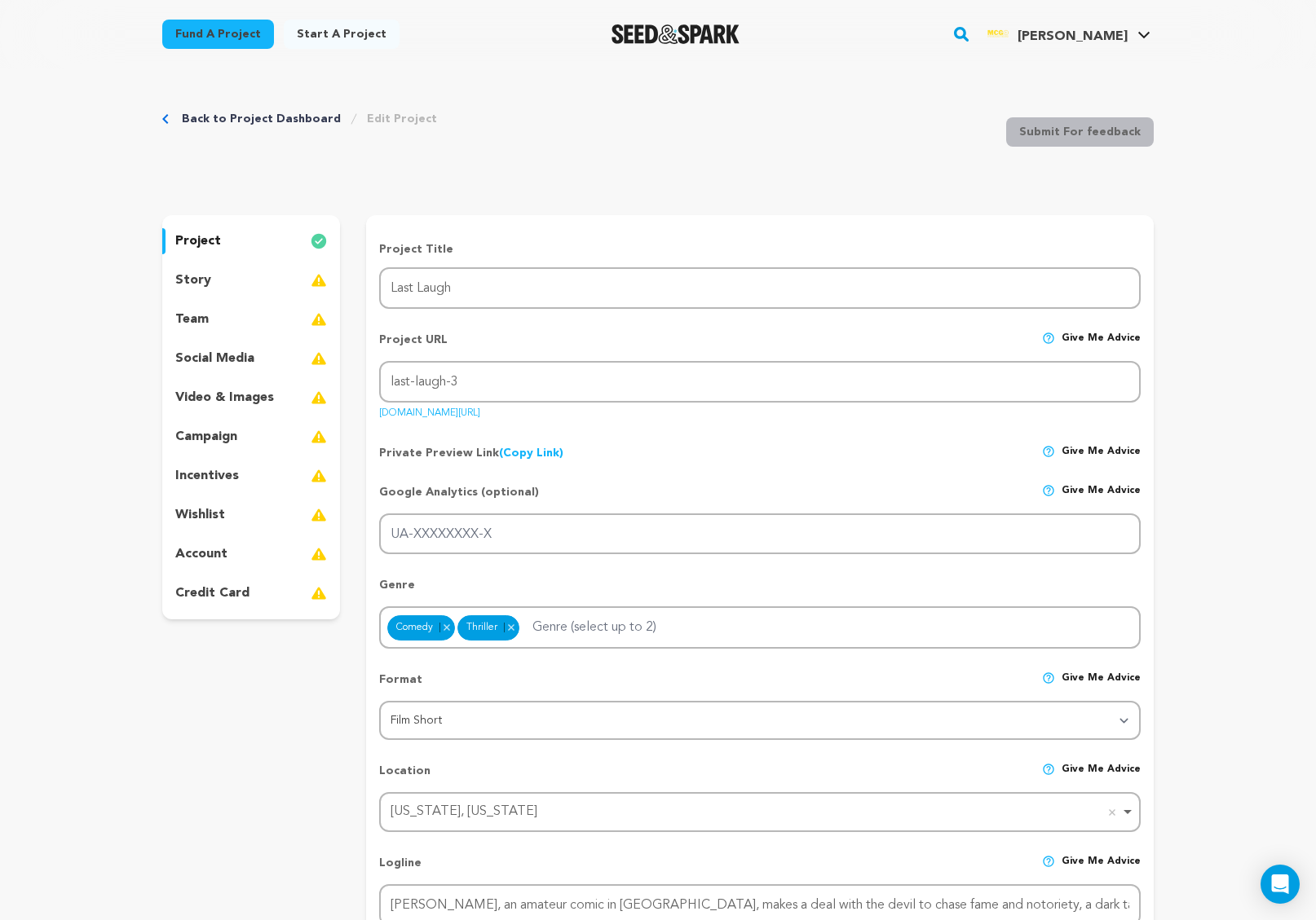
click at [324, 314] on img at bounding box center [319, 320] width 16 height 20
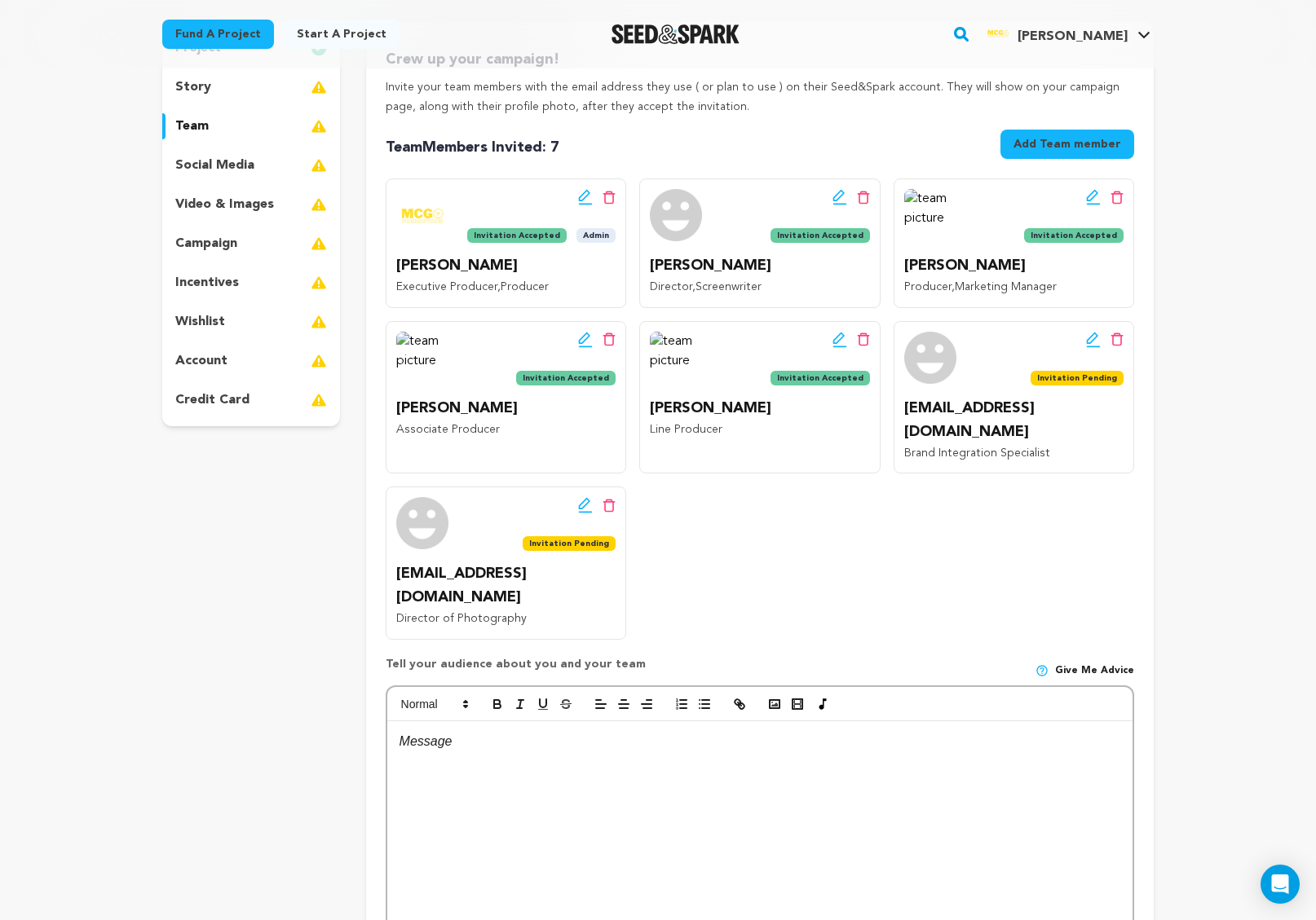
scroll to position [195, 0]
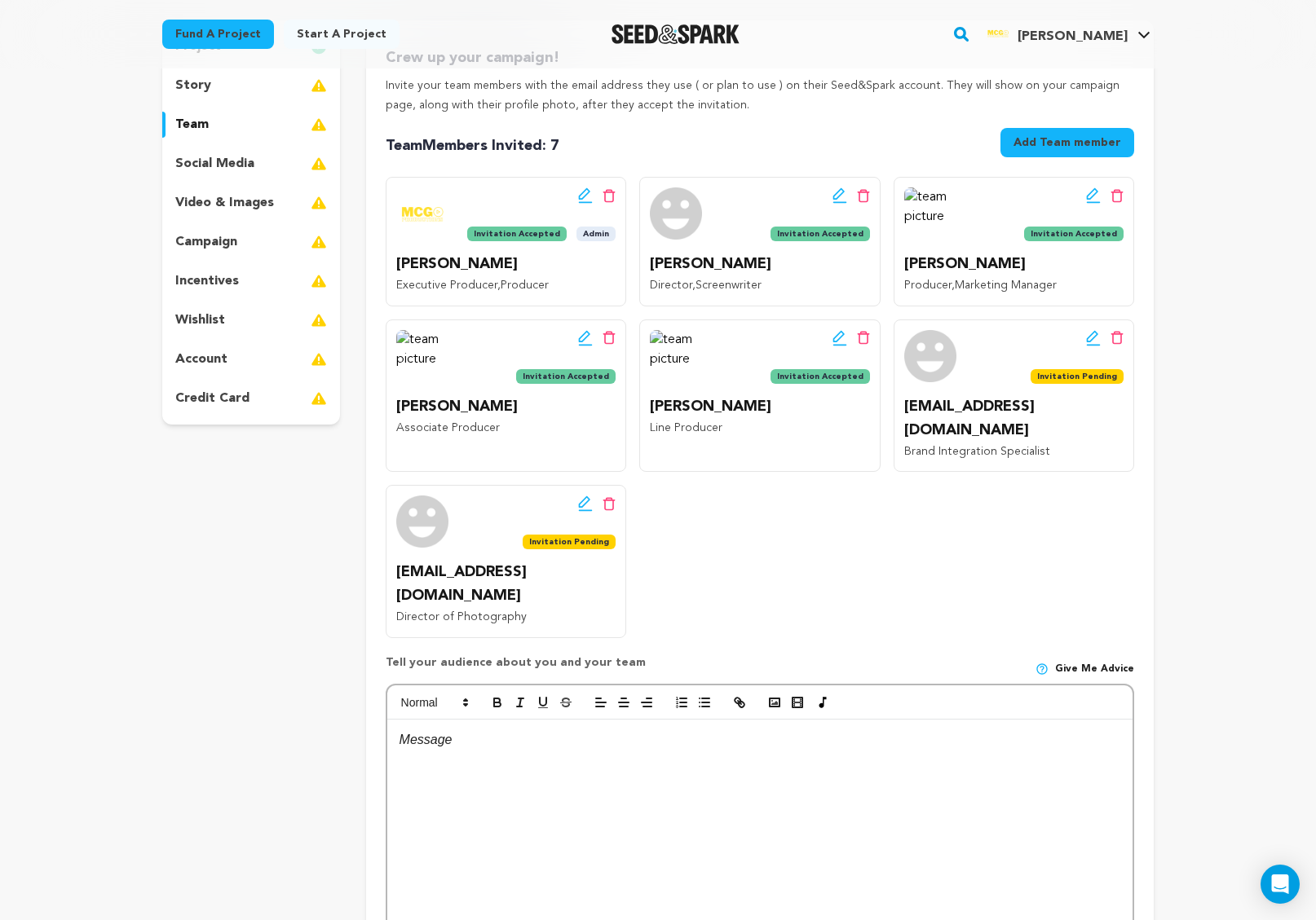
click at [838, 340] on icon at bounding box center [838, 337] width 12 height 12
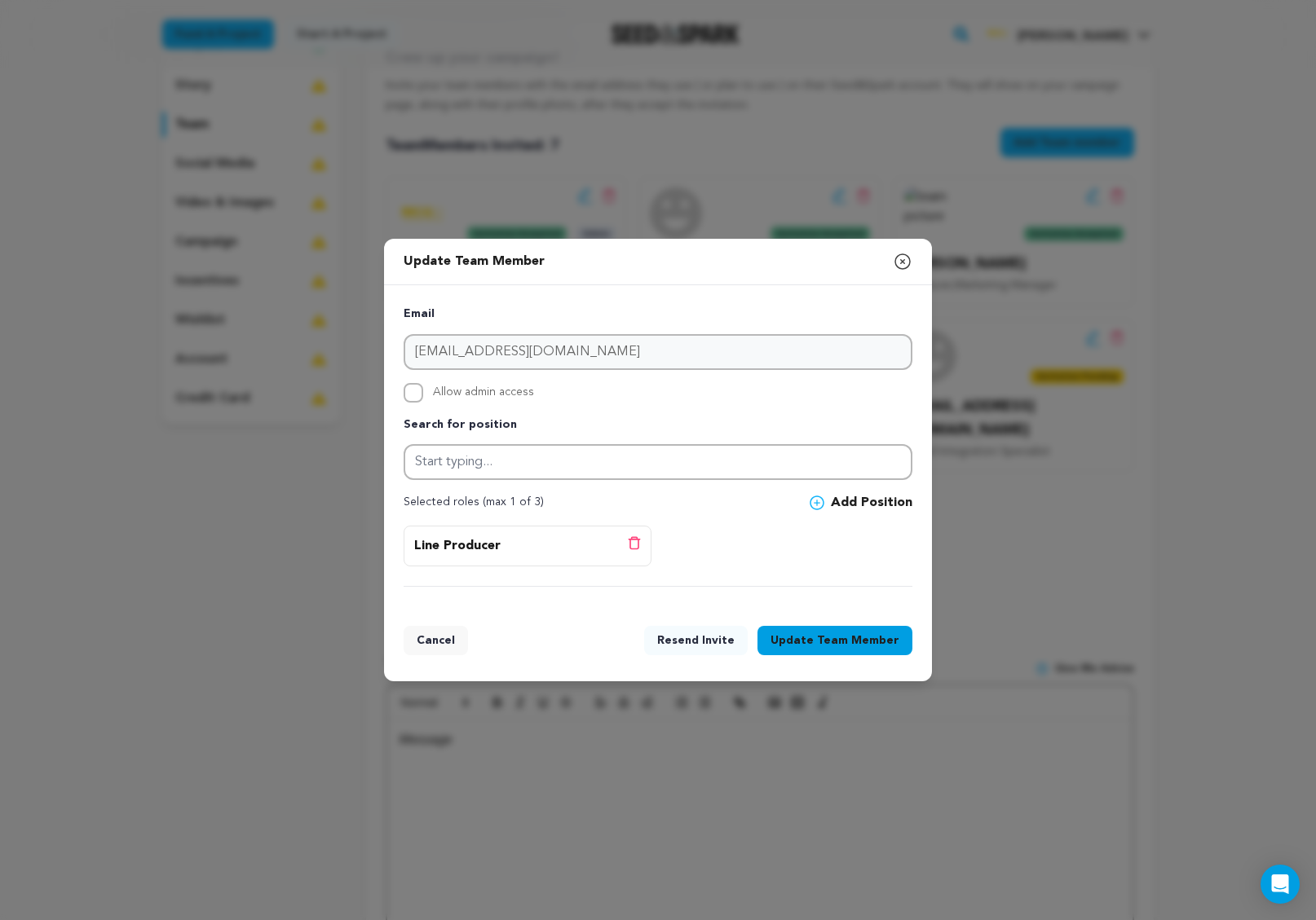
click at [899, 262] on icon "button" at bounding box center [903, 262] width 20 height 20
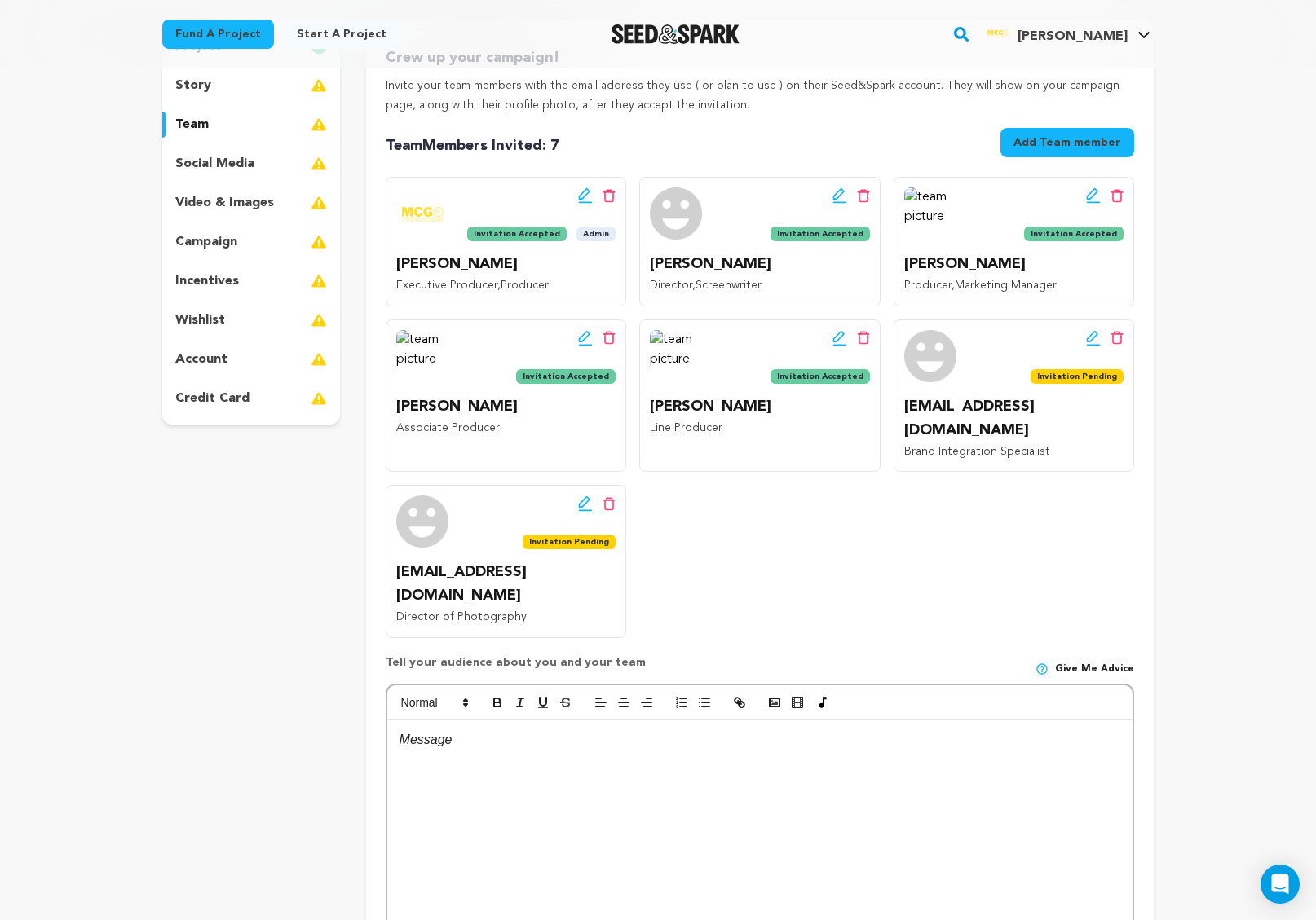
click at [833, 341] on icon at bounding box center [838, 337] width 12 height 12
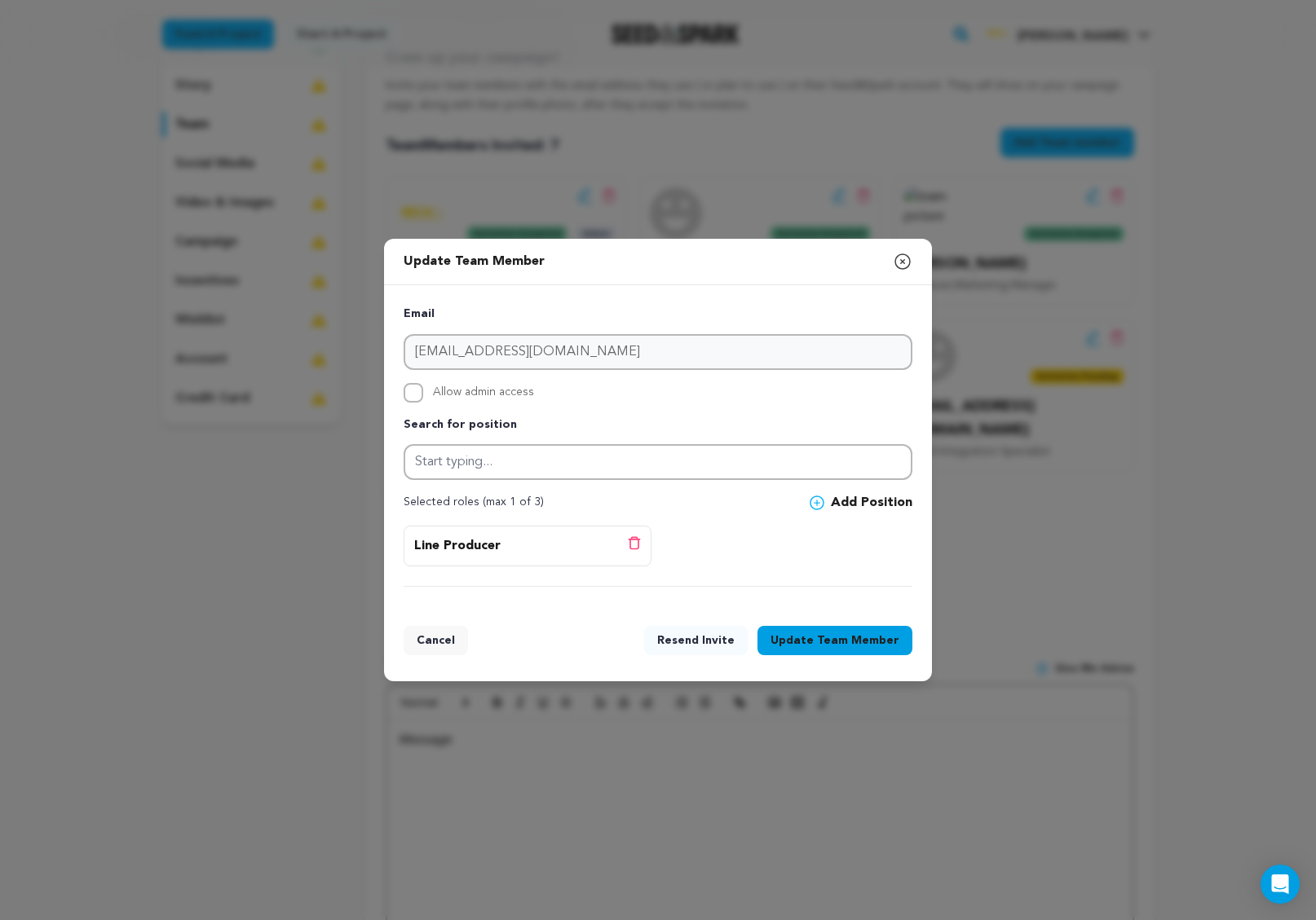
click at [896, 265] on icon "button" at bounding box center [903, 262] width 14 height 14
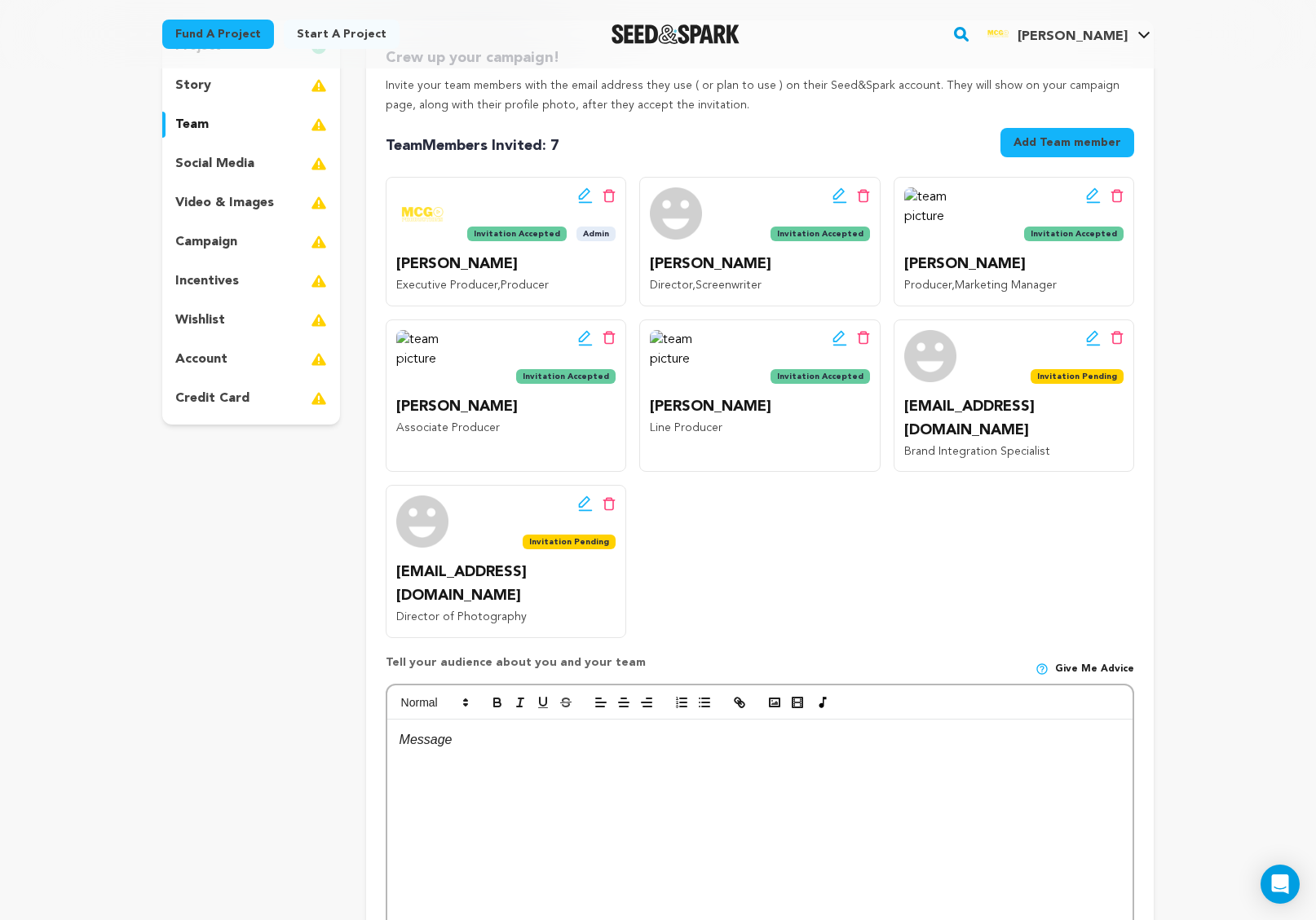
click at [538, 268] on p "Jabari Jefferson" at bounding box center [506, 264] width 219 height 24
click at [1091, 201] on icon at bounding box center [1093, 196] width 14 height 16
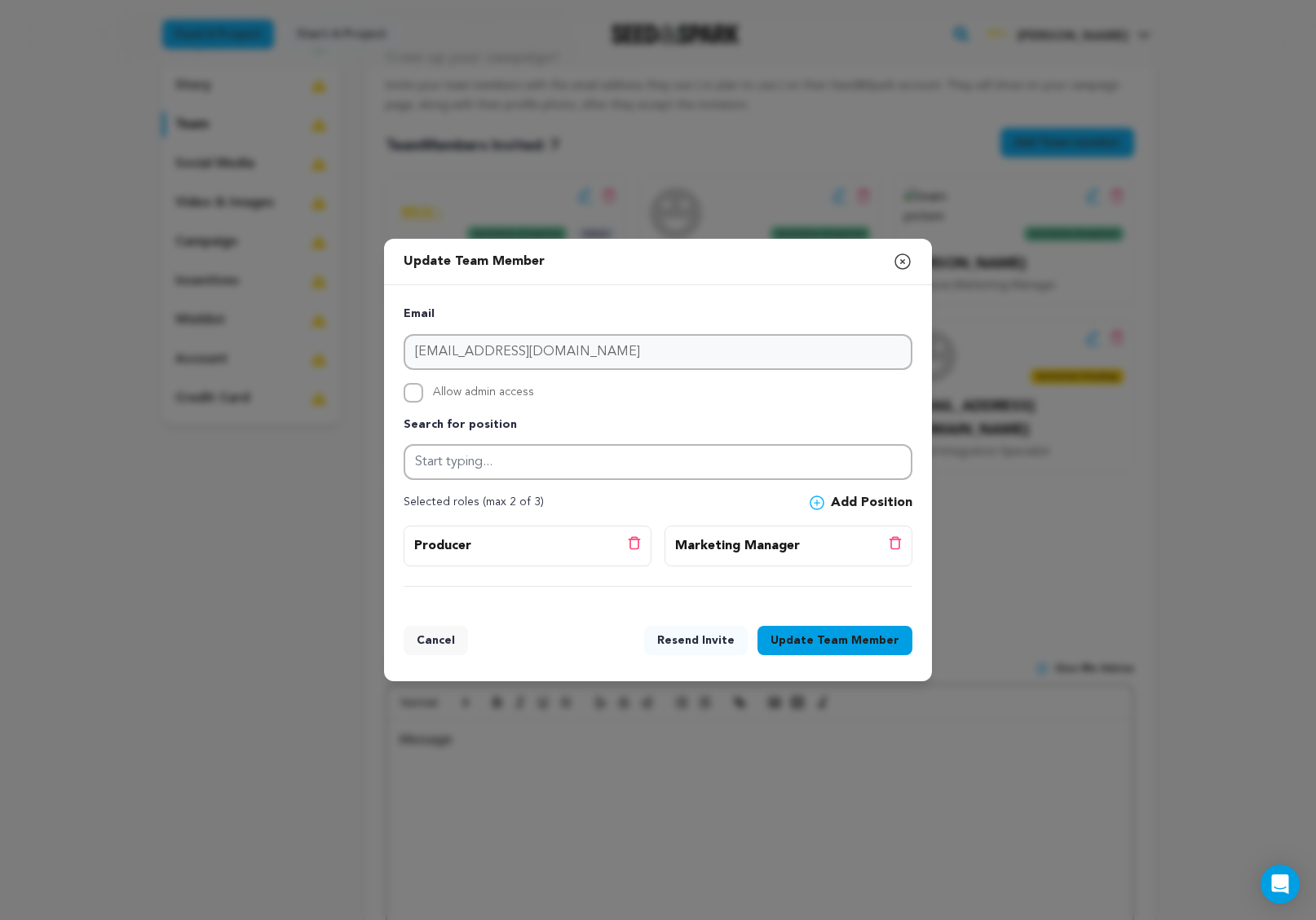
click at [902, 262] on icon "button" at bounding box center [903, 262] width 14 height 14
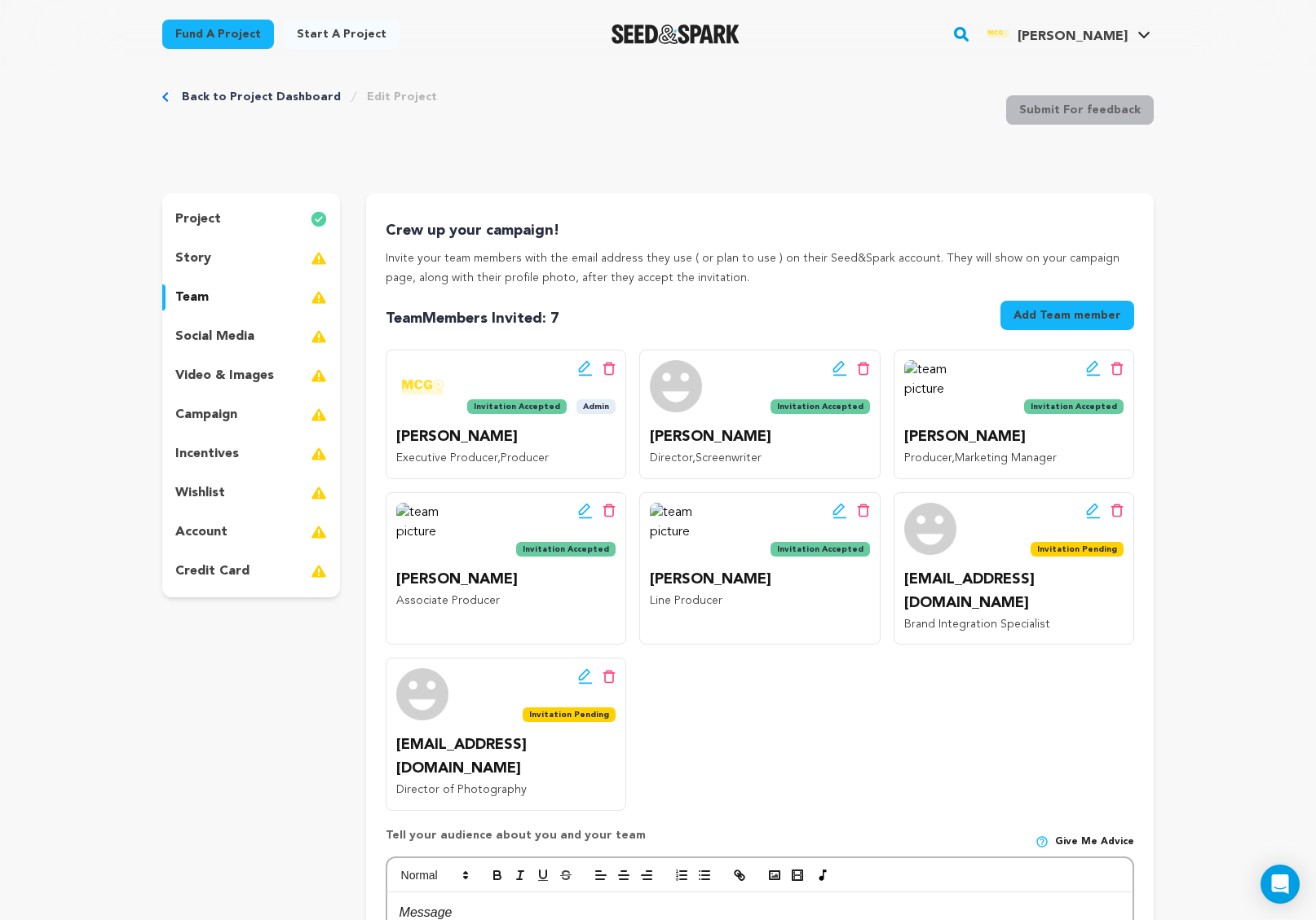
scroll to position [0, 0]
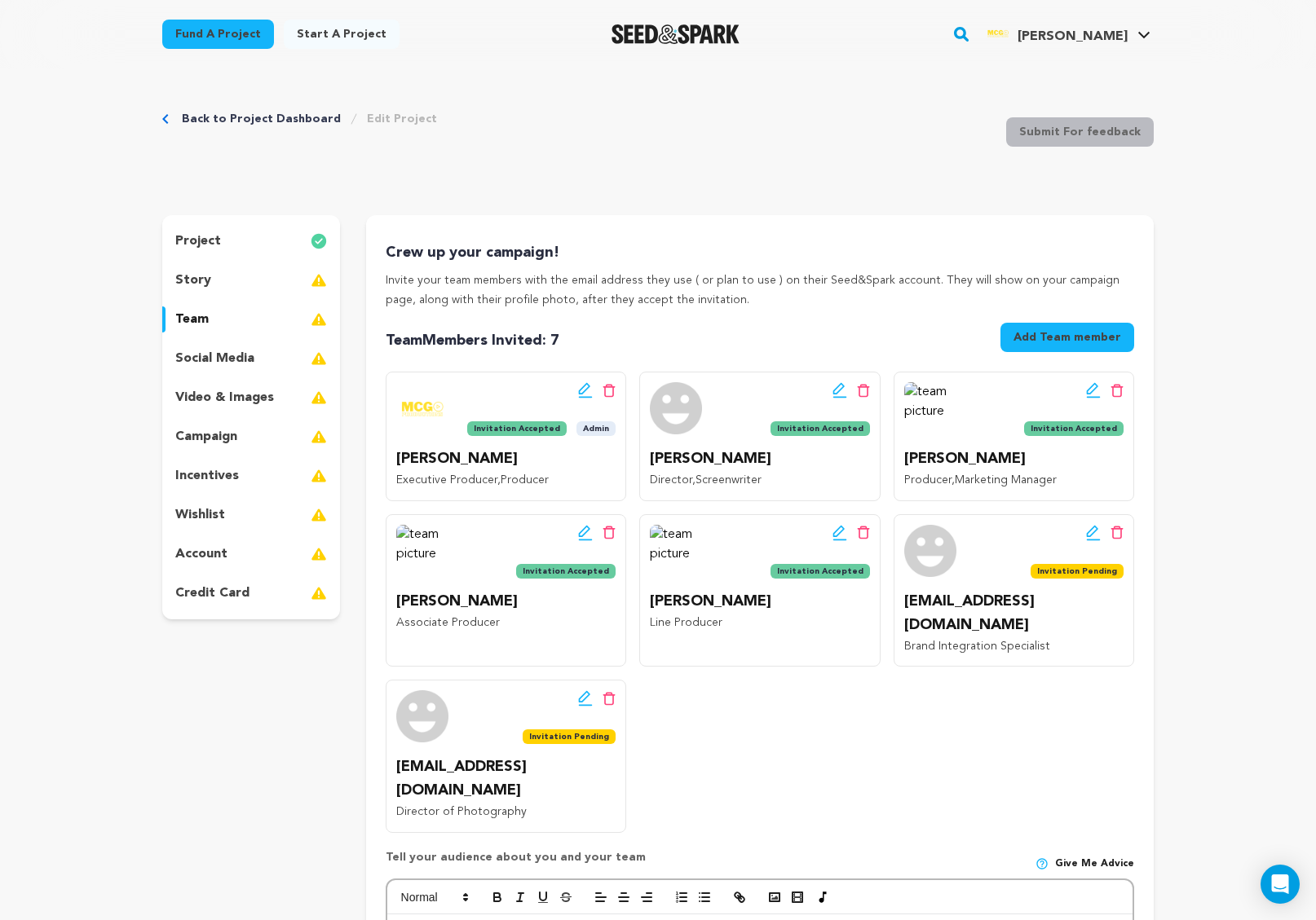
click at [315, 281] on img at bounding box center [319, 281] width 16 height 20
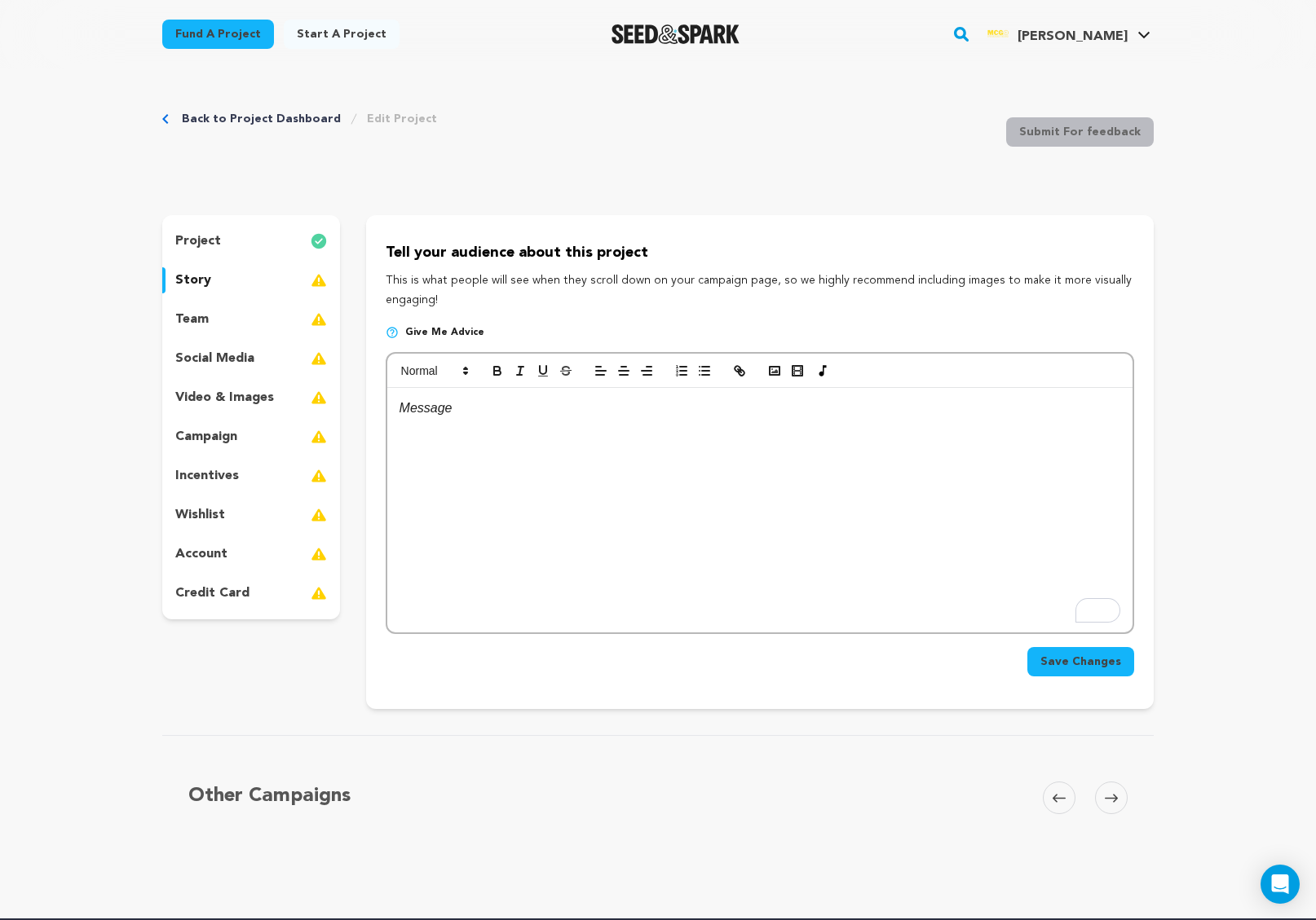
click at [653, 434] on div "To enrich screen reader interactions, please activate Accessibility in Grammarl…" at bounding box center [760, 511] width 745 height 244
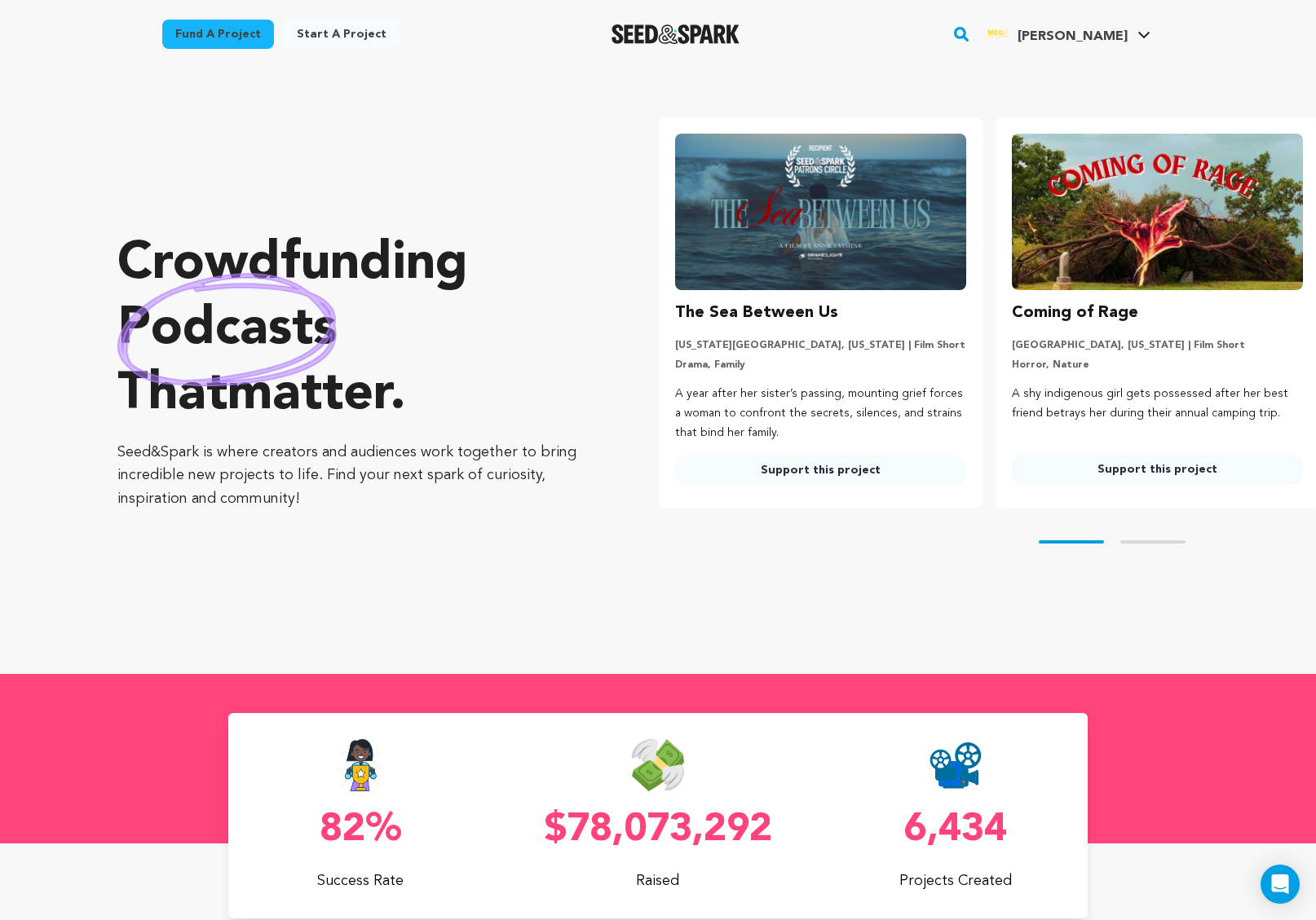
click at [971, 33] on rect "button" at bounding box center [962, 34] width 20 height 20
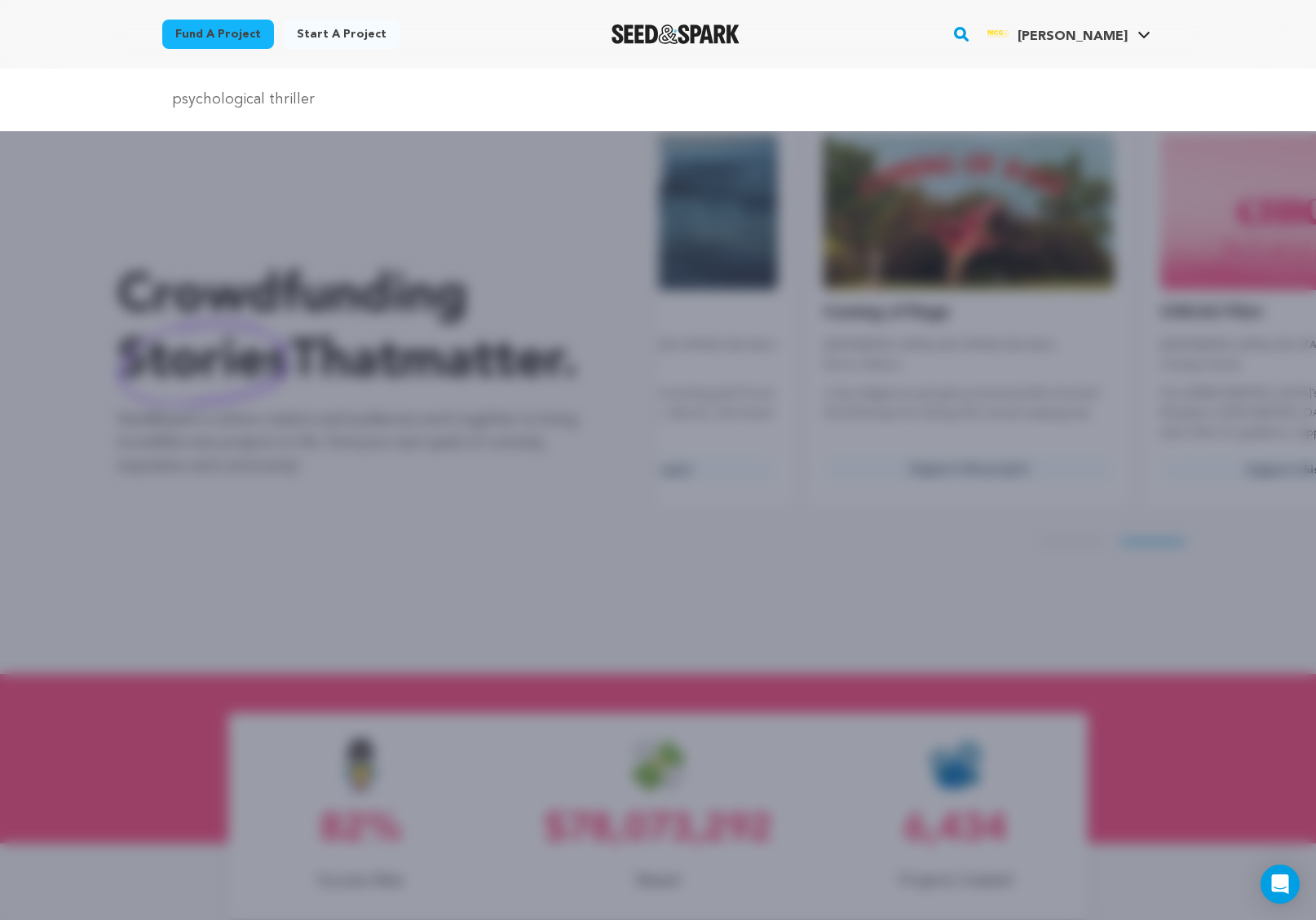
type input "psychological thriller"
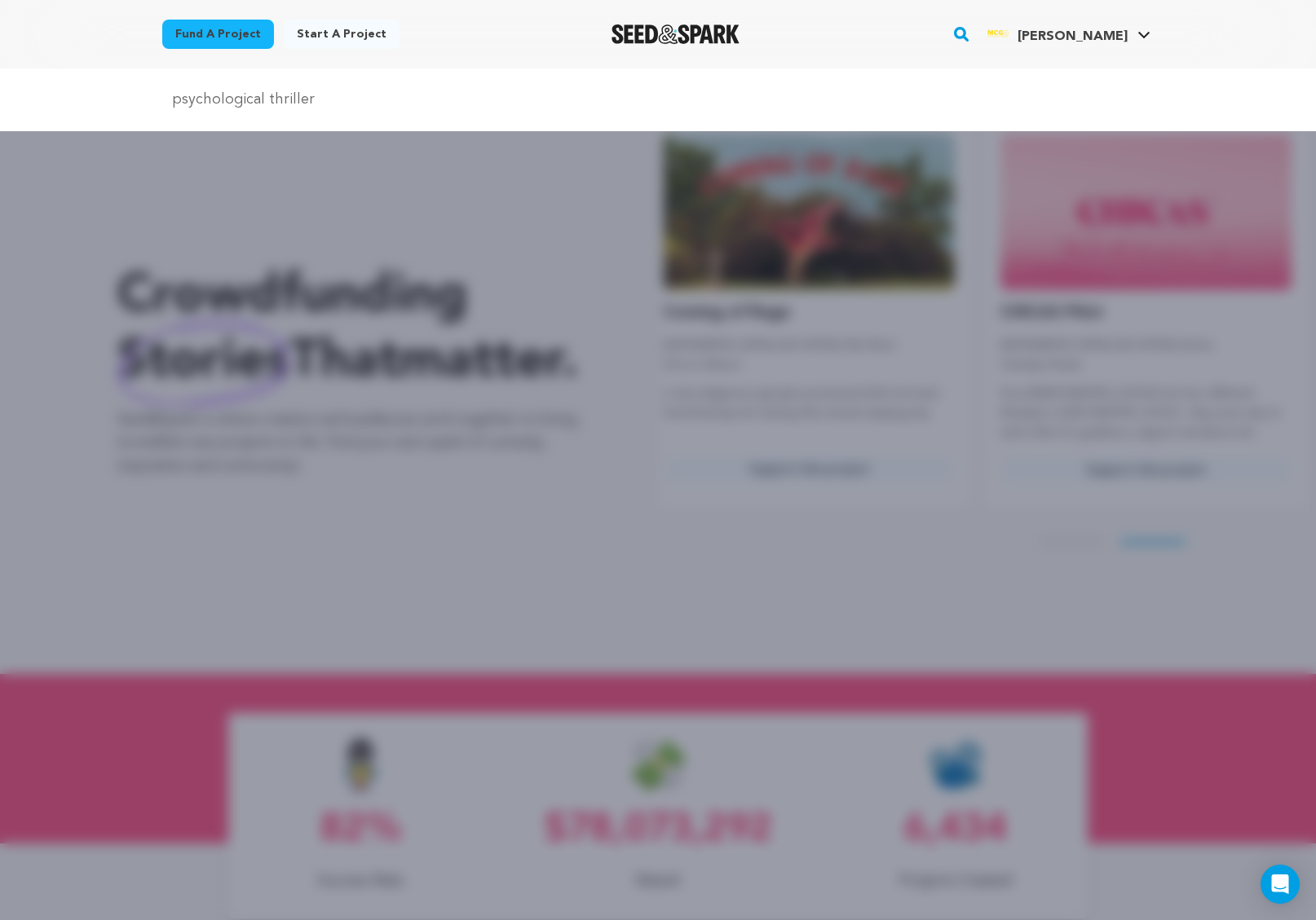
scroll to position [0, 350]
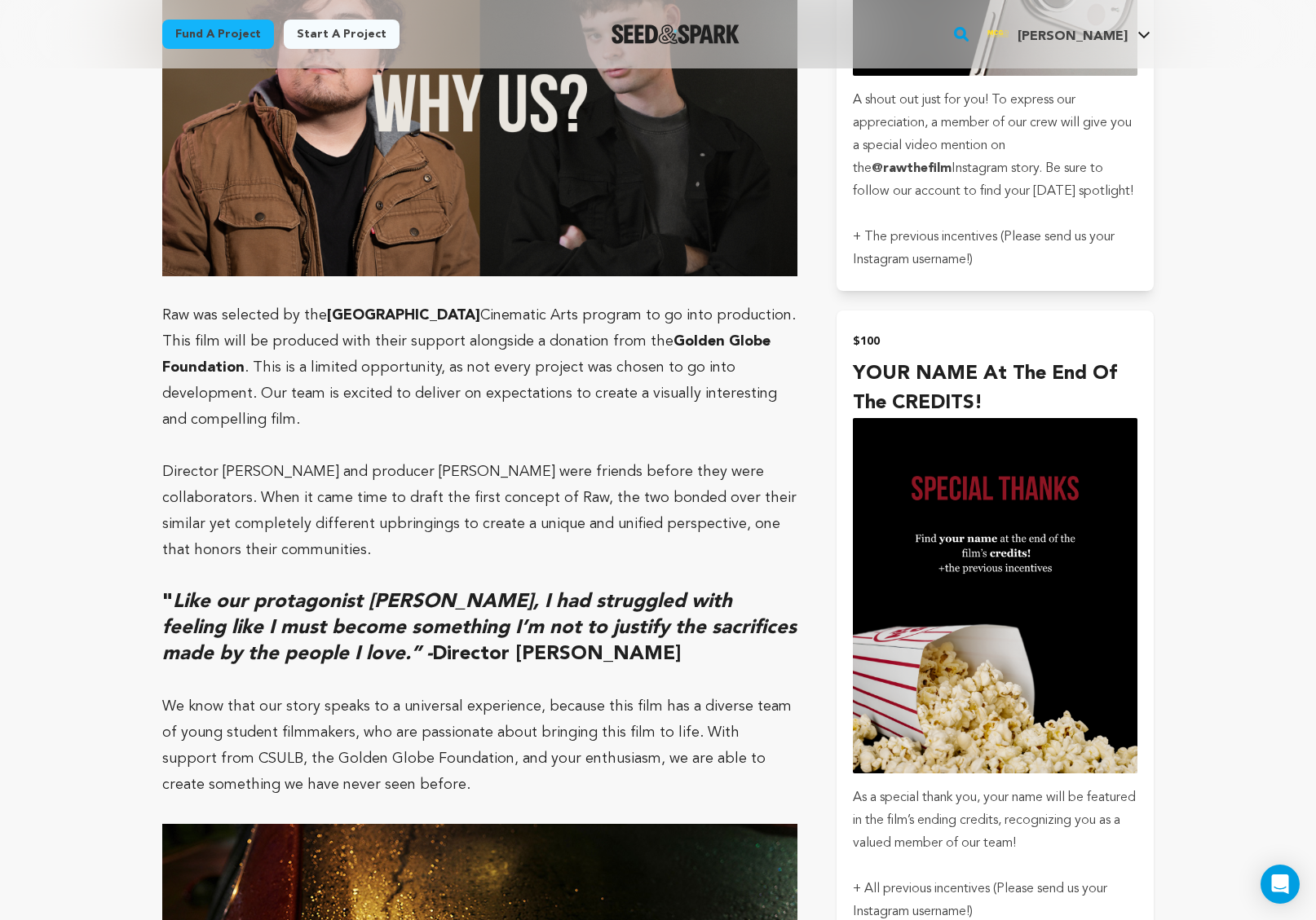
scroll to position [2909, 0]
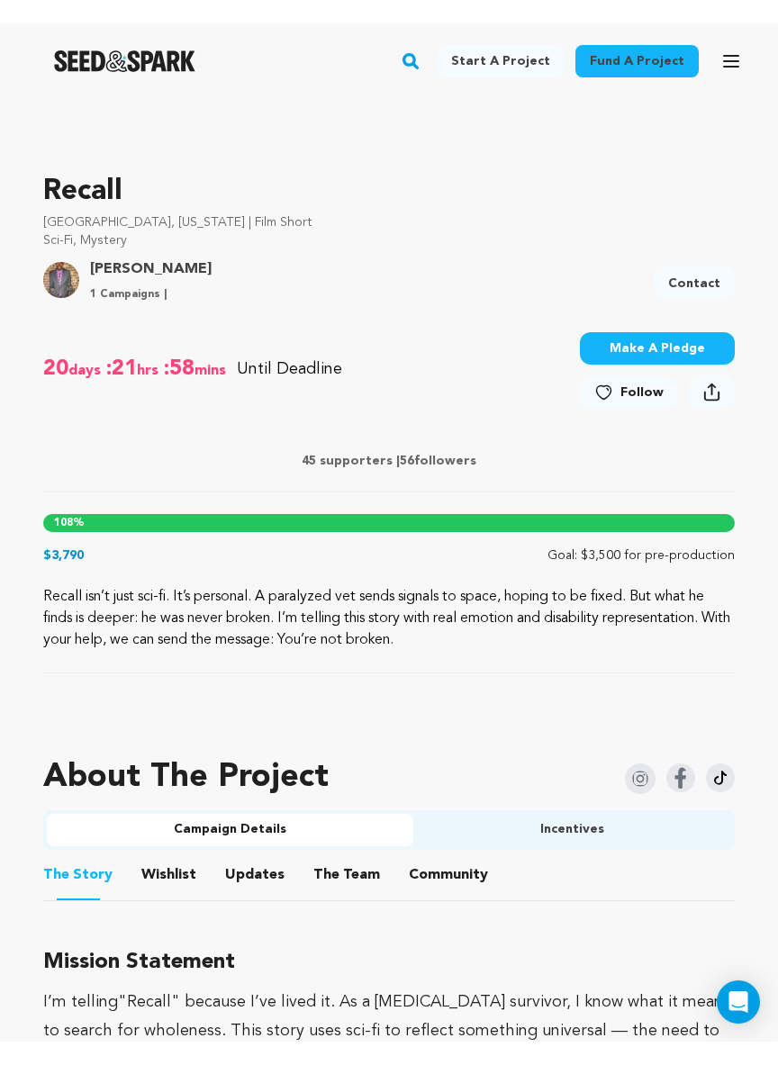
scroll to position [486, 0]
